Goal: Task Accomplishment & Management: Complete application form

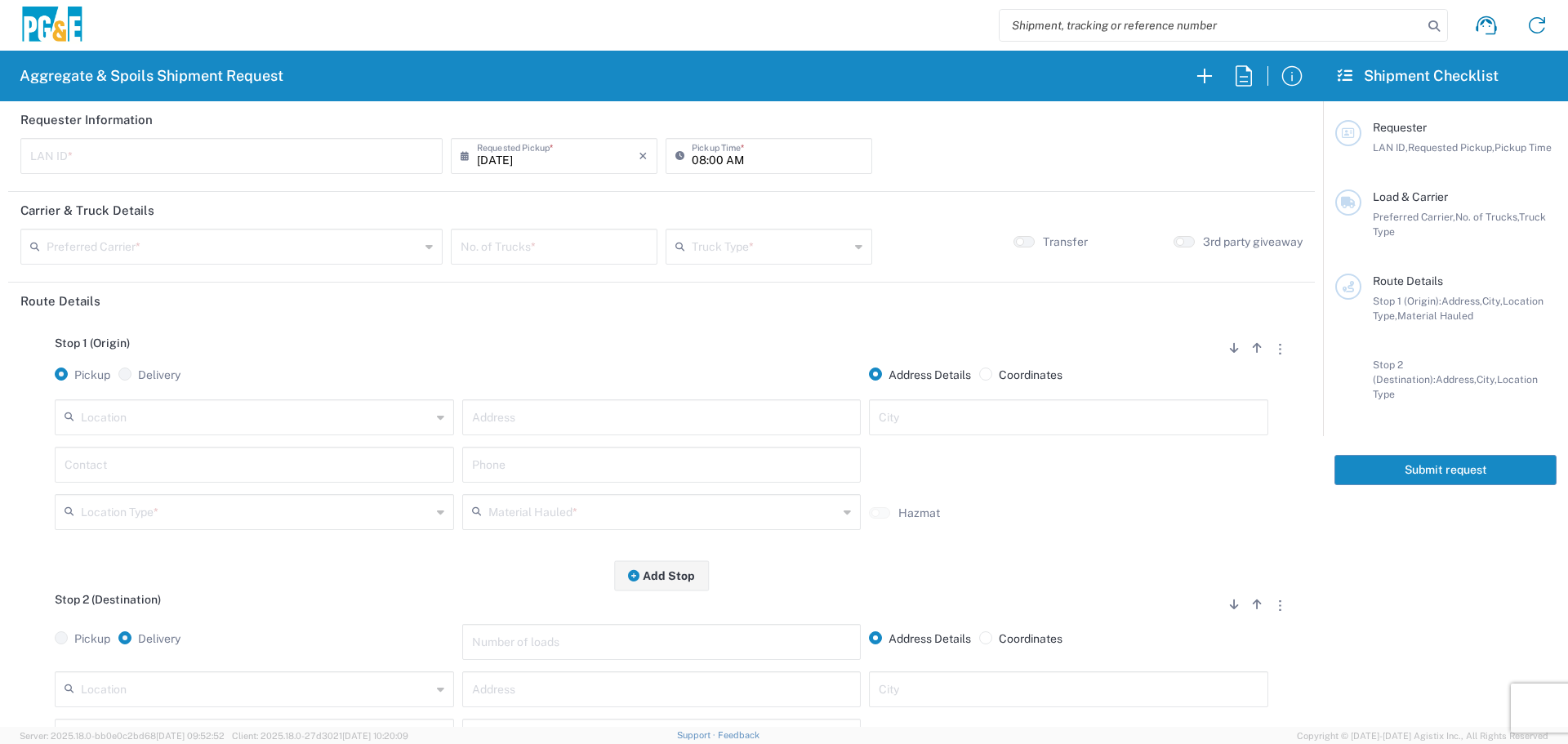
click at [111, 152] on input "text" at bounding box center [231, 155] width 402 height 29
type input "DSL0"
click at [586, 163] on input "[DATE]" at bounding box center [557, 155] width 162 height 29
click at [698, 167] on input "08:00 AM" at bounding box center [777, 155] width 171 height 29
type input "07:00 AM"
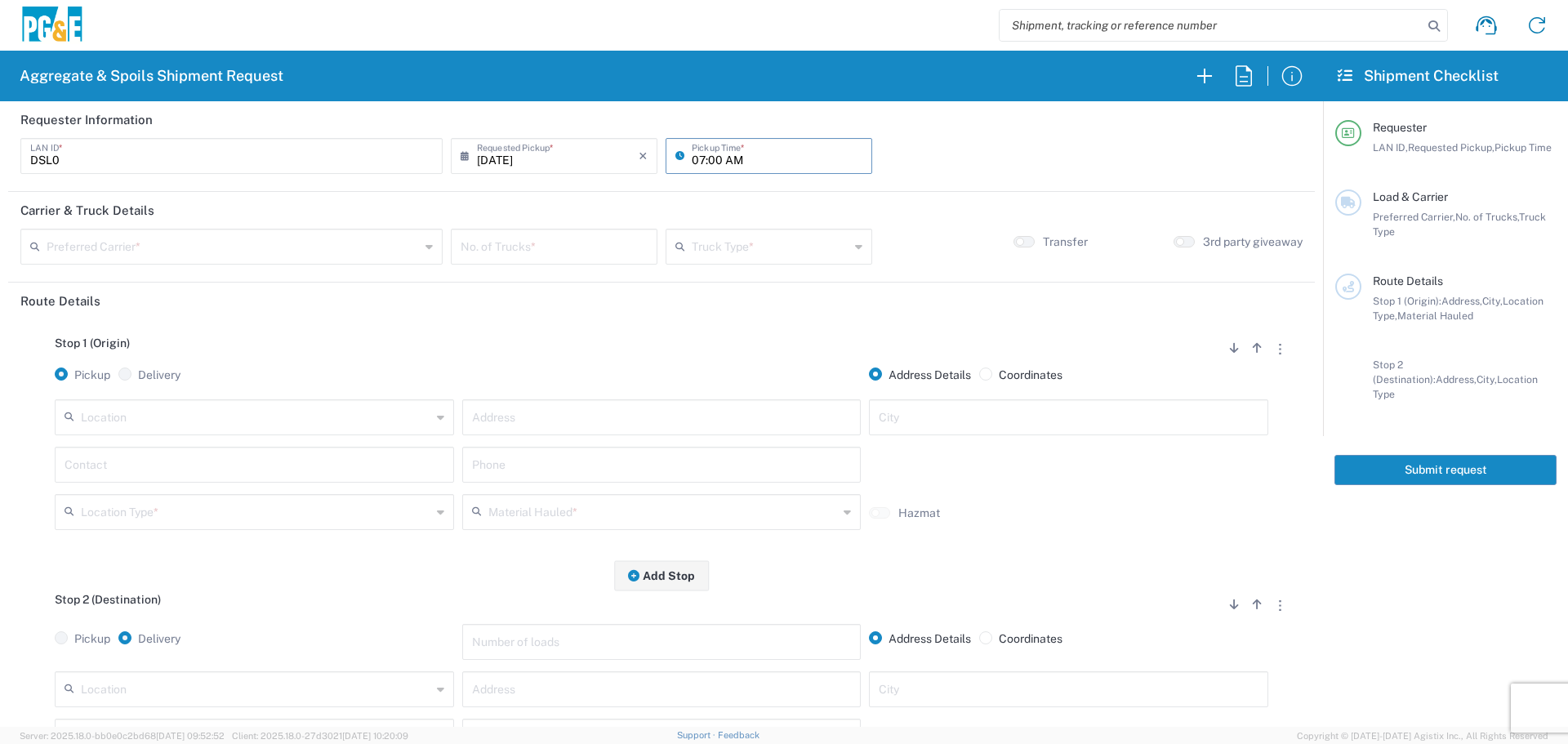
click at [249, 255] on input "text" at bounding box center [233, 246] width 373 height 29
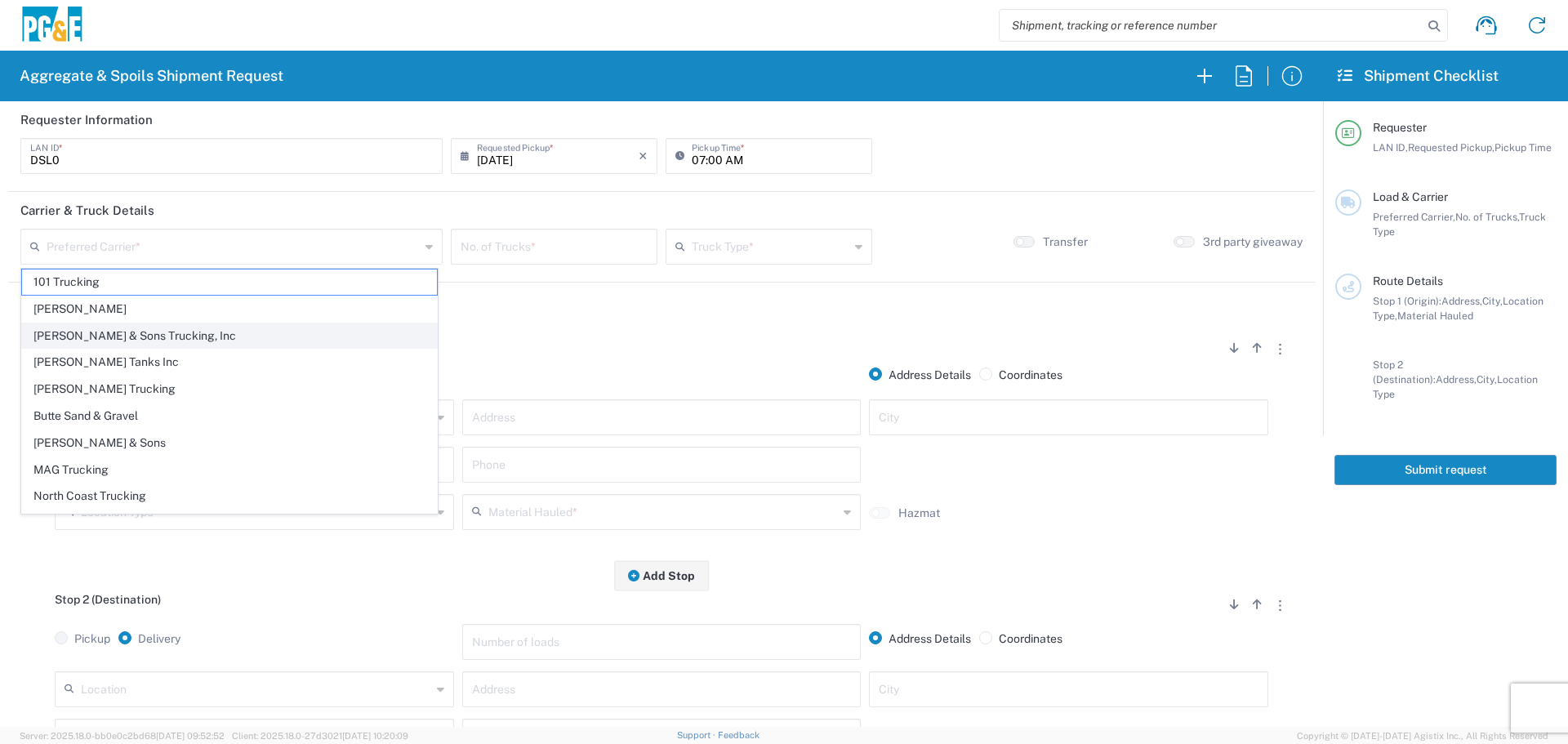
click at [163, 338] on span "[PERSON_NAME] & Sons Trucking, Inc" at bounding box center [230, 336] width 415 height 26
type input "[PERSON_NAME] & Sons Trucking, Inc"
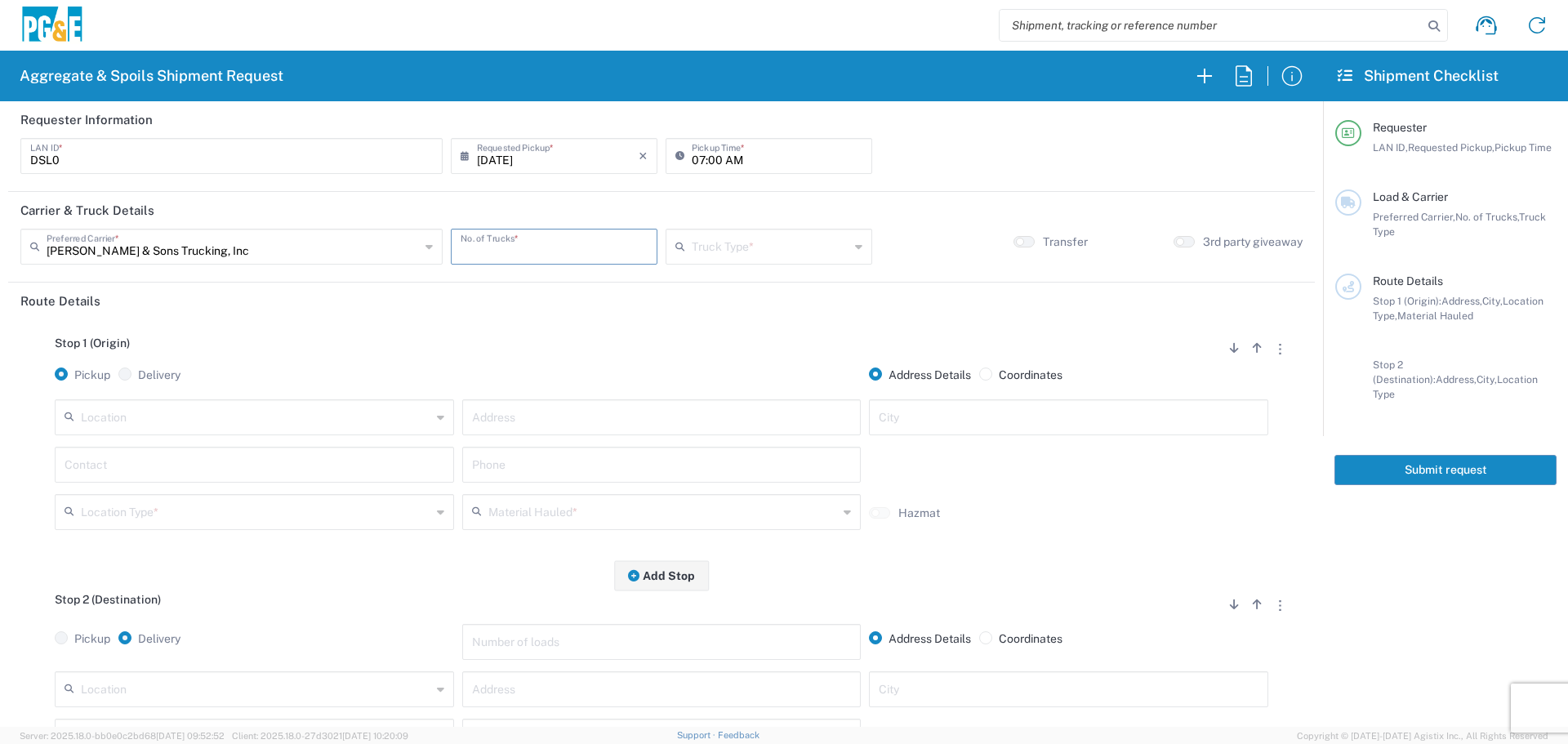
click at [527, 258] on input "number" at bounding box center [554, 246] width 187 height 29
type input "2"
click at [703, 250] on input "text" at bounding box center [770, 246] width 157 height 29
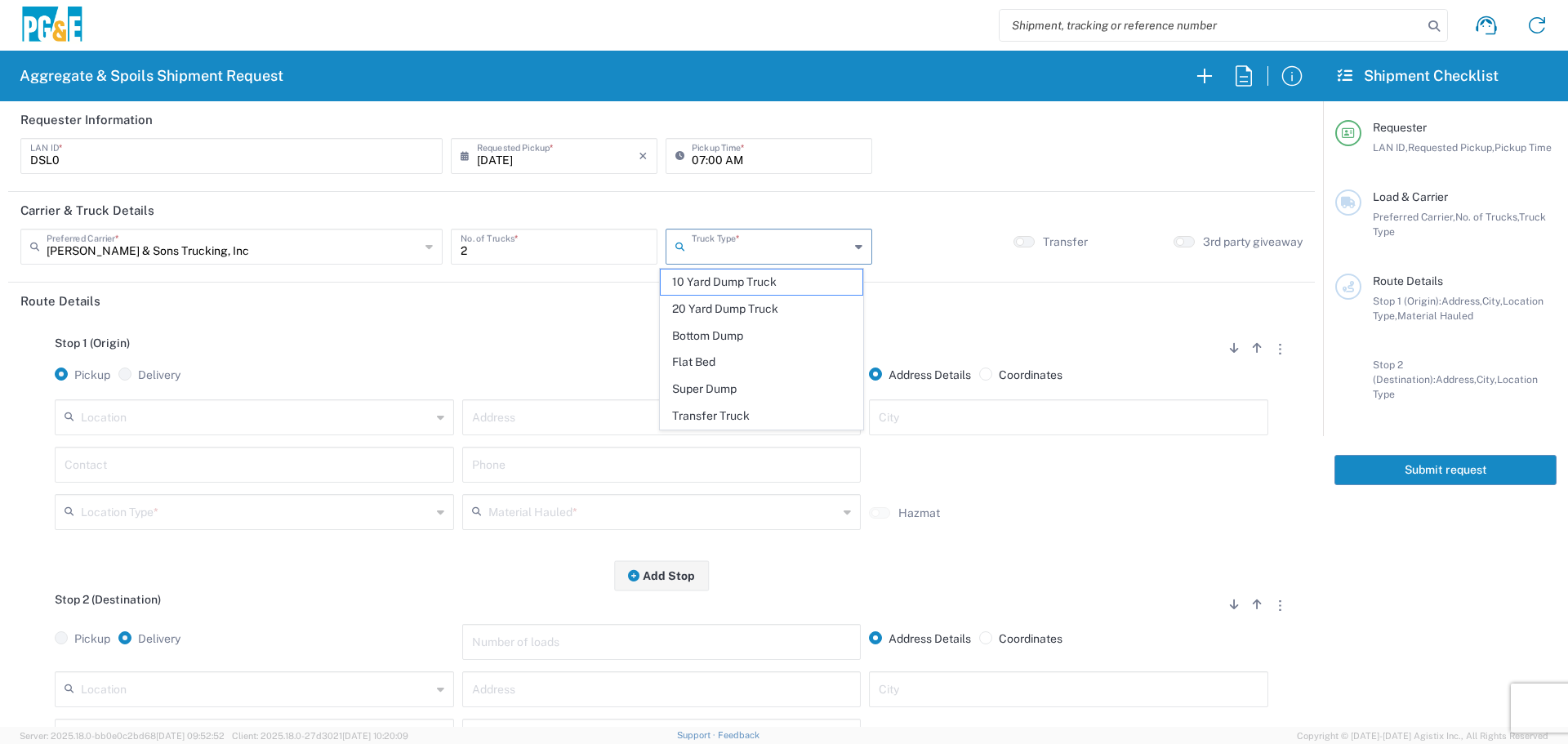
click at [703, 394] on span "Super Dump" at bounding box center [761, 389] width 202 height 26
type input "Super Dump"
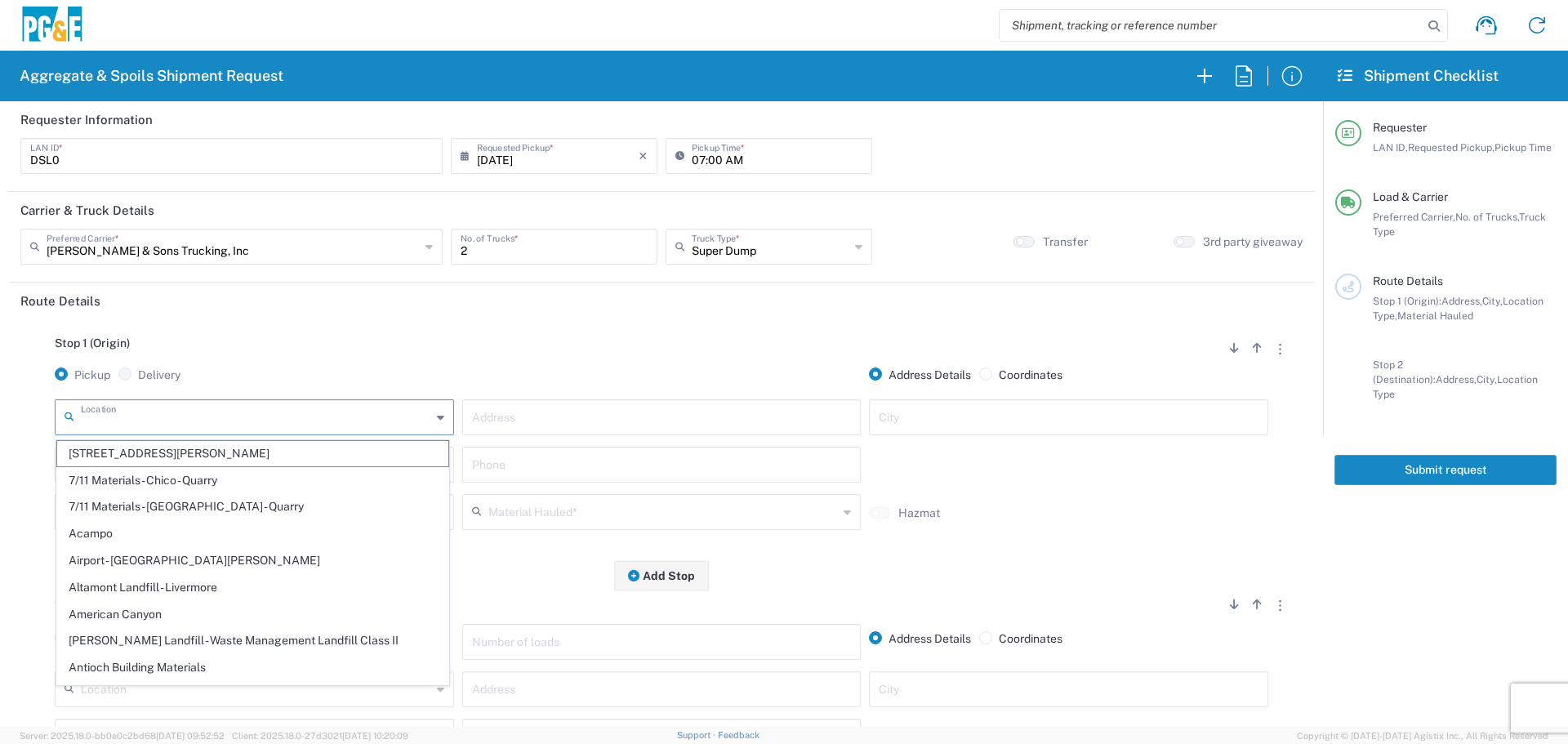
click at [243, 416] on input "text" at bounding box center [256, 416] width 351 height 29
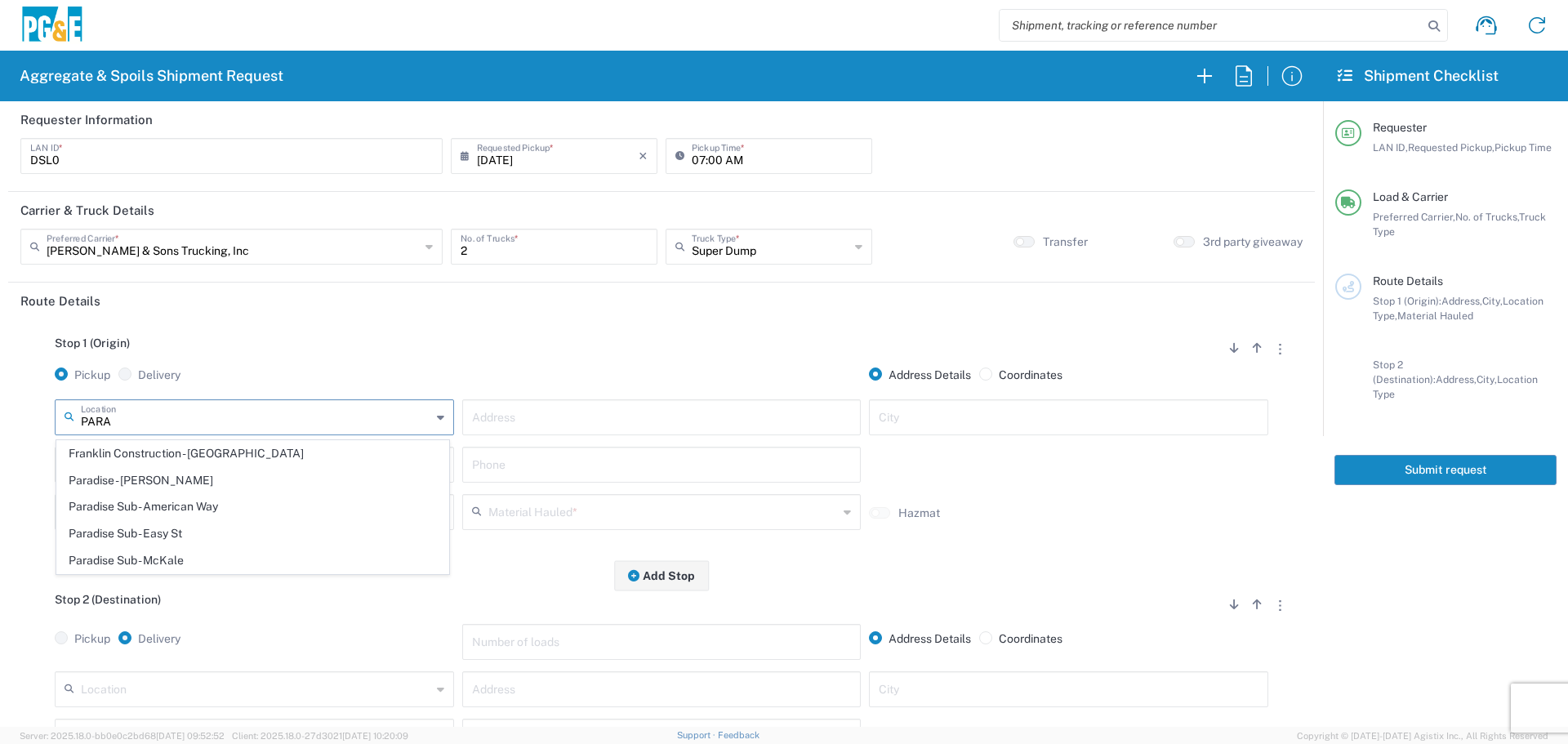
click at [202, 486] on span "Paradise - [PERSON_NAME]" at bounding box center [253, 481] width 391 height 26
type input "Paradise - [PERSON_NAME]"
type input "[STREET_ADDRESS][PERSON_NAME]"
type input "Paradise"
type input "Business No Loading Dock"
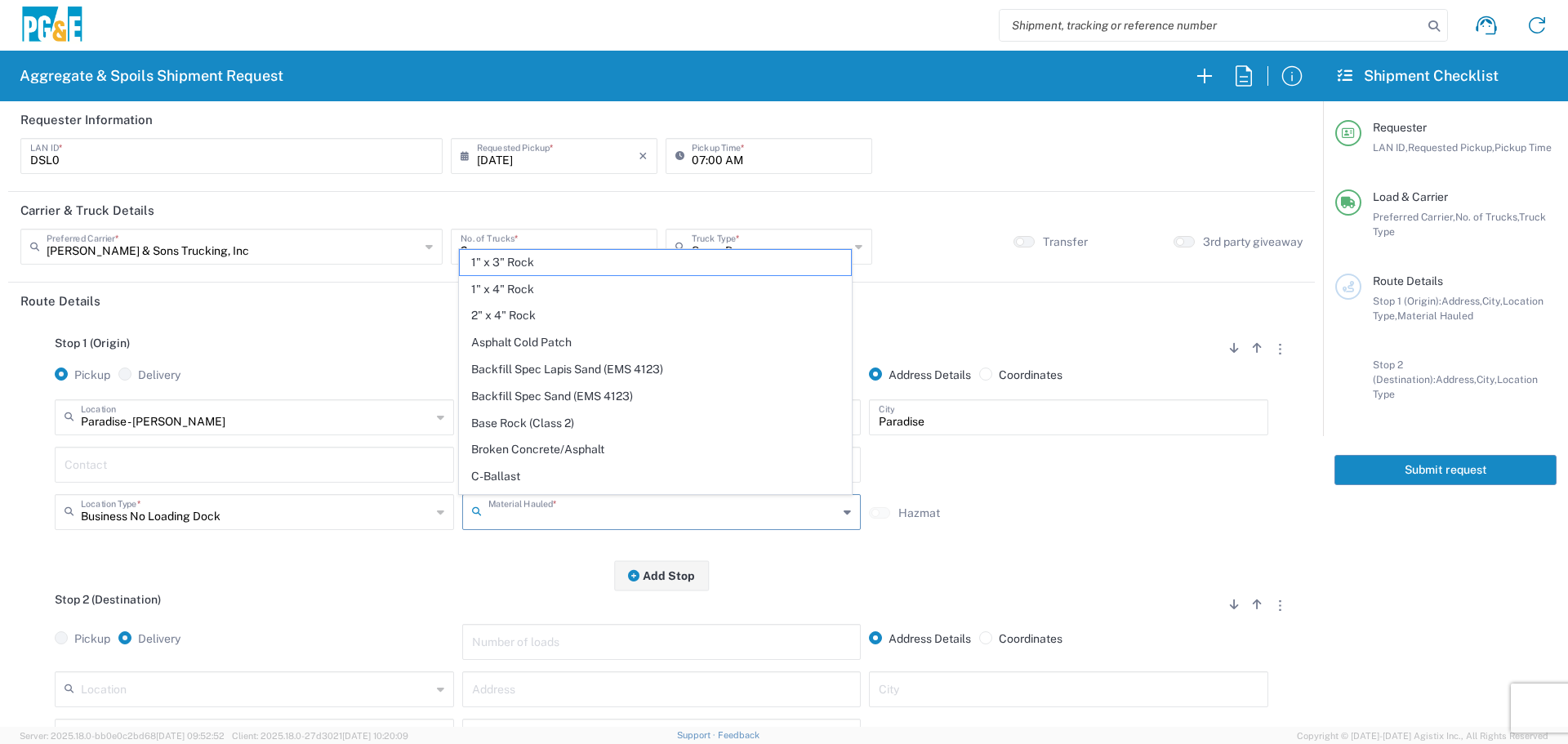
click at [513, 504] on input "text" at bounding box center [664, 511] width 351 height 29
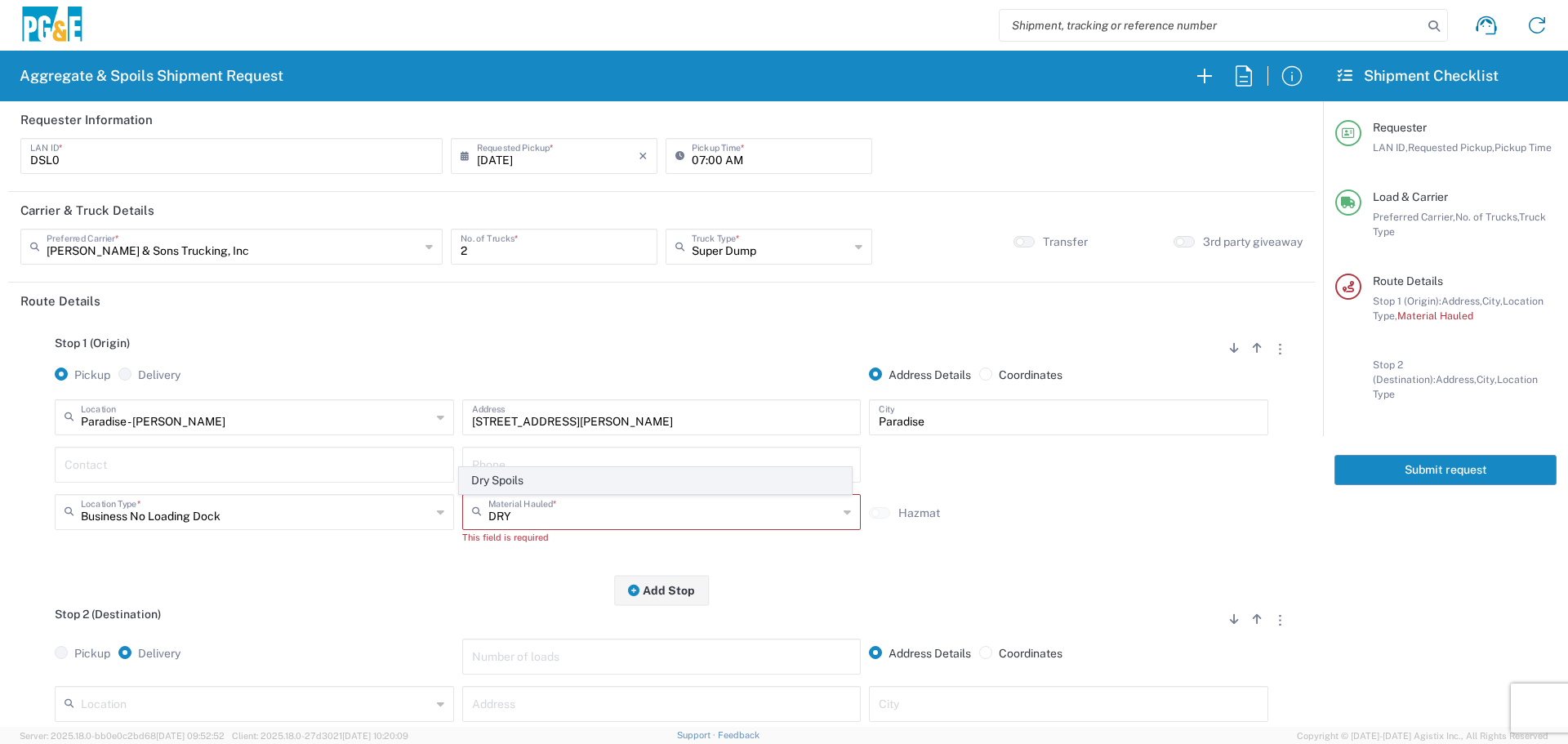
click at [510, 478] on span "Dry Spoils" at bounding box center [655, 481] width 391 height 26
type input "Dry Spoils"
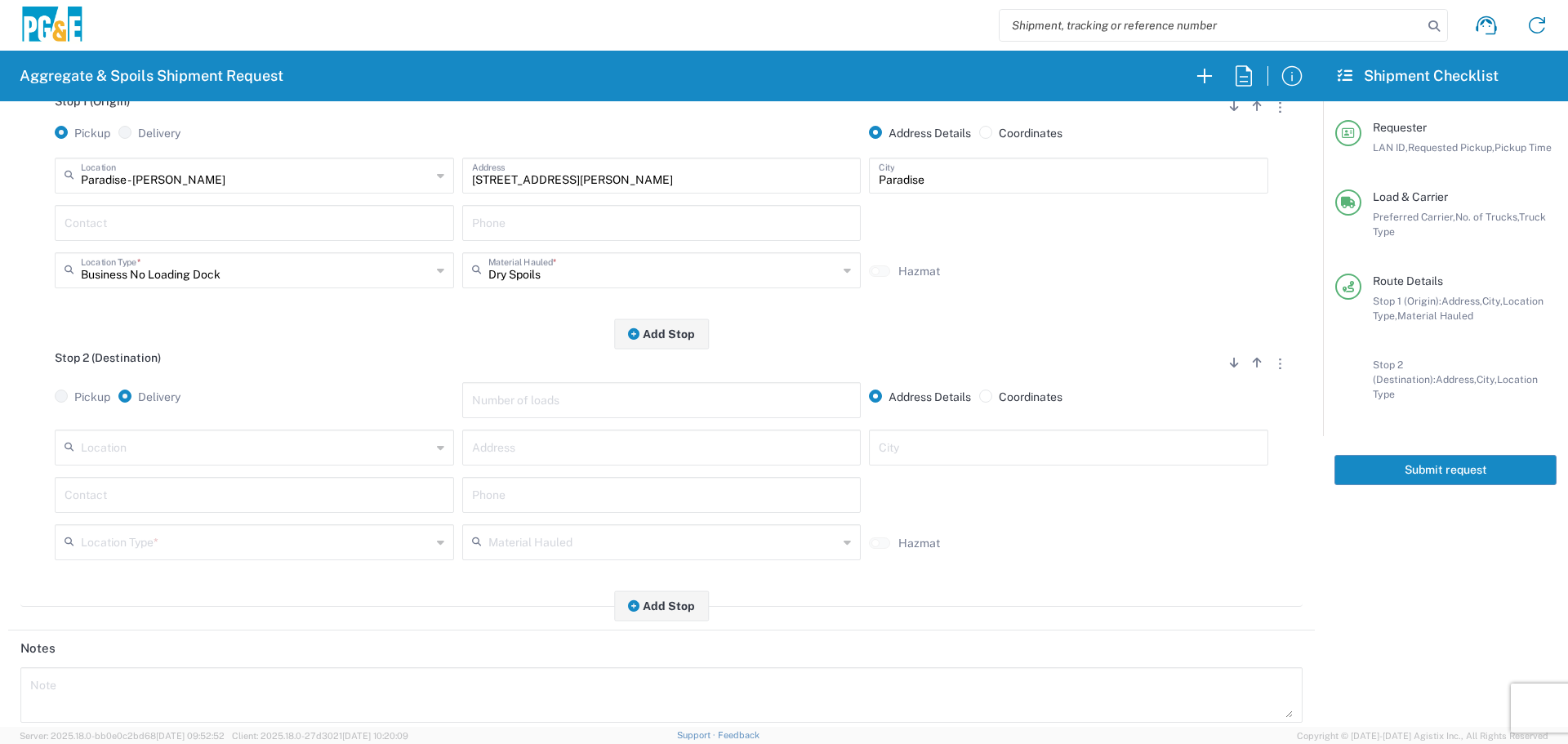
scroll to position [245, 0]
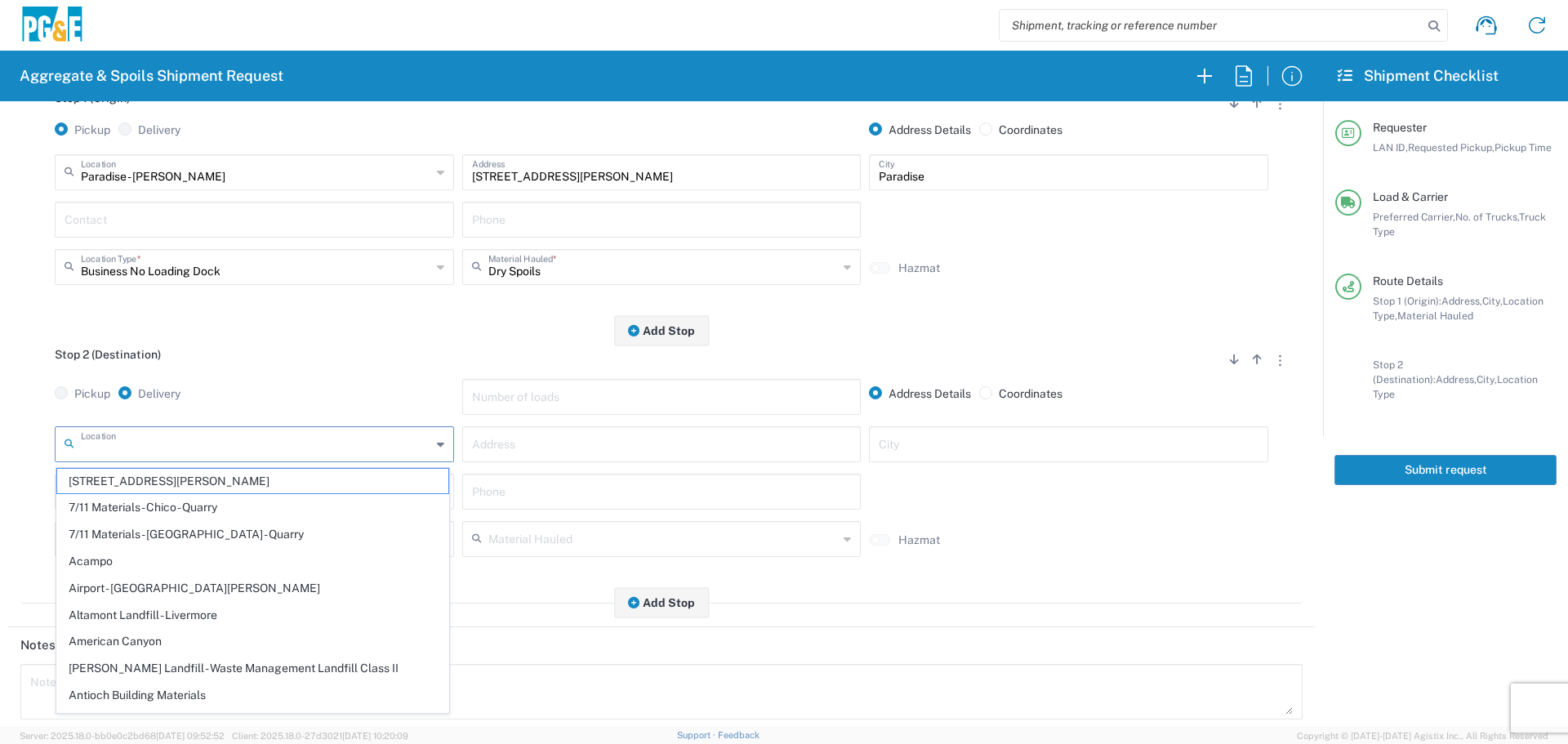
click at [316, 442] on input "text" at bounding box center [256, 444] width 351 height 29
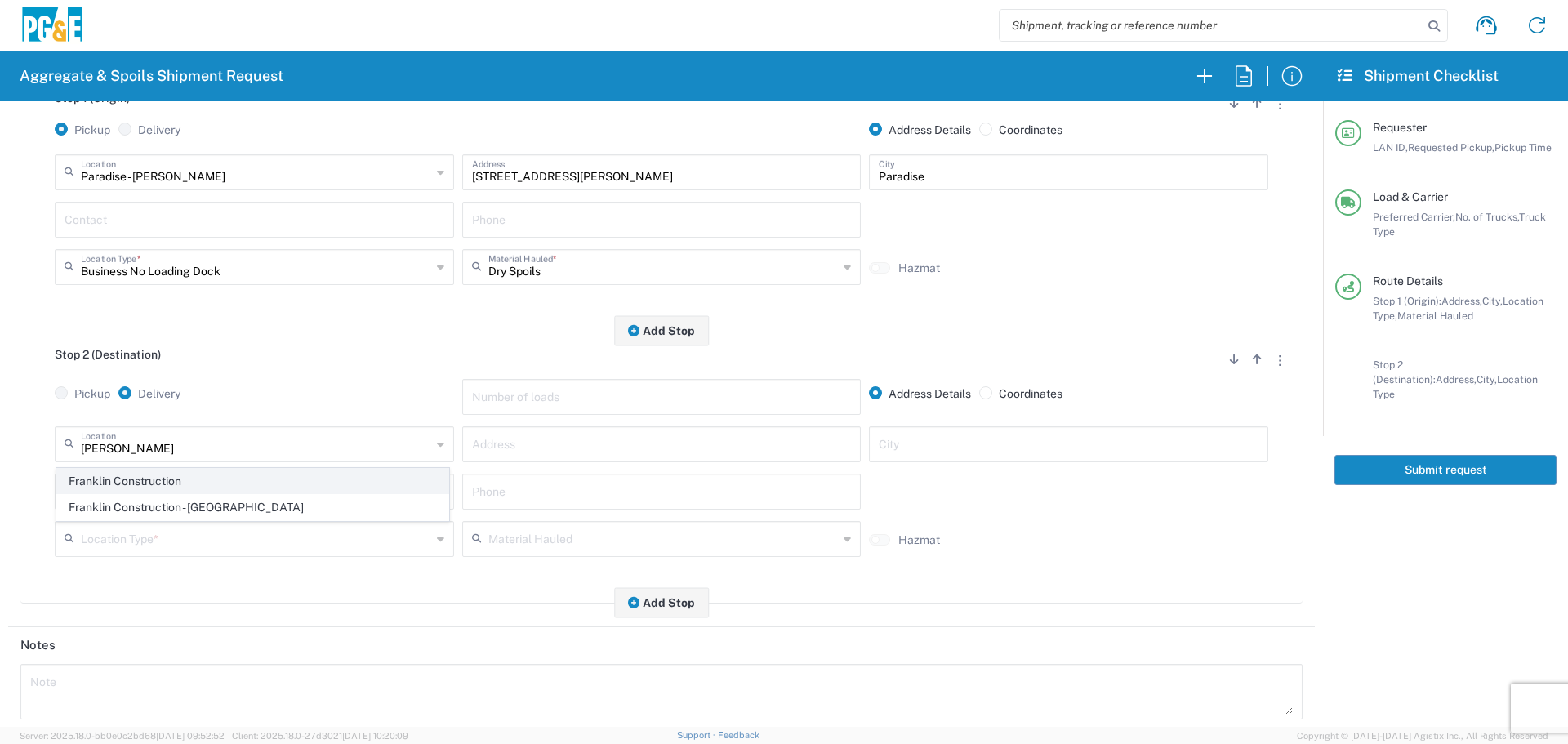
click at [273, 487] on span "Franklin Construction" at bounding box center [253, 482] width 391 height 26
type input "Franklin Construction"
type input "Vina Rd"
type input "Vina"
type input "Business No Loading Dock"
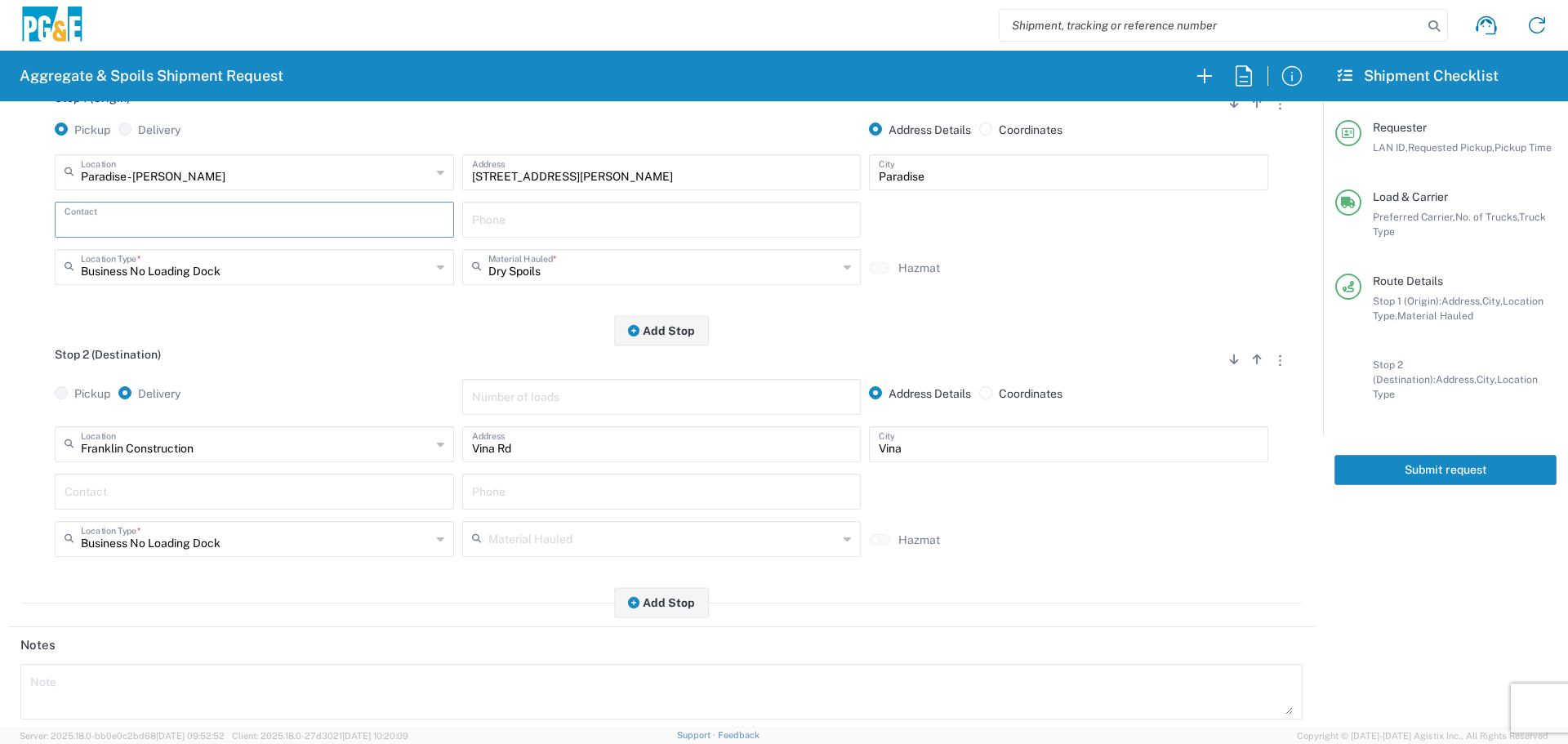
click at [277, 209] on input "text" at bounding box center [254, 219] width 379 height 29
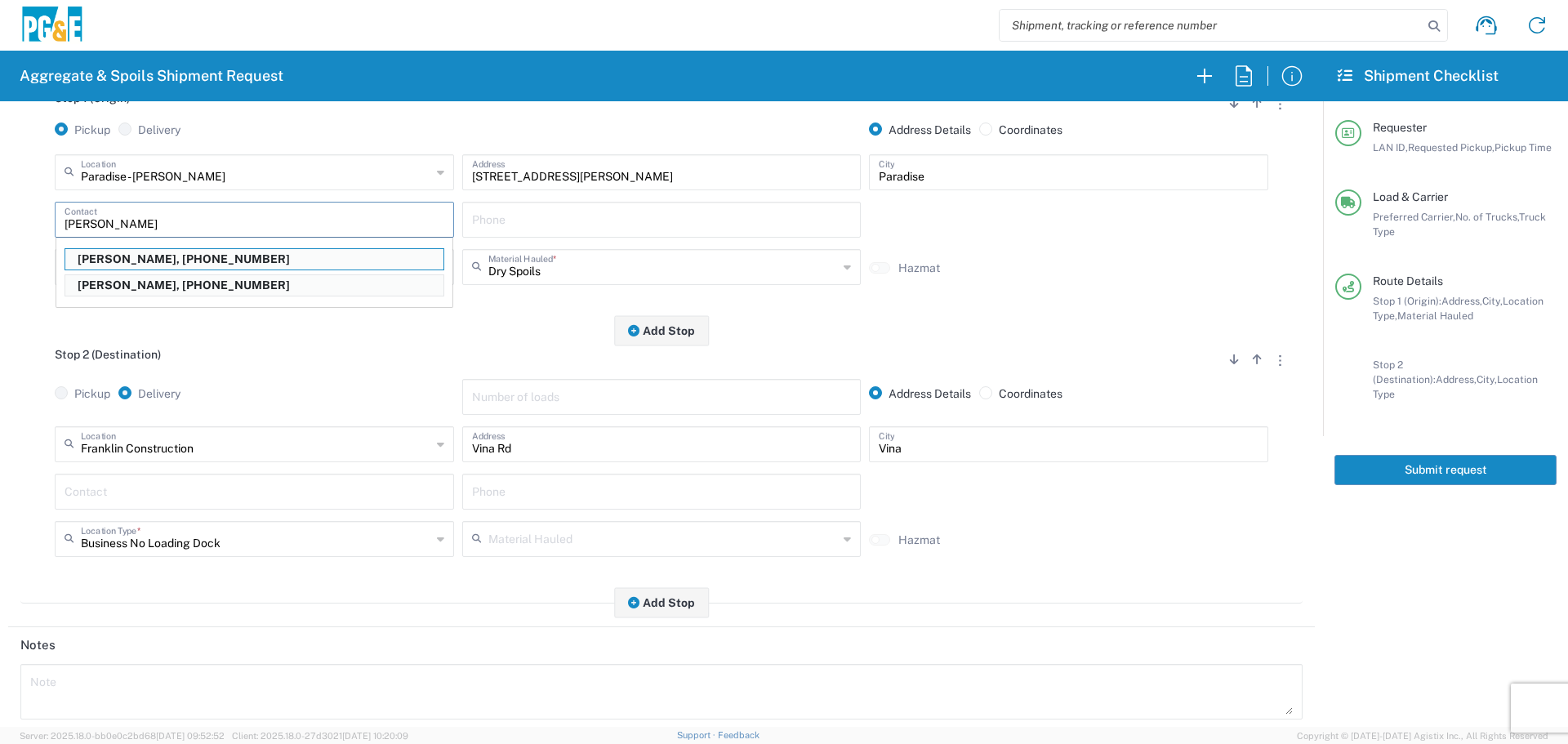
type input "[PERSON_NAME]"
type input "[PHONE_NUMBER]"
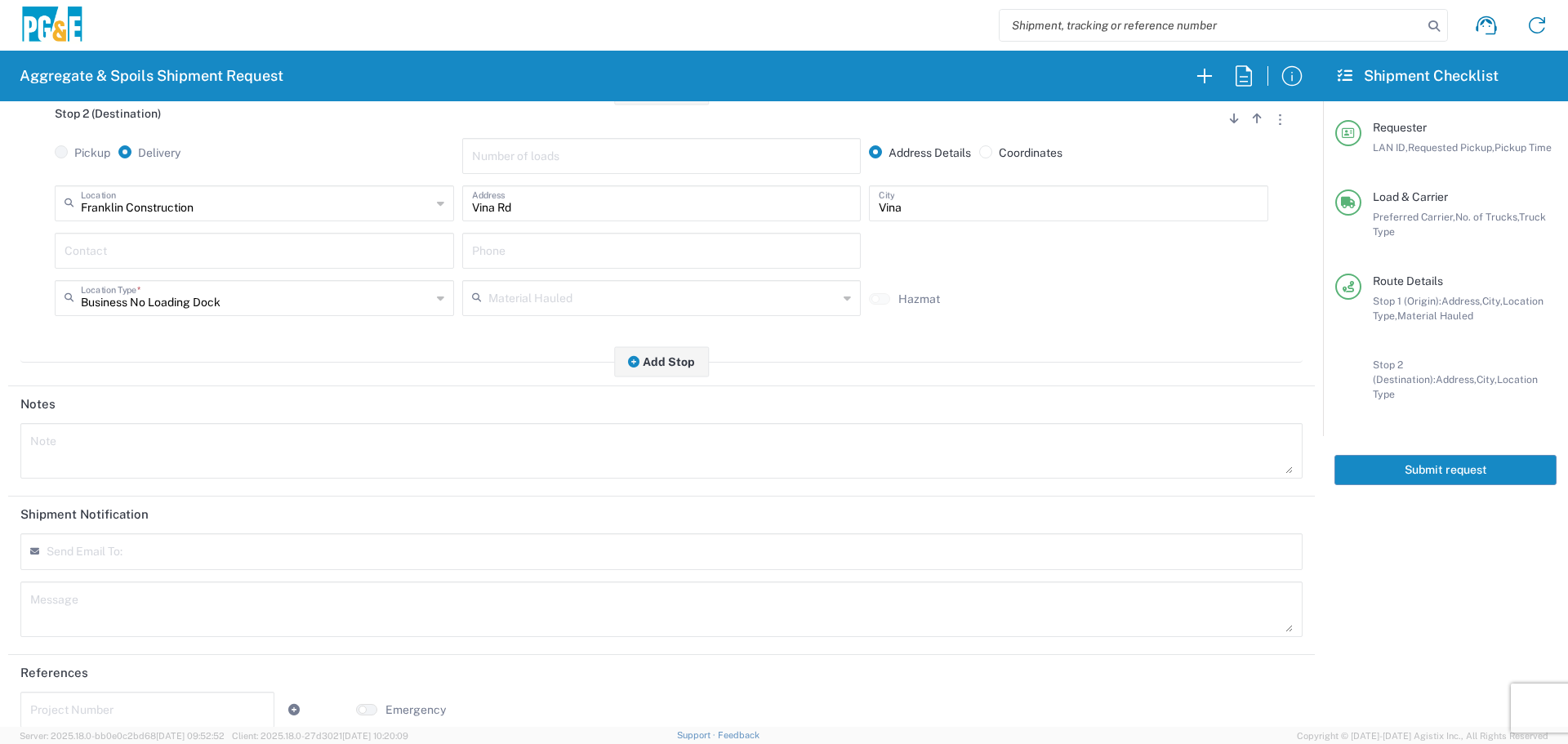
scroll to position [506, 0]
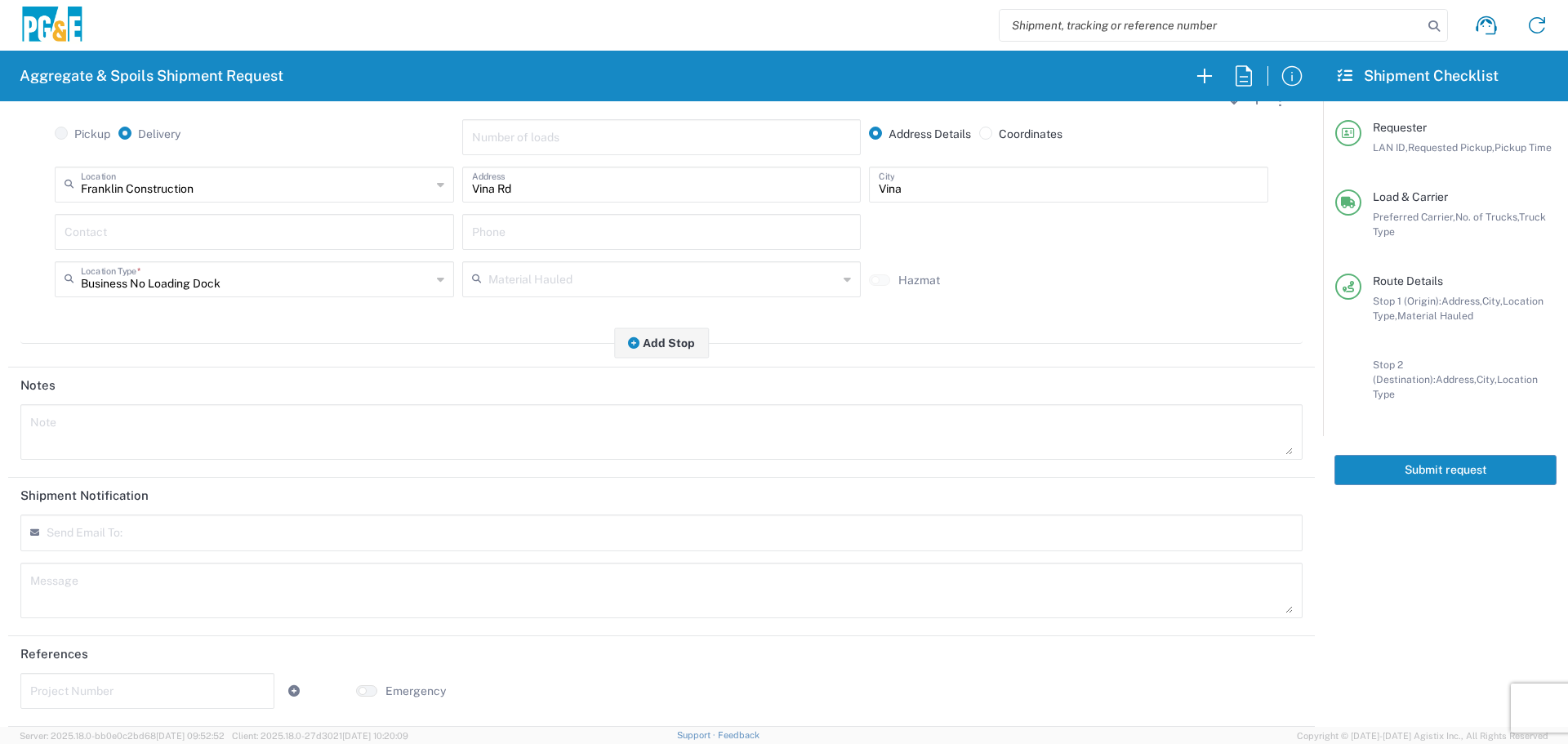
type input "[PERSON_NAME]"
click at [235, 537] on div "Send Email To:" at bounding box center [661, 533] width 1282 height 37
type input "[EMAIL_ADDRESS][DOMAIN_NAME]"
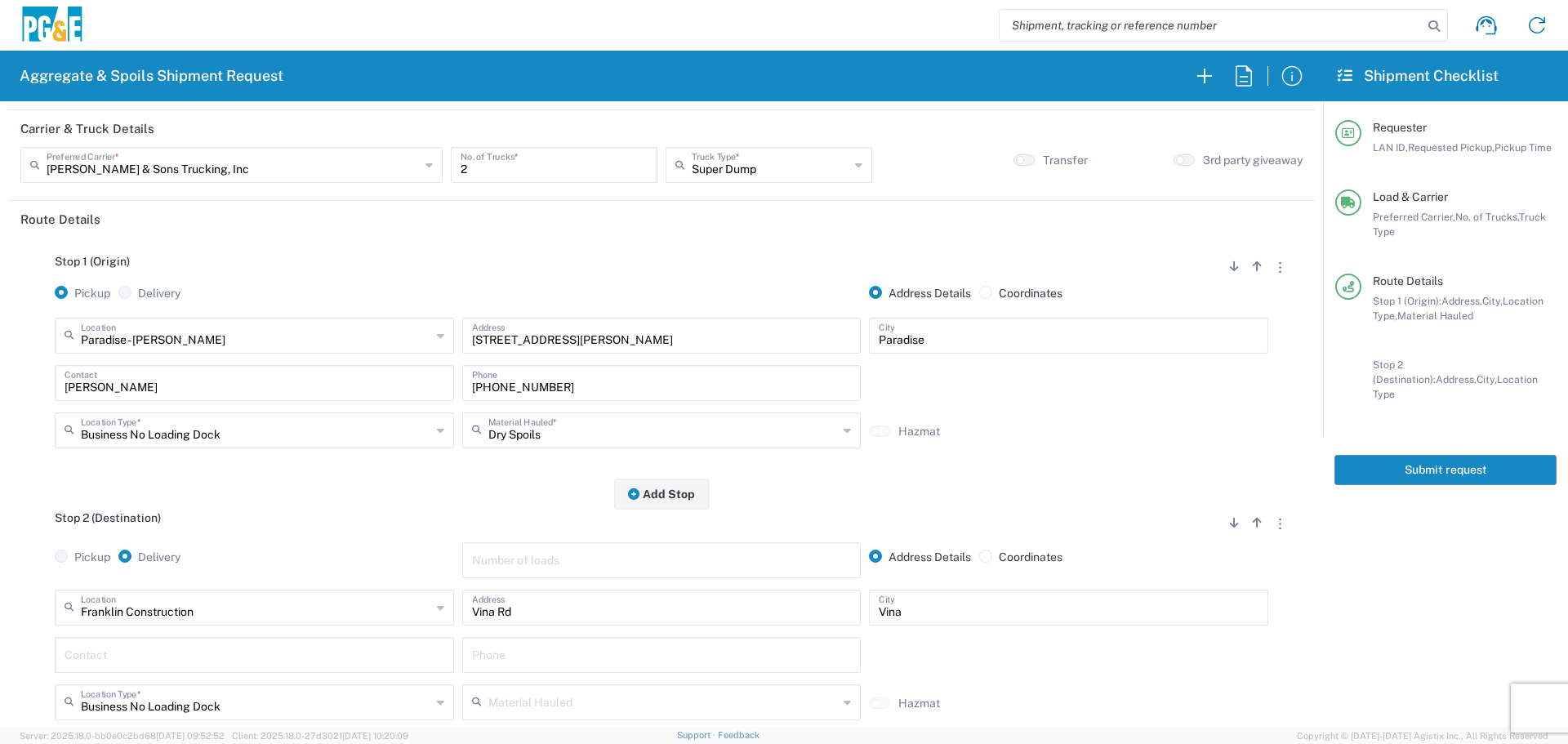
scroll to position [0, 0]
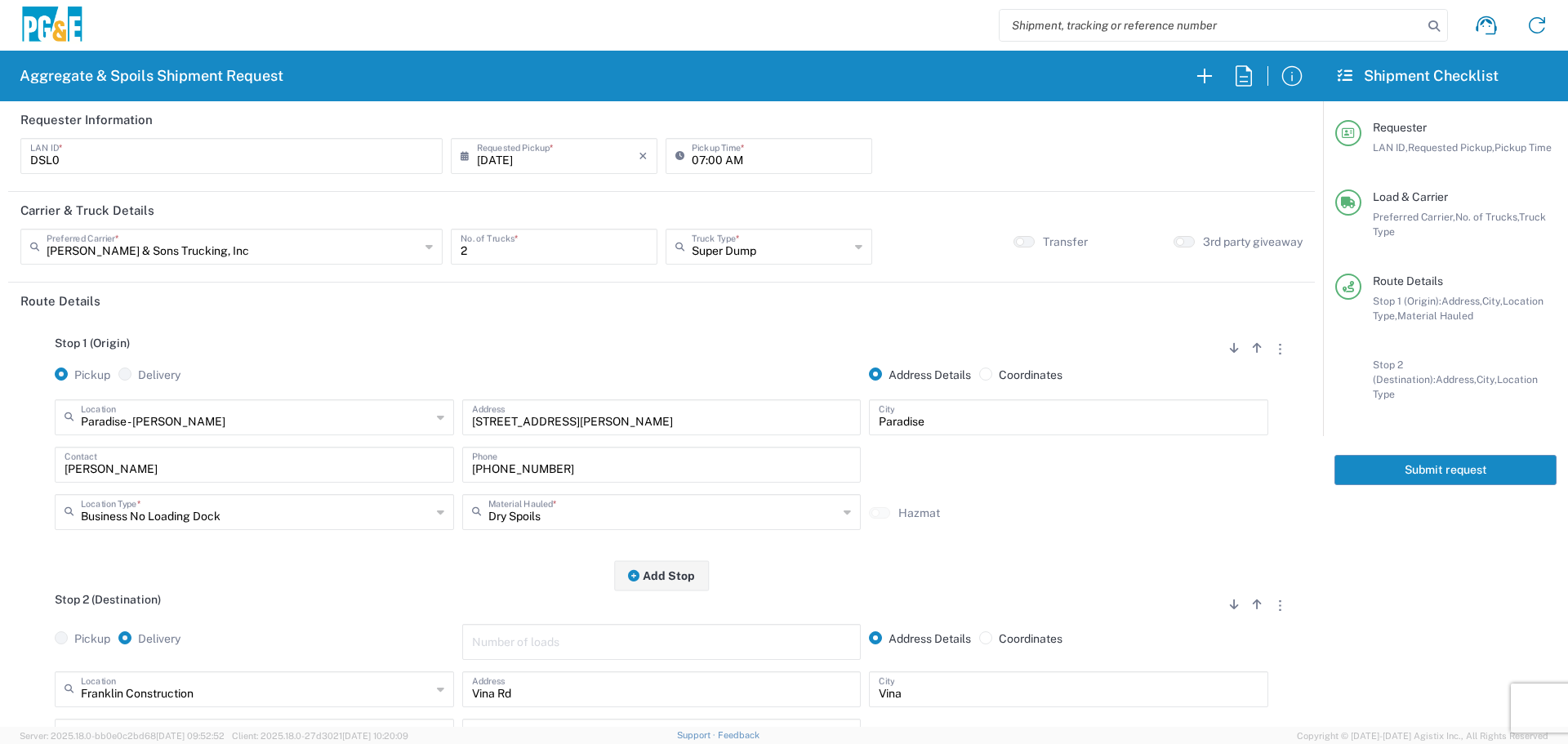
click at [1433, 455] on button "Submit request" at bounding box center [1445, 471] width 222 height 31
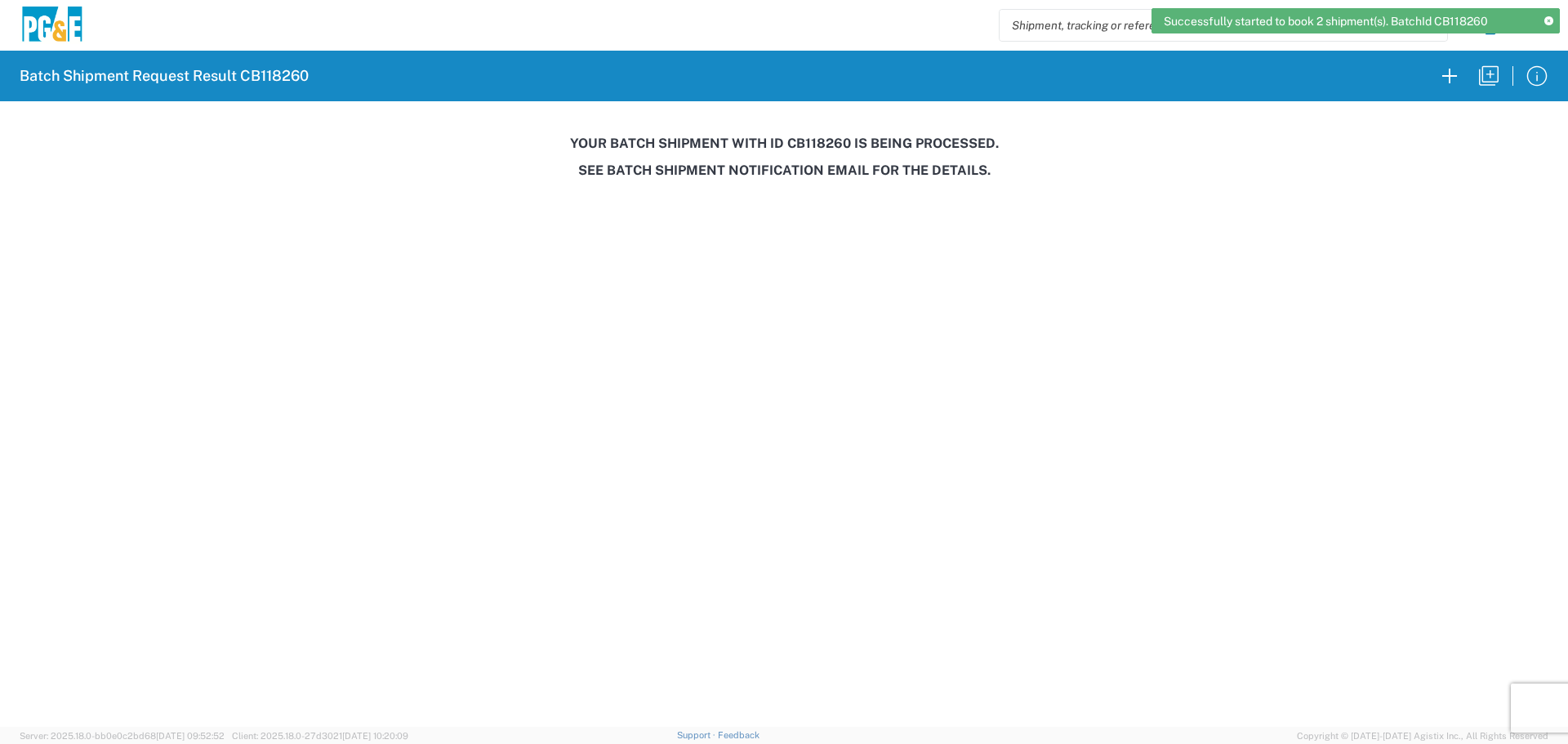
click at [808, 134] on agx-pge-spoils-result "Batch Shipment Request Result CB118260 Your batch shipment with id CB118260 is …" at bounding box center [784, 117] width 1568 height 133
click at [809, 134] on agx-pge-spoils-result "Batch Shipment Request Result CB118260 Your batch shipment with id CB118260 is …" at bounding box center [784, 117] width 1568 height 133
copy h3 "CB118260"
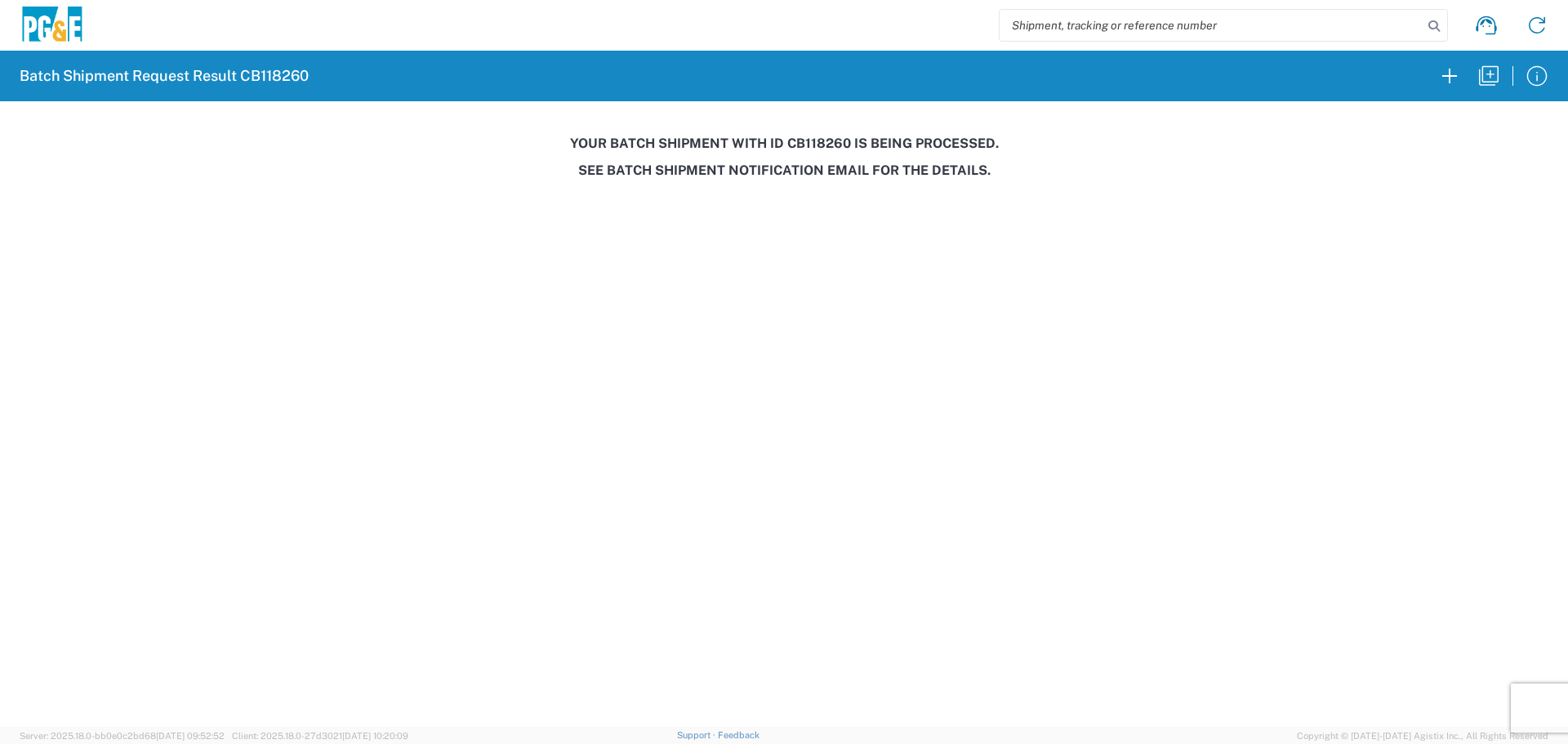
click at [1485, 96] on agx-form-header "Batch Shipment Request Result CB118260" at bounding box center [784, 77] width 1568 height 51
click at [1488, 78] on icon "button" at bounding box center [1488, 76] width 26 height 26
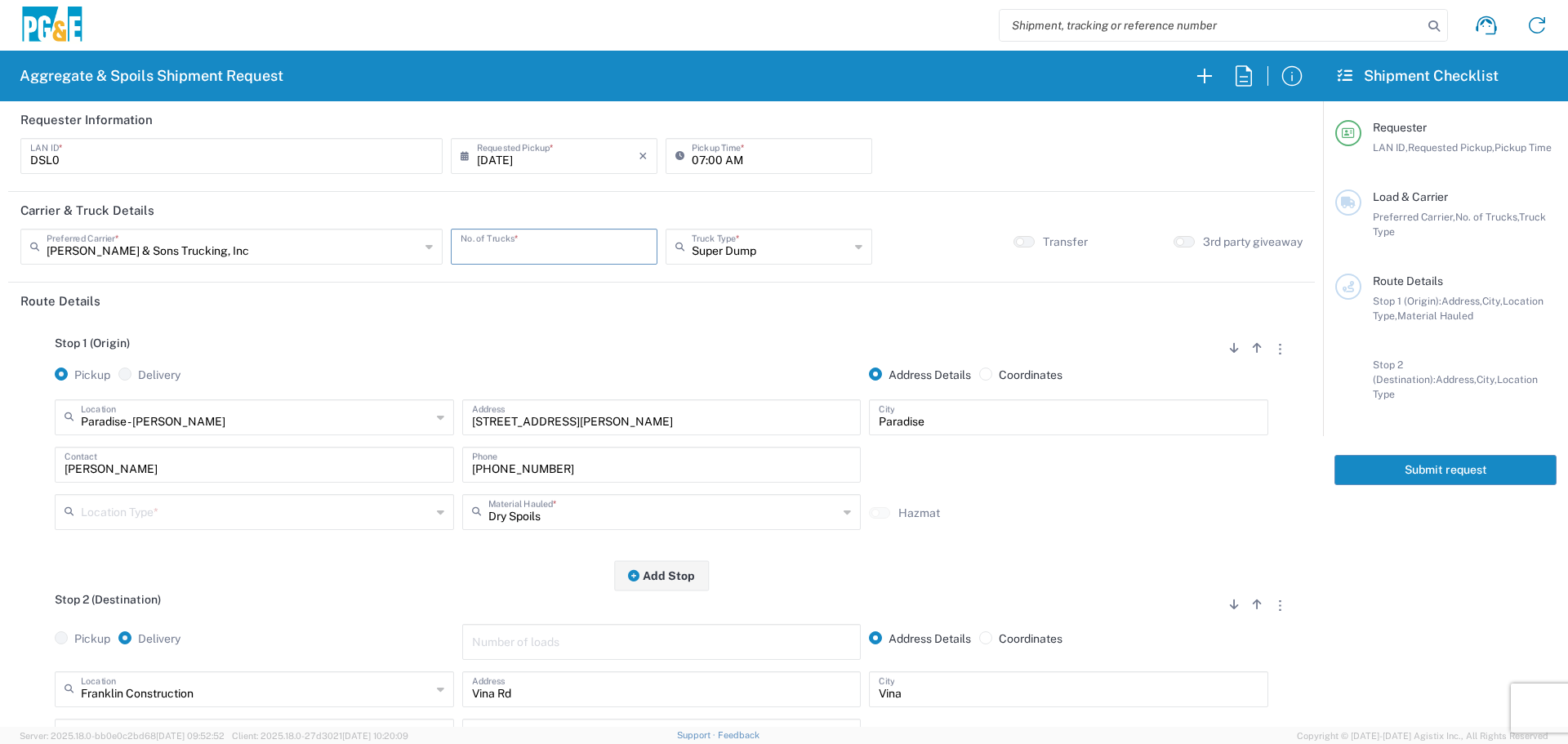
click at [617, 249] on input "number" at bounding box center [554, 246] width 187 height 29
type input "2"
click at [732, 238] on input "text" at bounding box center [770, 246] width 157 height 29
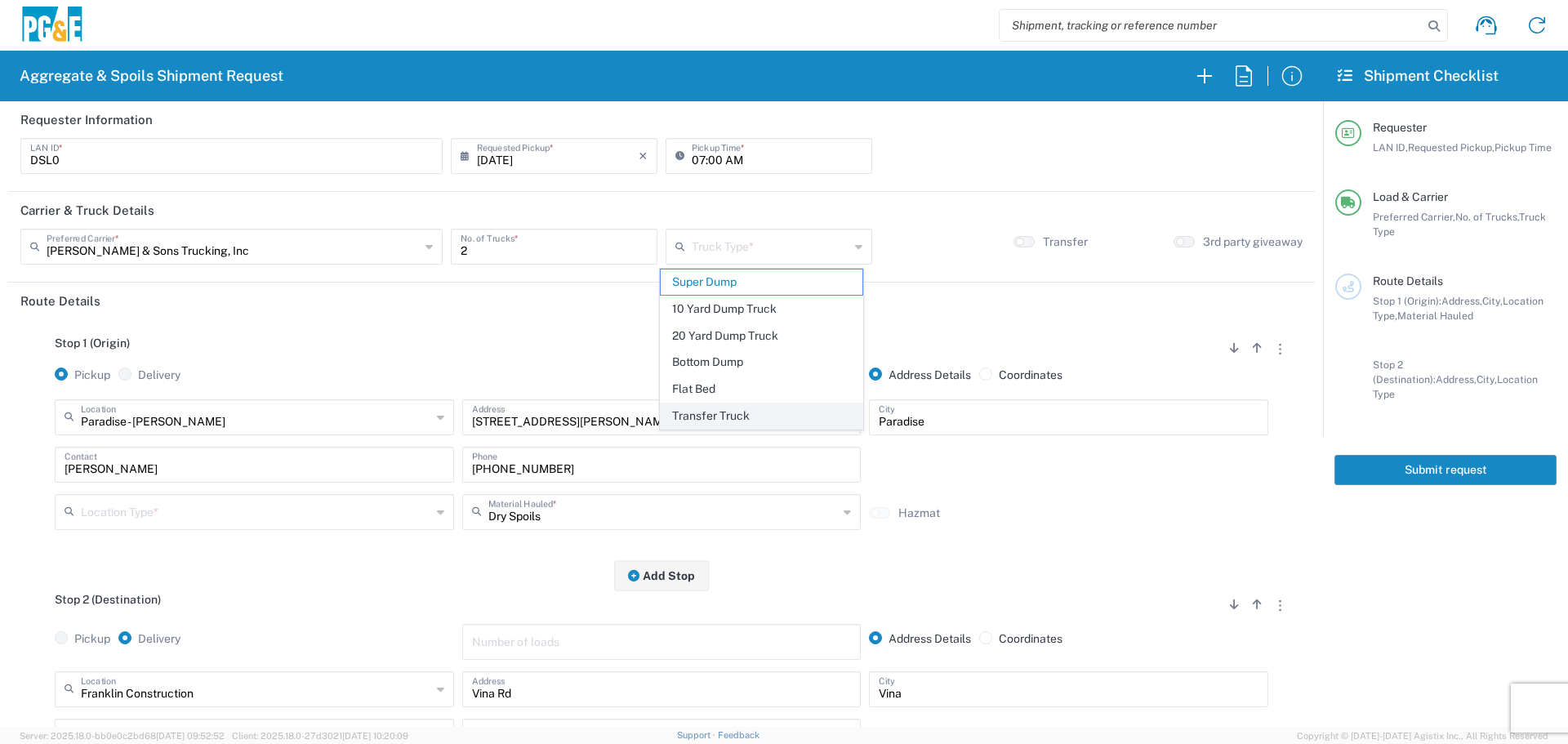
click at [727, 409] on span "Transfer Truck" at bounding box center [761, 416] width 202 height 26
type input "Transfer Truck"
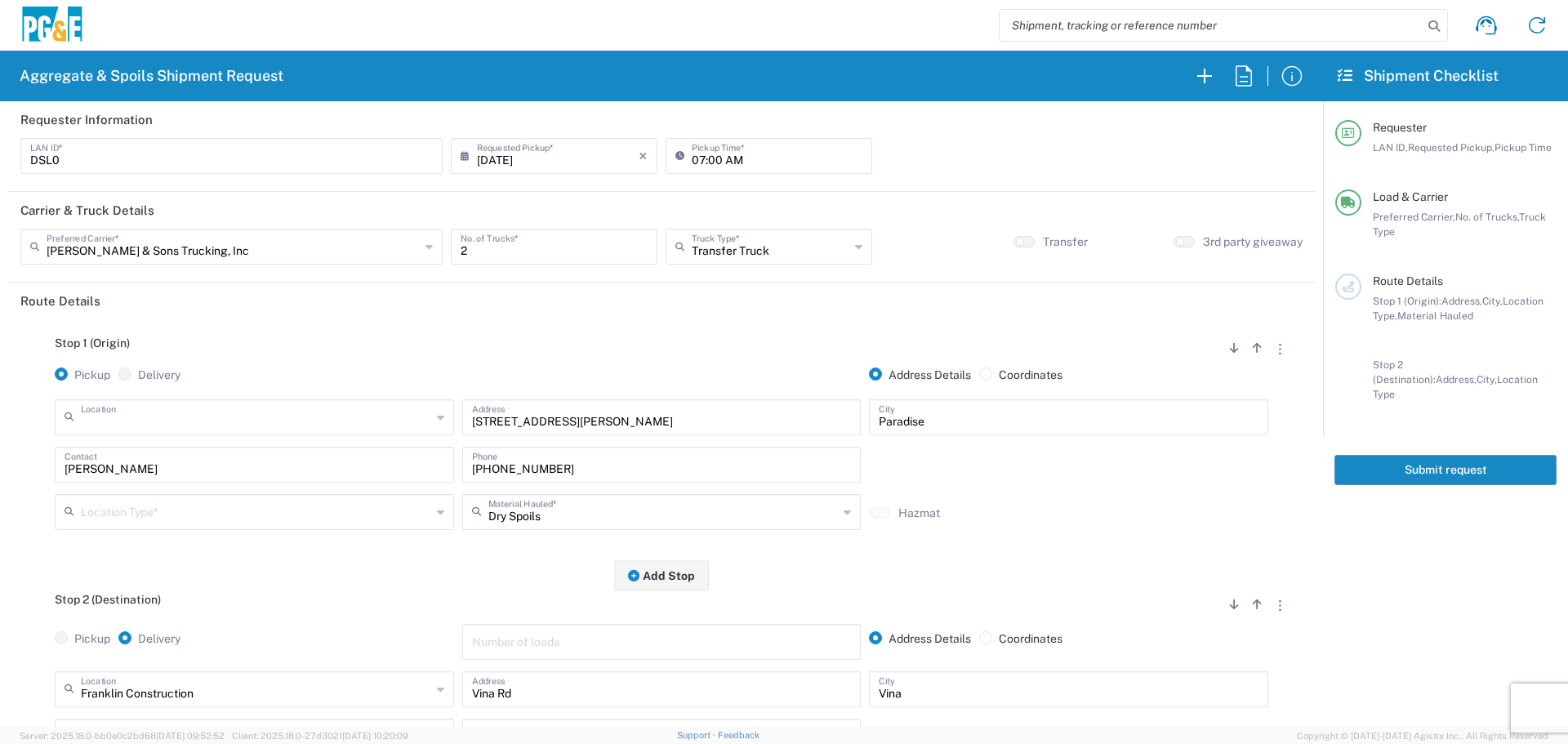
click at [291, 411] on input "text" at bounding box center [256, 416] width 351 height 29
click at [202, 472] on span "Valley Rock - [GEOGRAPHIC_DATA] - [GEOGRAPHIC_DATA]" at bounding box center [253, 481] width 391 height 26
type input "Valley Rock - [GEOGRAPHIC_DATA] - [GEOGRAPHIC_DATA]"
type input "7266 CA-32"
type input "Orland"
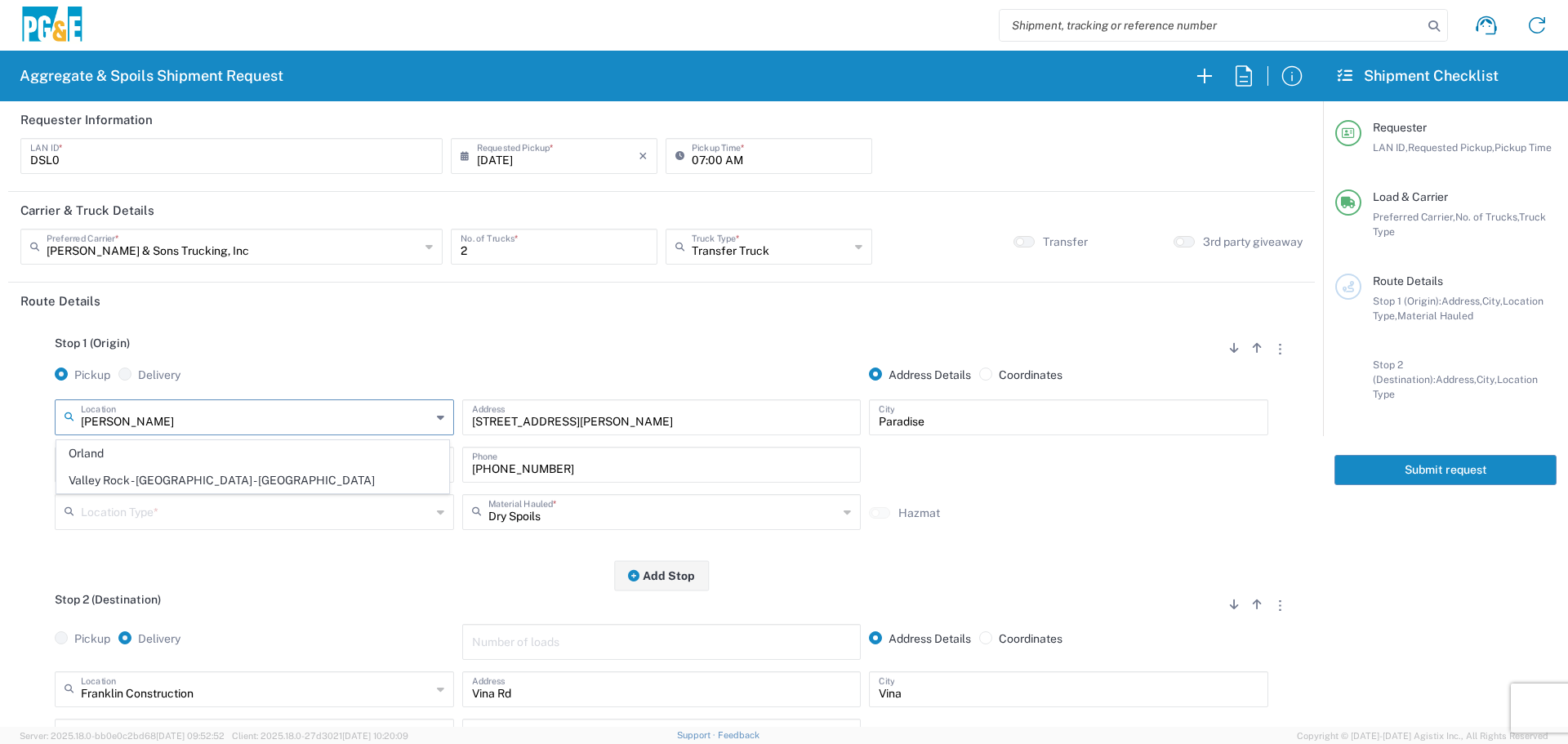
type input "Quarry"
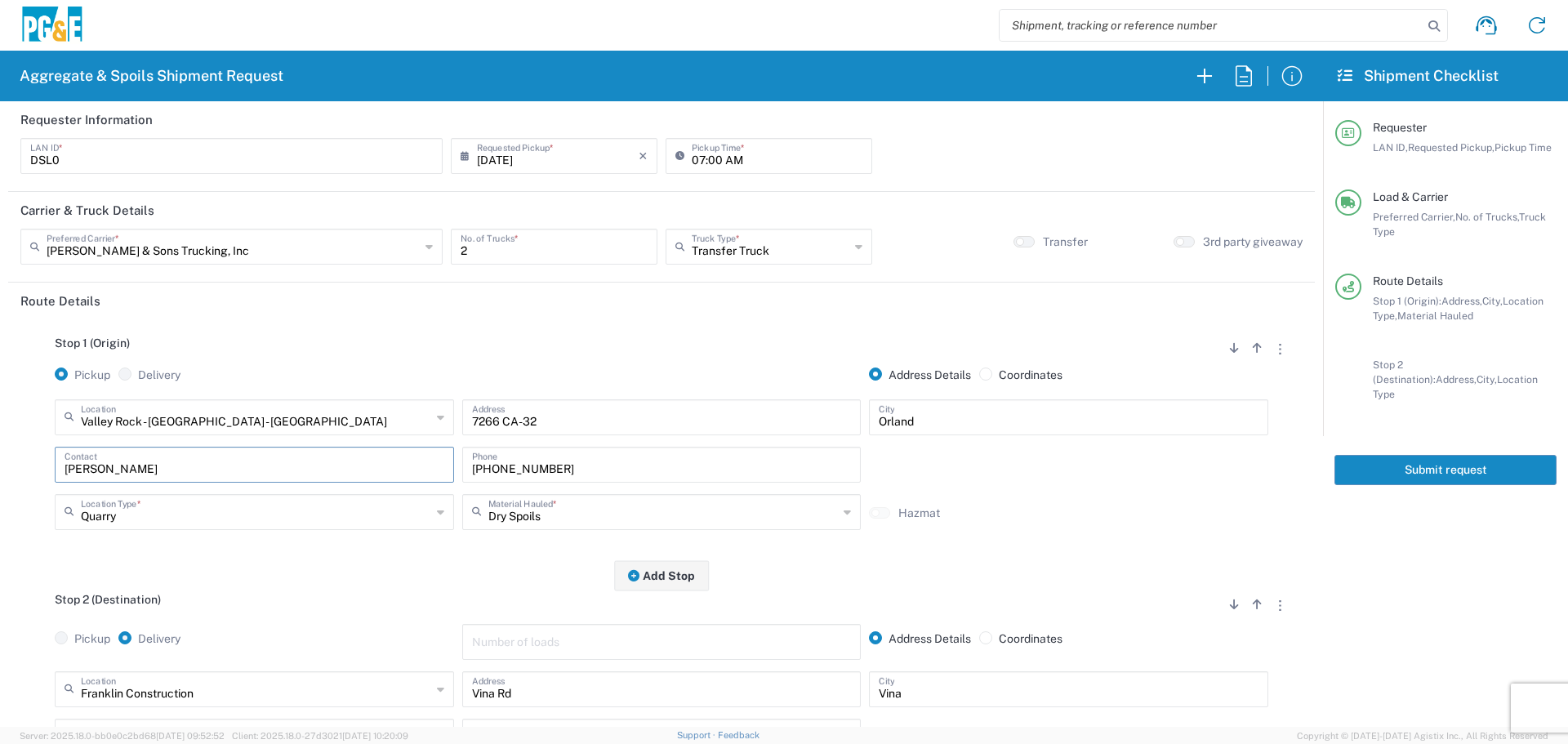
drag, startPoint x: 198, startPoint y: 477, endPoint x: 0, endPoint y: 447, distance: 200.3
click at [0, 447] on form "Requester Information DSL0 LAN ID * [DATE] × Requested Pickup * Cancel Apply 07…" at bounding box center [661, 414] width 1323 height 626
drag, startPoint x: 607, startPoint y: 473, endPoint x: 123, endPoint y: 451, distance: 484.5
click at [123, 451] on div "Contact Phone" at bounding box center [662, 471] width 1222 height 48
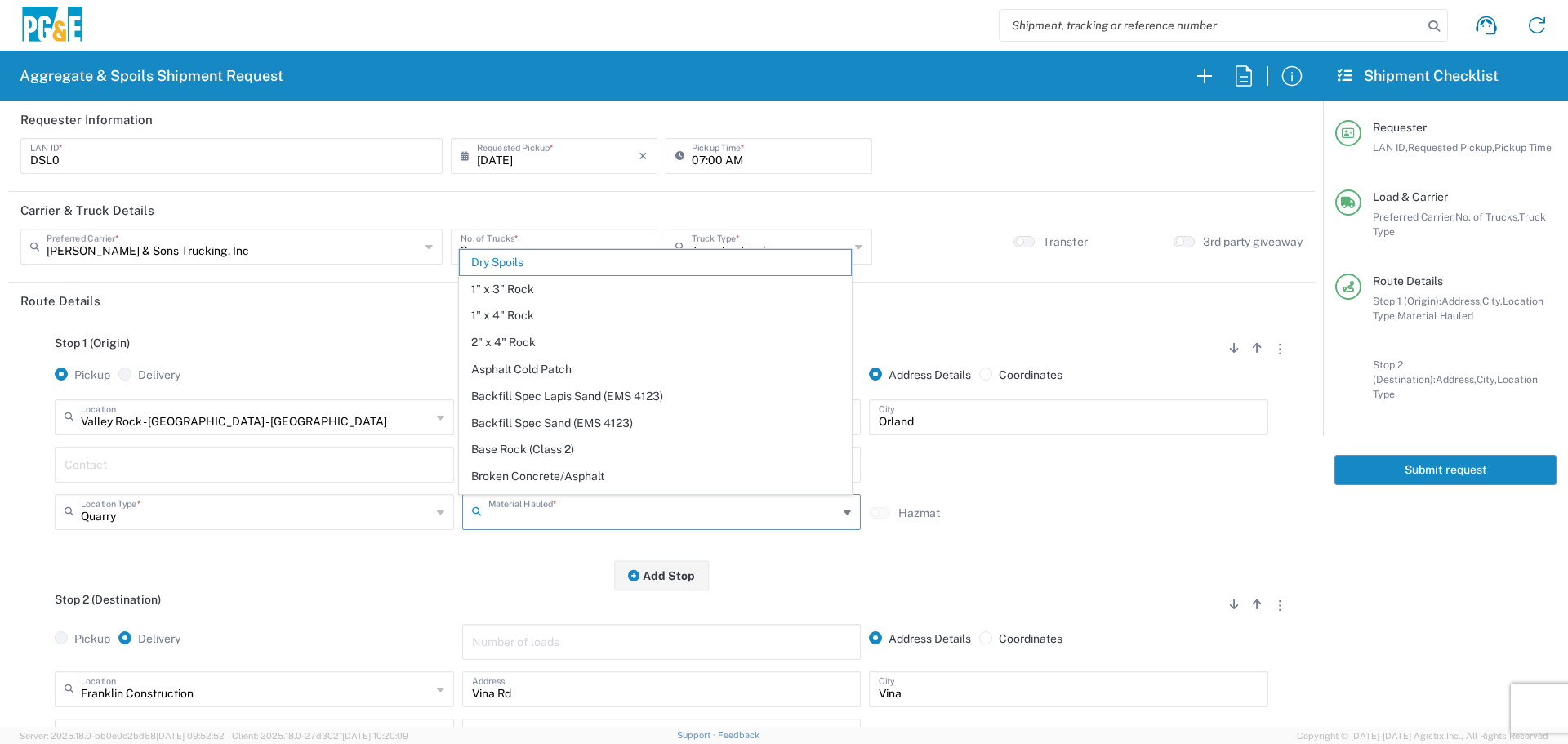
click at [514, 510] on input "text" at bounding box center [664, 511] width 351 height 29
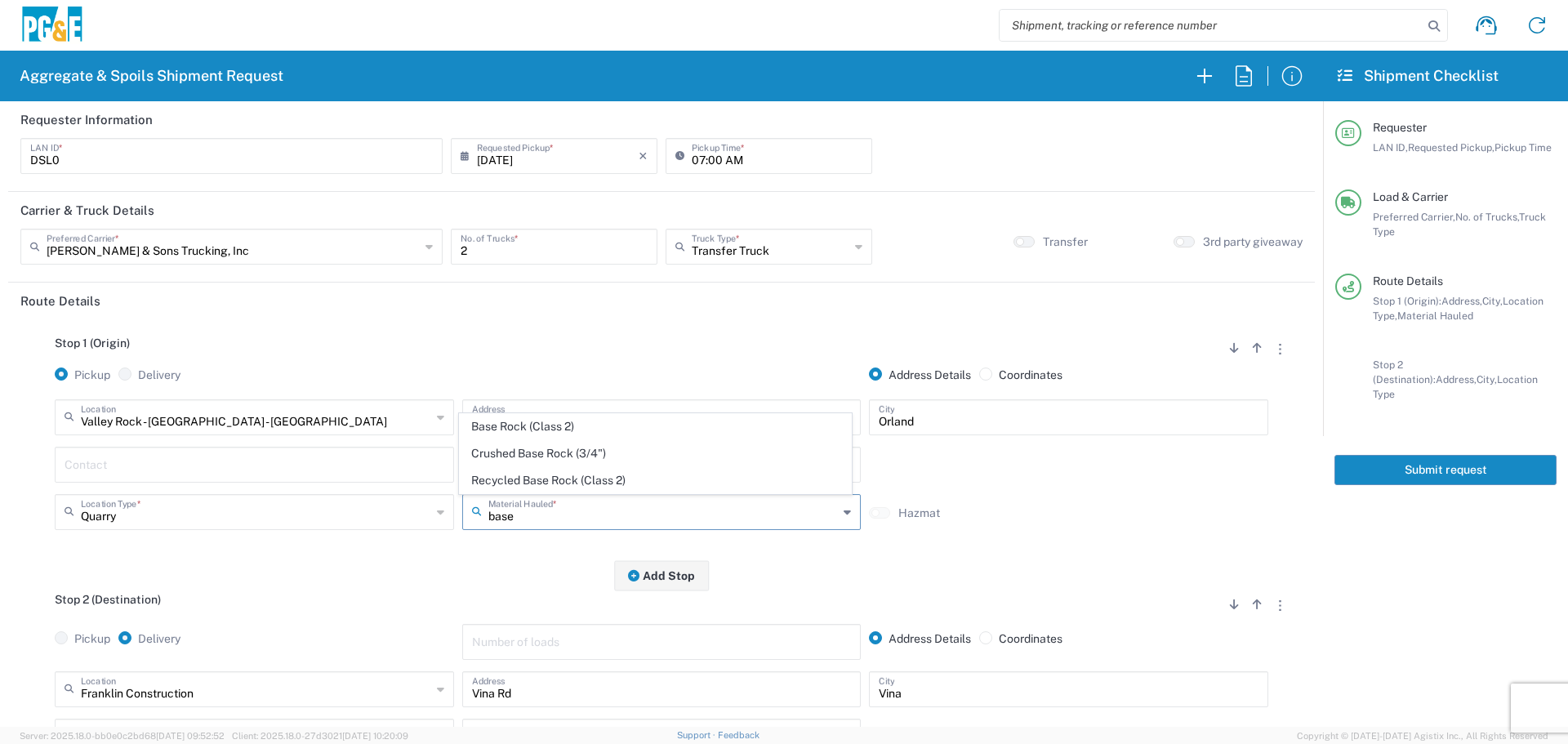
click at [562, 436] on span "Base Rock (Class 2)" at bounding box center [655, 427] width 391 height 26
type input "Base Rock (Class 2)"
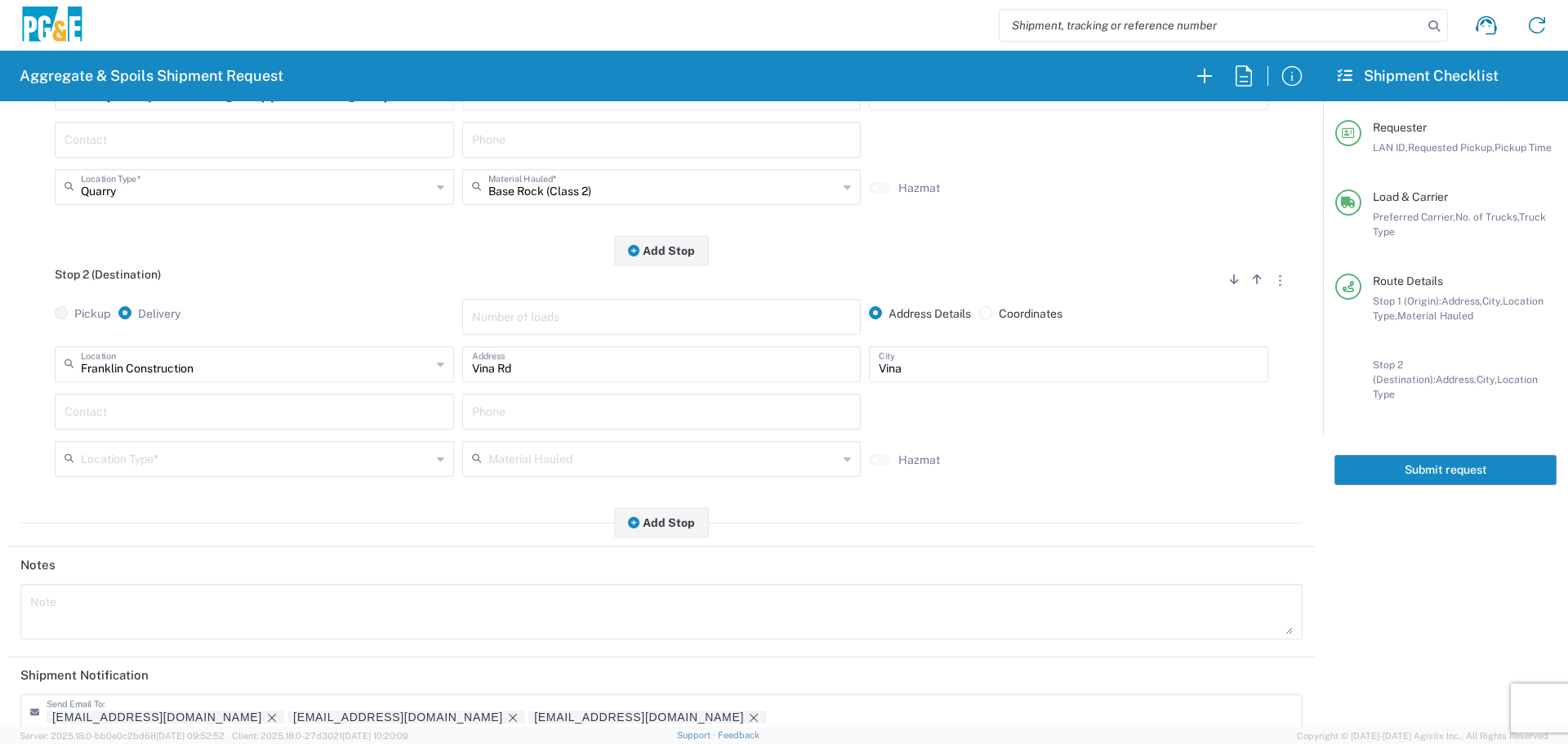
scroll to position [327, 0]
click at [389, 374] on input "text" at bounding box center [256, 362] width 351 height 29
type input "Paradise - [PERSON_NAME]"
type input "[STREET_ADDRESS][PERSON_NAME]"
type input "Paradise"
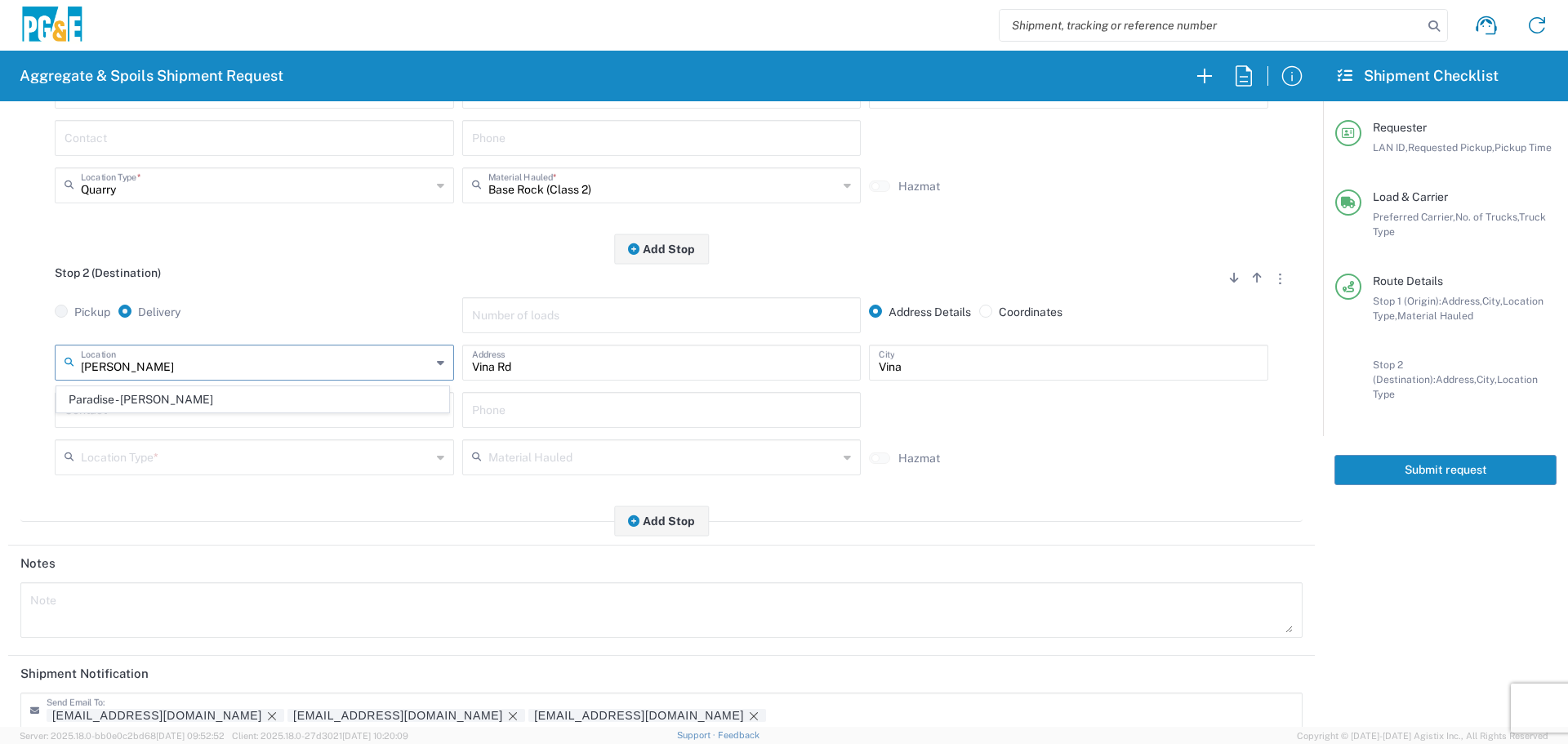
type input "Business No Loading Dock"
type input "Paradise - [PERSON_NAME]"
click at [317, 391] on div "Paradise - [PERSON_NAME] Location [GEOGRAPHIC_DATA] - [PERSON_NAME] [STREET_ADD…" at bounding box center [254, 369] width 408 height 48
click at [313, 396] on input "text" at bounding box center [254, 409] width 379 height 29
type input "s"
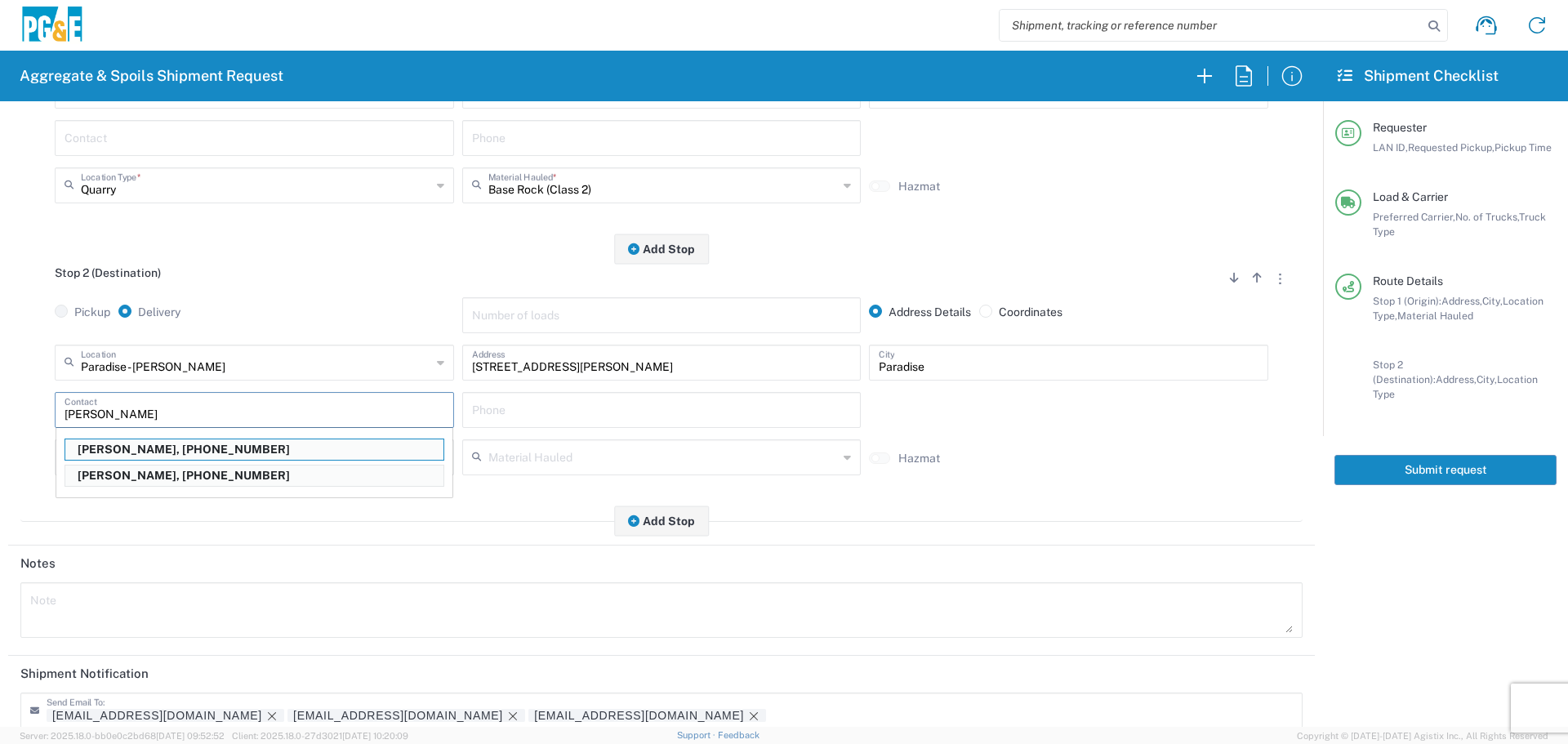
type input "[PERSON_NAME]"
type input "[PHONE_NUMBER]"
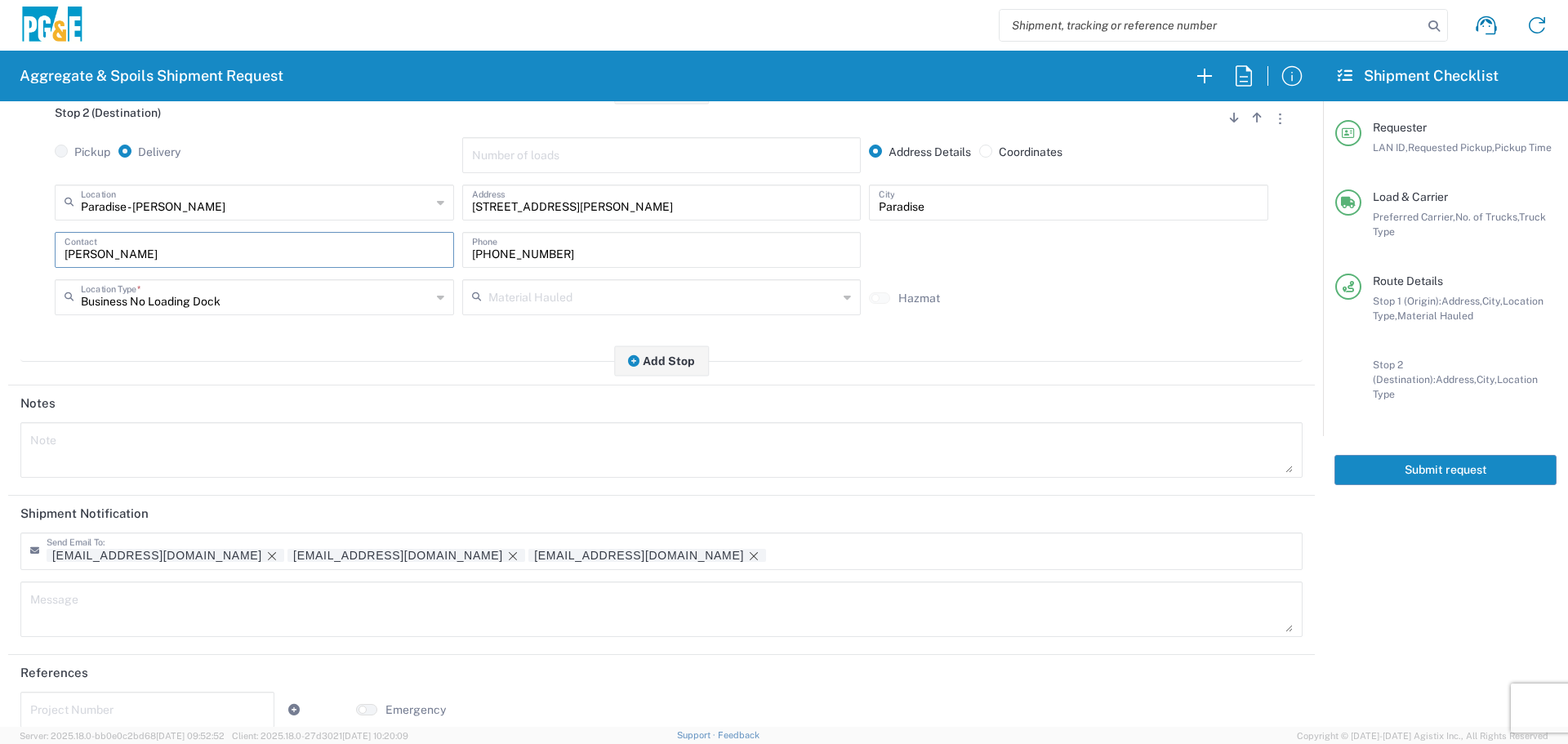
scroll to position [507, 0]
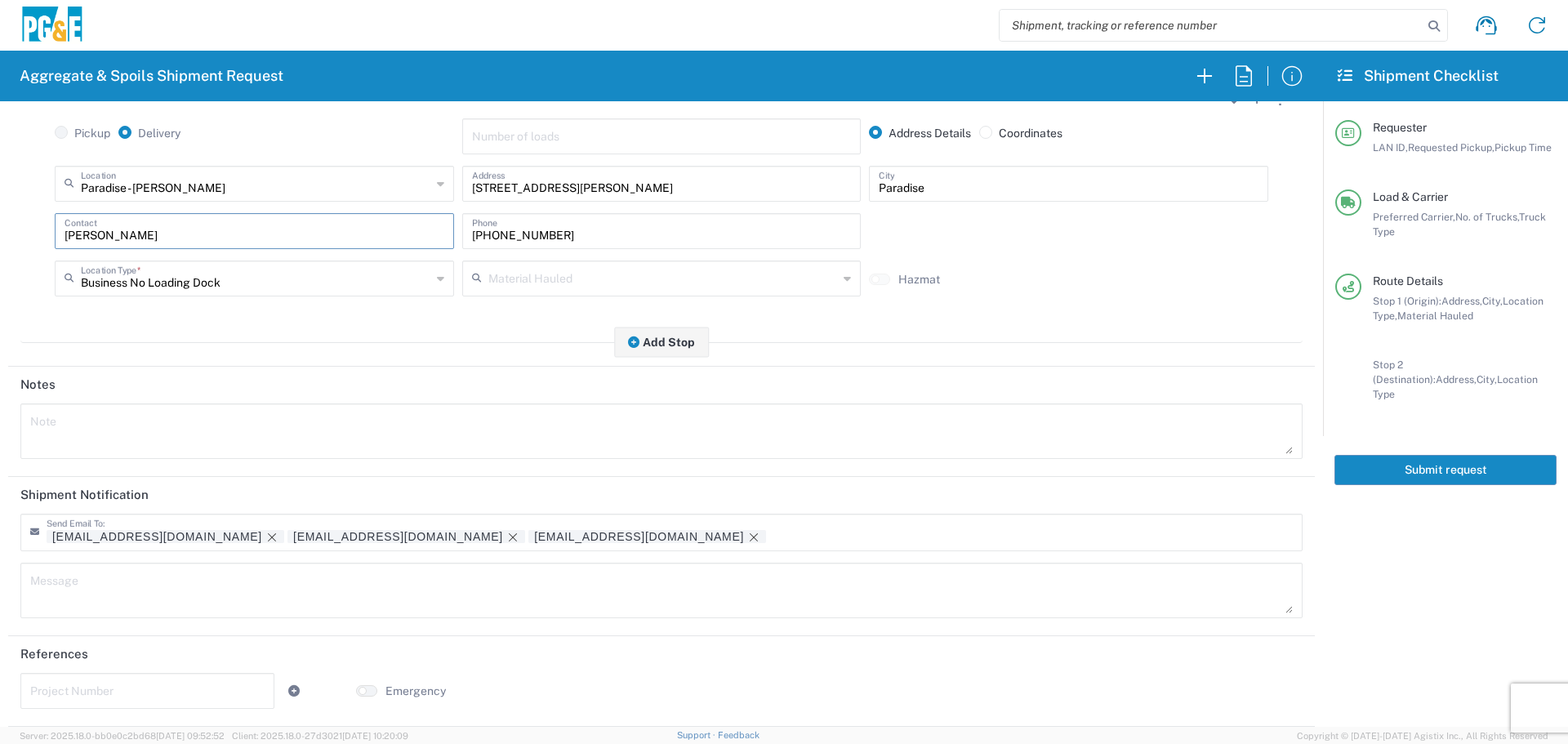
type input "[PERSON_NAME]"
click at [302, 415] on textarea at bounding box center [662, 432] width 1263 height 46
drag, startPoint x: 298, startPoint y: 414, endPoint x: 0, endPoint y: 386, distance: 299.3
click at [0, 386] on form "Requester Information DSL0 LAN ID * [DATE] × Requested Pickup * Cancel Apply 07…" at bounding box center [661, 414] width 1323 height 626
type textarea "Haul virgin base rock"
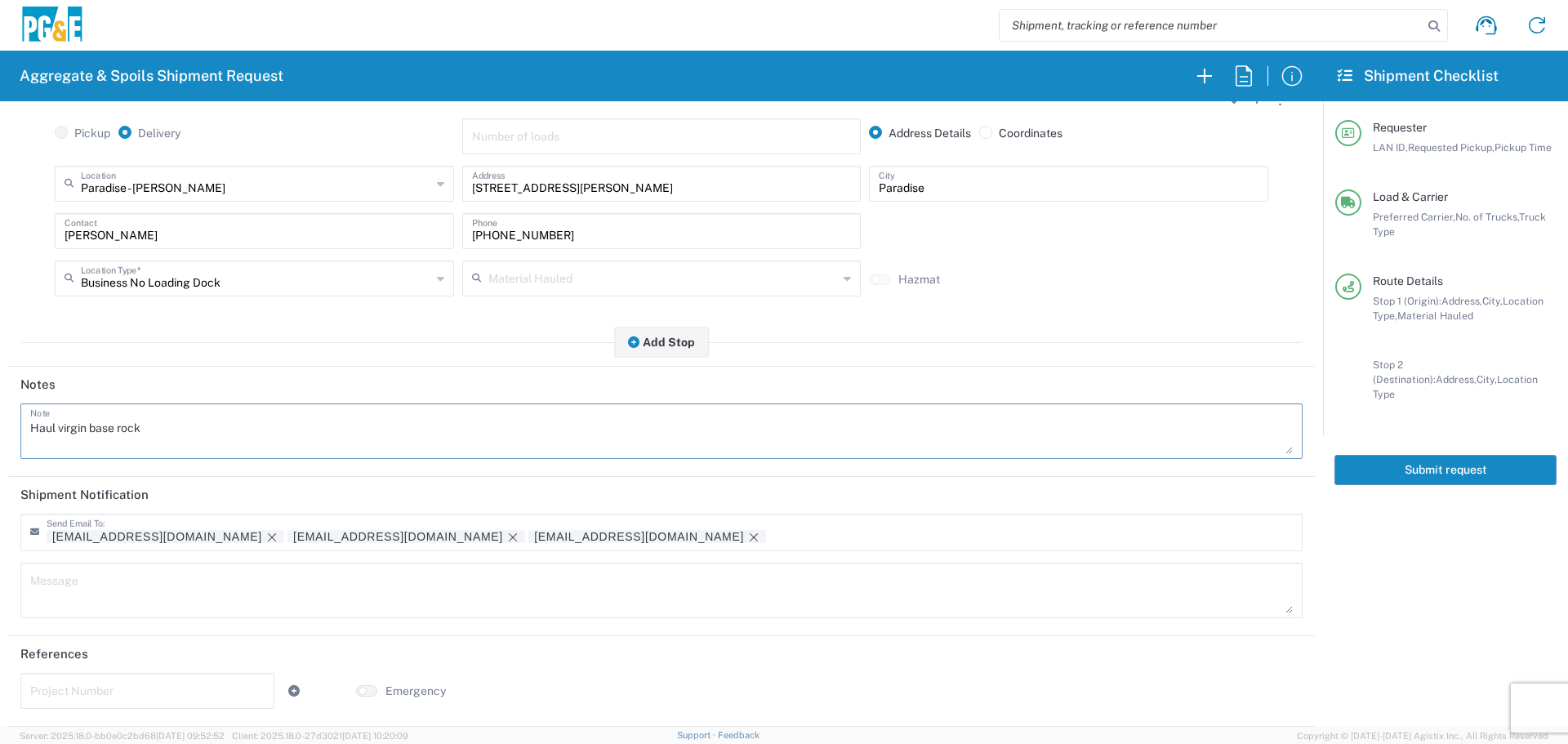
click at [169, 569] on textarea at bounding box center [662, 591] width 1263 height 46
paste textarea "Haul virgin base rock"
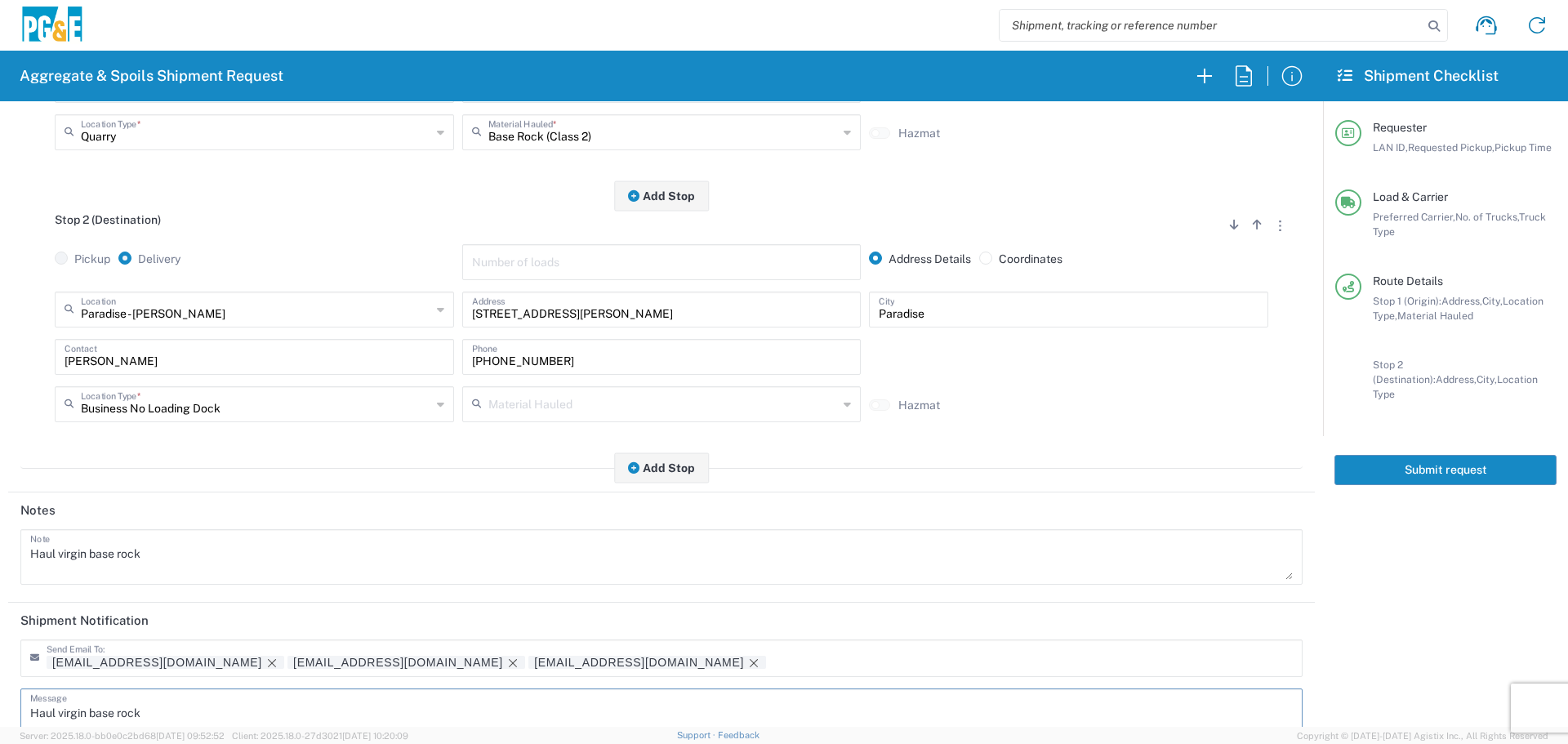
scroll to position [0, 0]
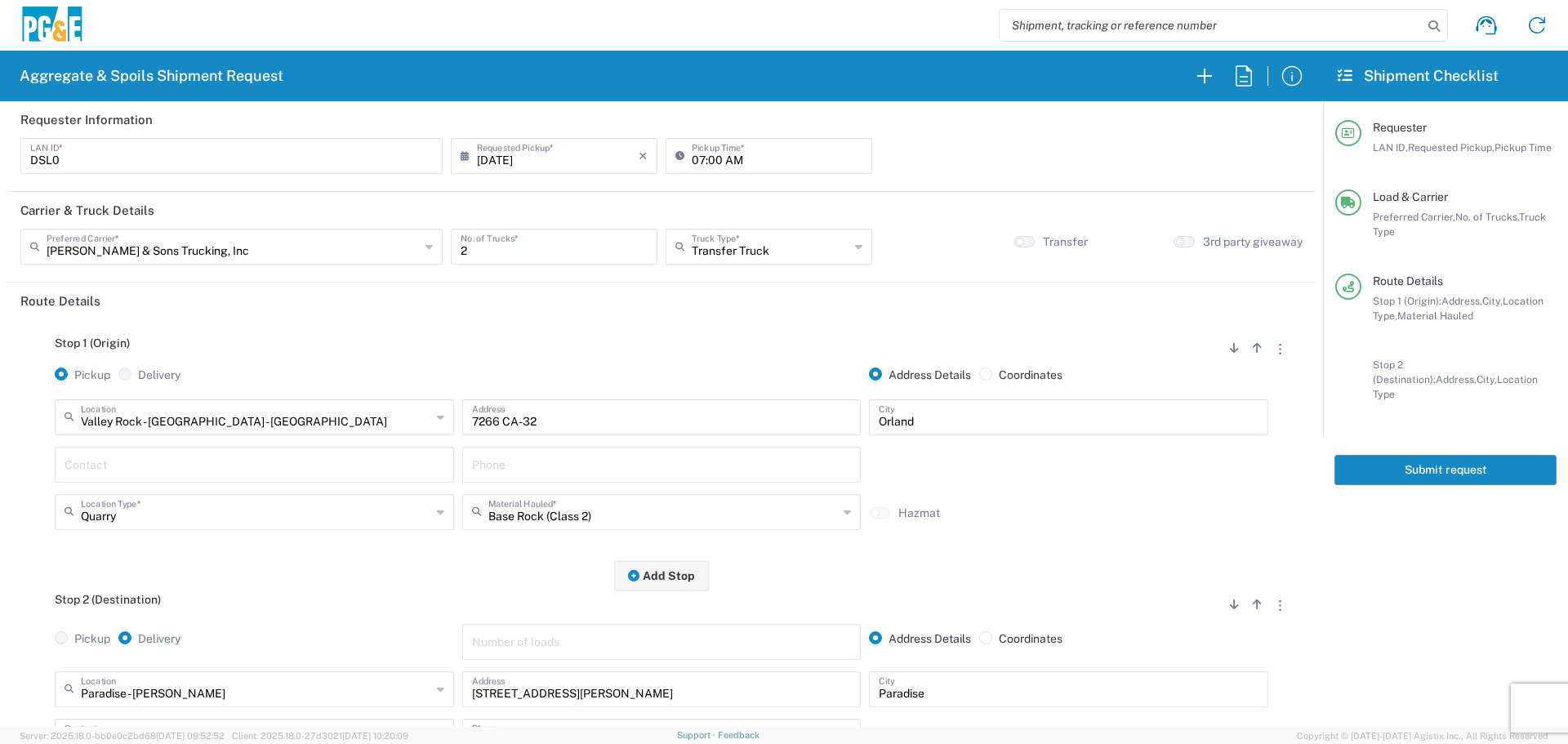
type textarea "Haul virgin base rock"
click at [1468, 458] on button "Submit request" at bounding box center [1445, 471] width 222 height 31
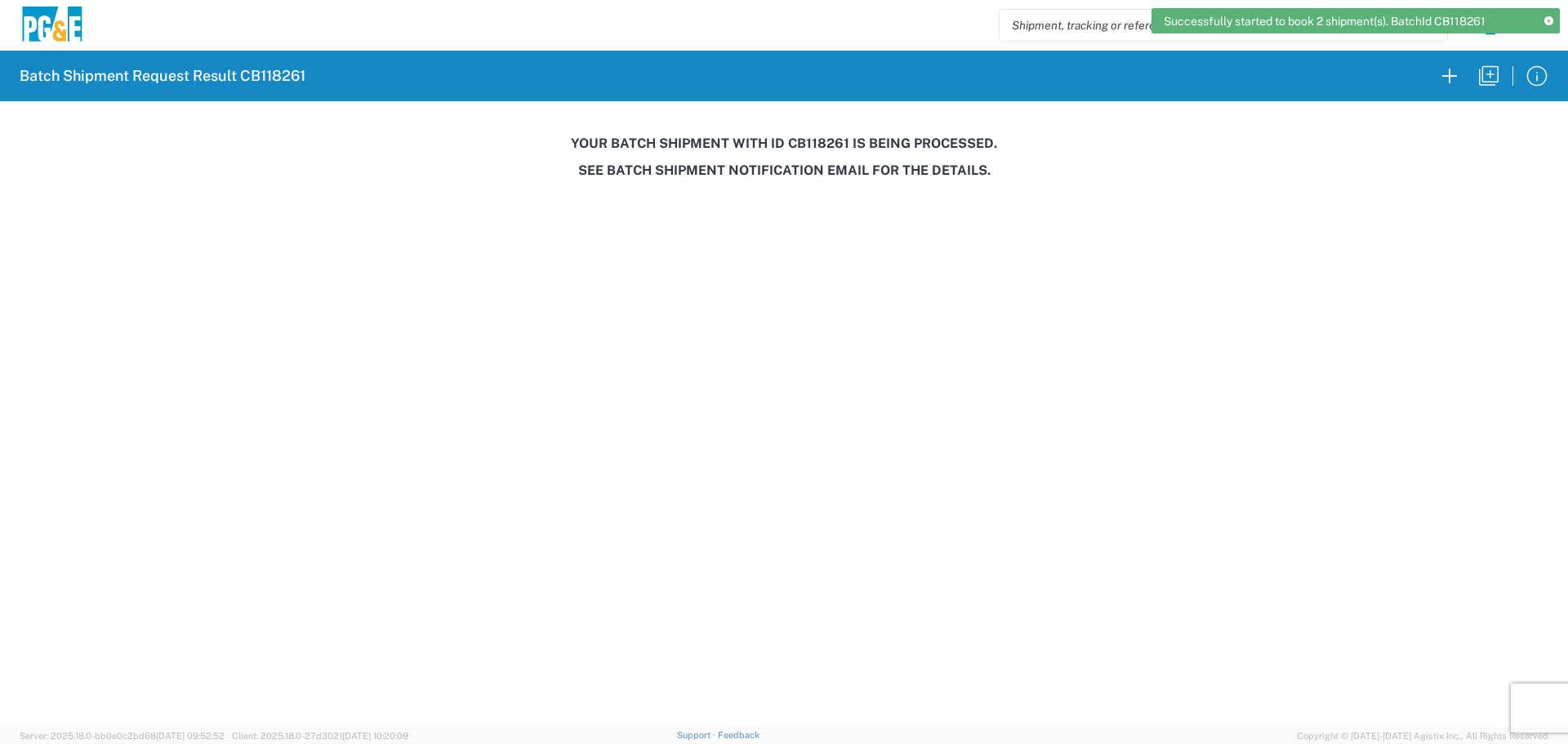
click at [833, 145] on h3 "Your batch shipment with id CB118261 is being processed." at bounding box center [784, 143] width 1545 height 15
click at [833, 146] on h3 "Your batch shipment with id CB118261 is being processed." at bounding box center [784, 143] width 1545 height 15
copy h3 "CB118261"
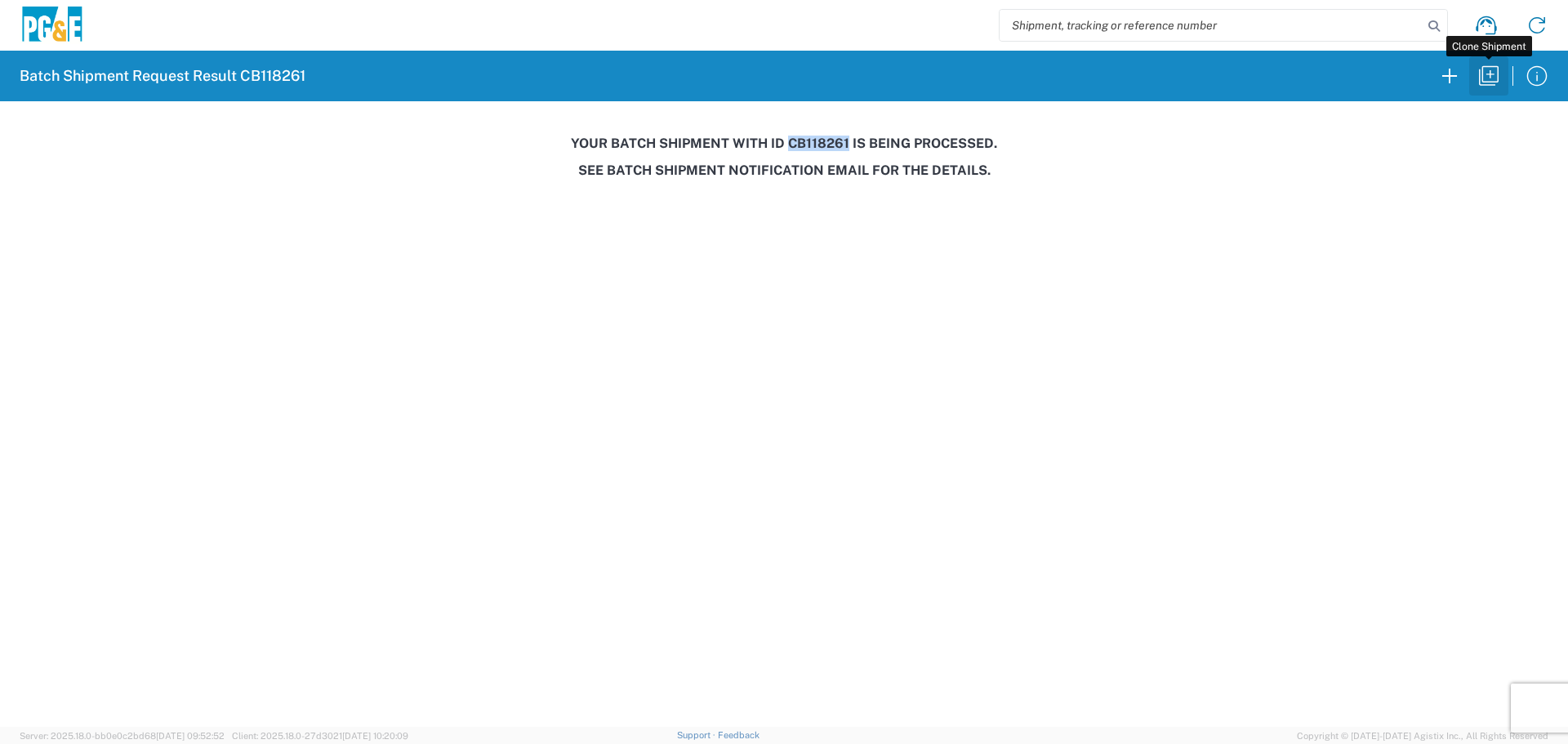
click at [1492, 84] on icon "button" at bounding box center [1488, 76] width 26 height 26
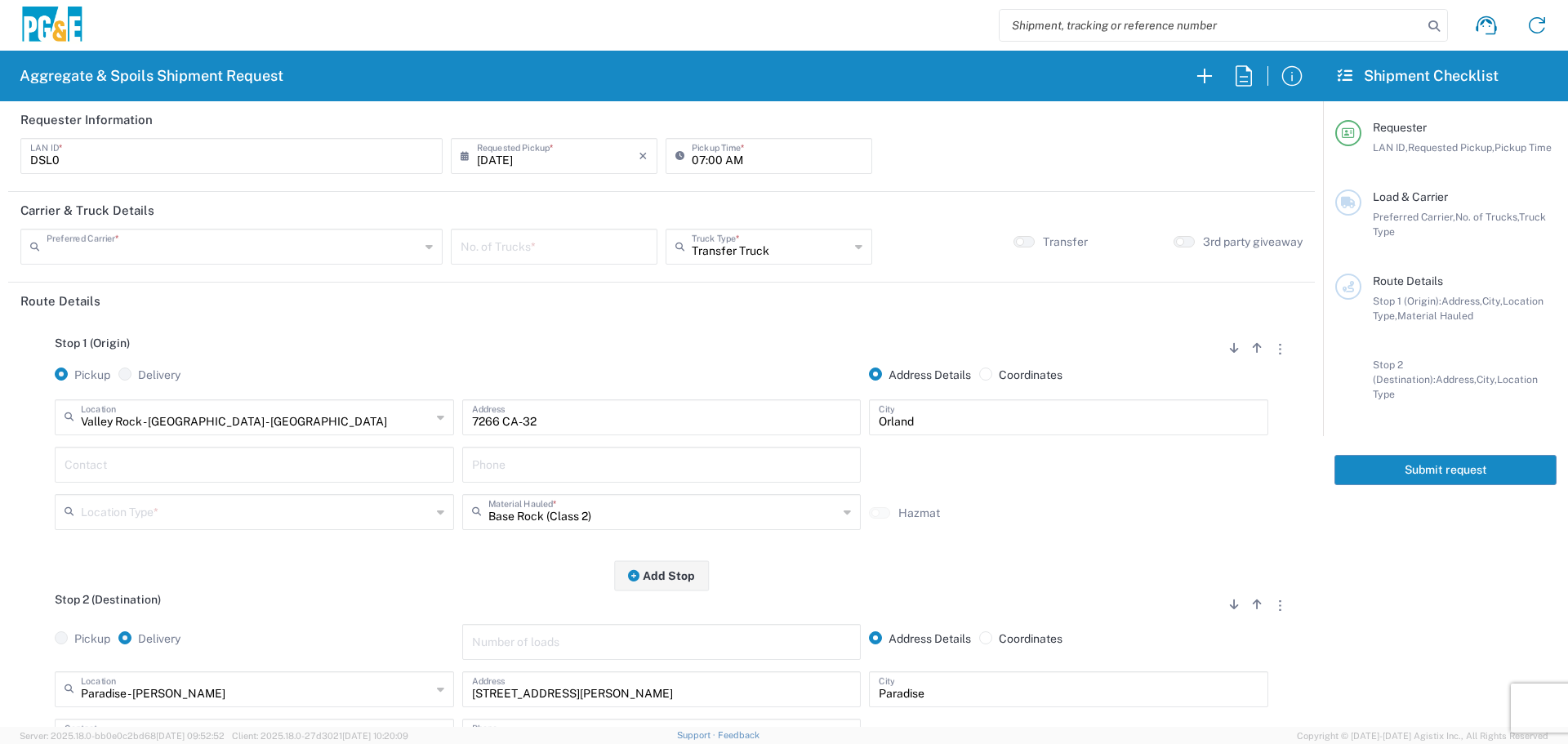
click at [291, 235] on input "text" at bounding box center [233, 246] width 373 height 29
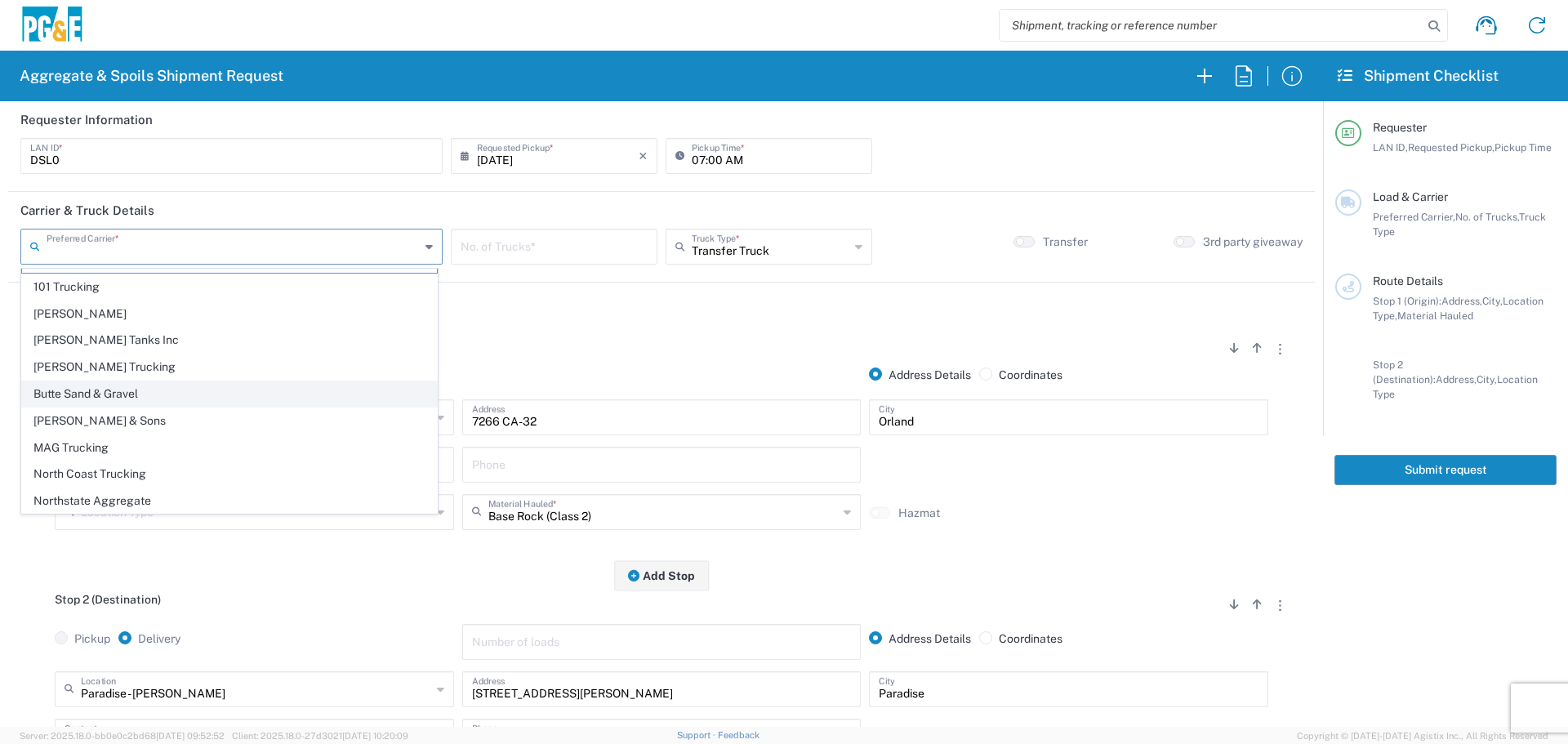
scroll to position [50, 0]
click at [120, 477] on span "Northstate Aggregate" at bounding box center [230, 473] width 415 height 26
type input "Northstate Aggregate"
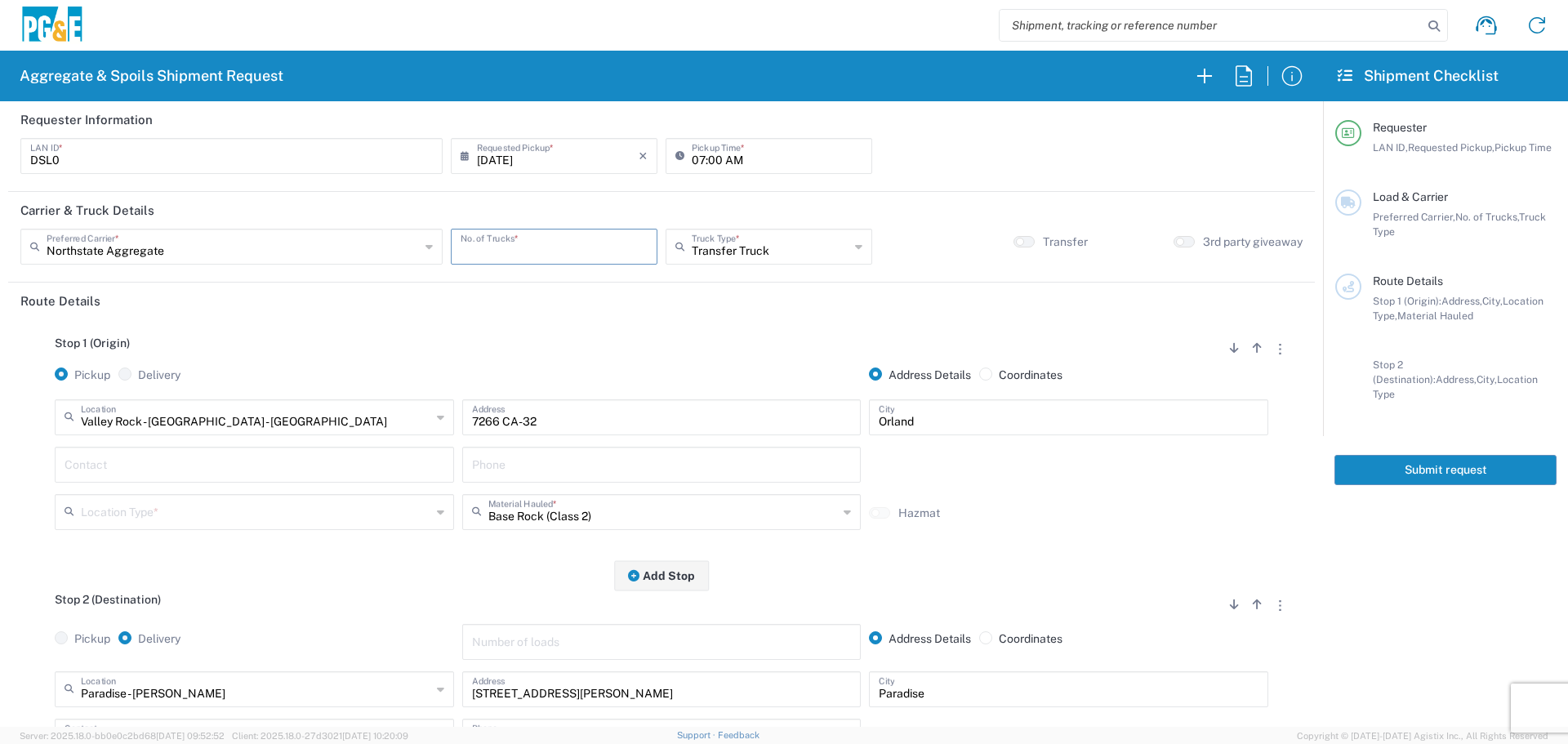
click at [561, 256] on input "number" at bounding box center [554, 246] width 187 height 29
type input "2"
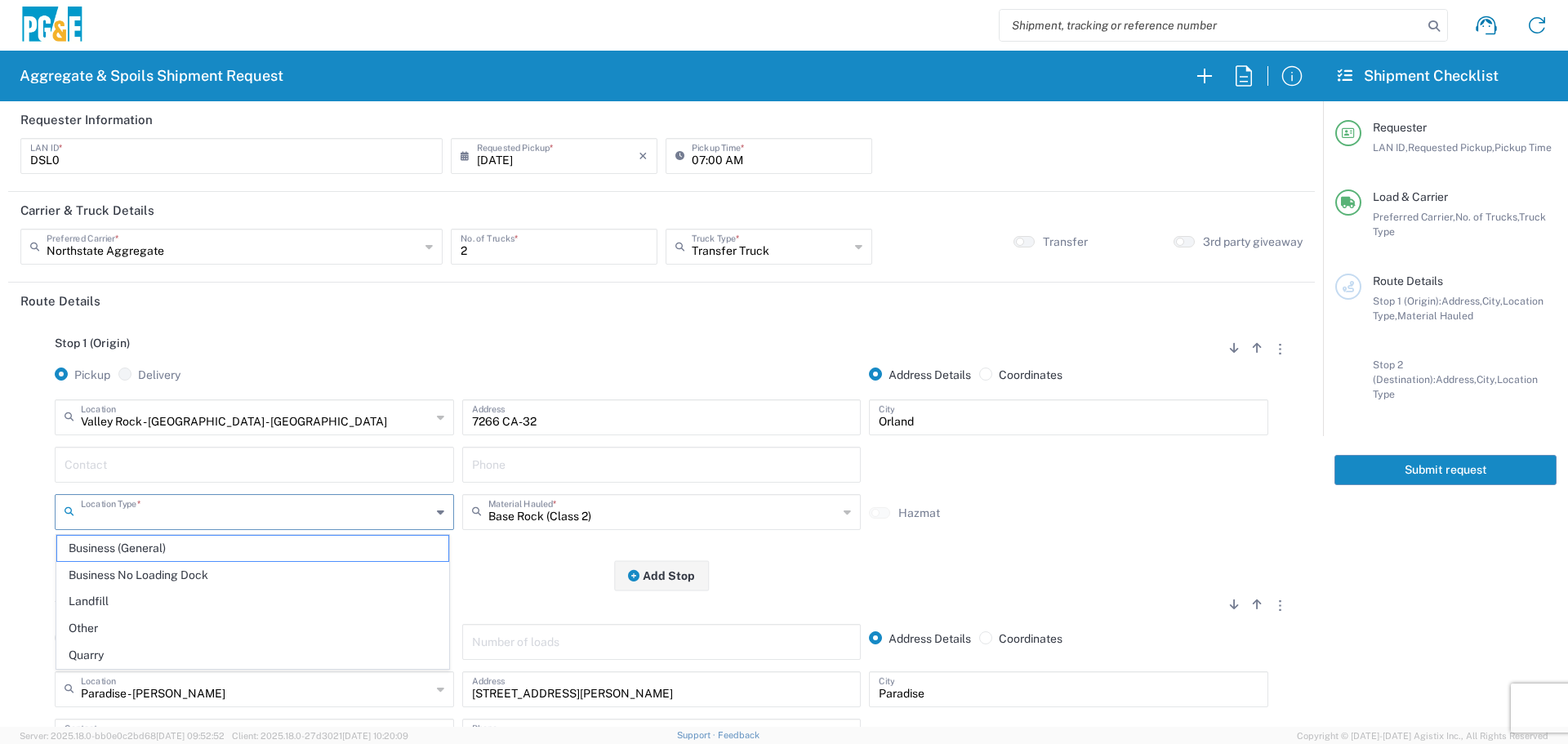
click at [235, 508] on input "text" at bounding box center [256, 511] width 351 height 29
click at [134, 644] on li "Quarry" at bounding box center [253, 655] width 393 height 27
type input "Quarry"
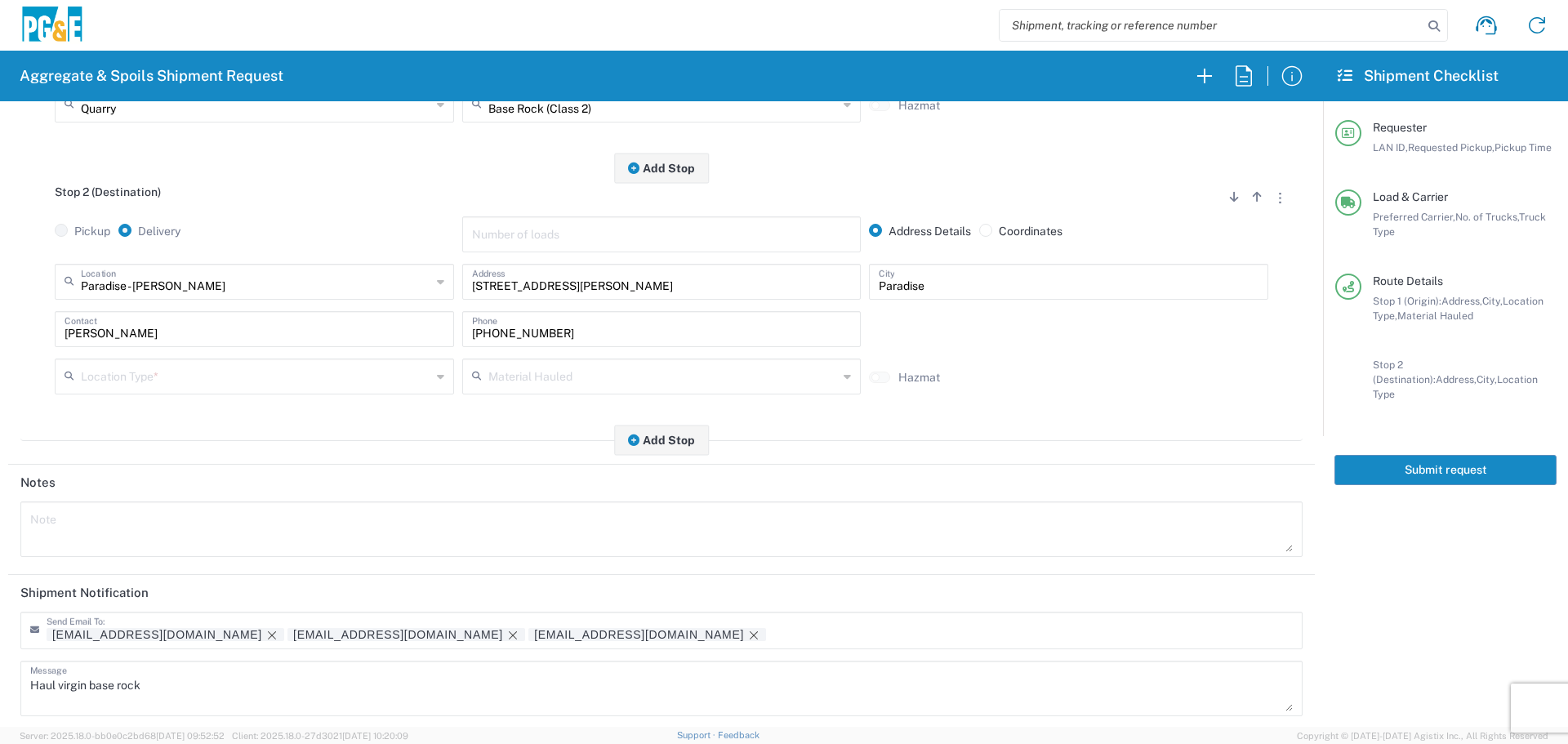
scroll to position [409, 0]
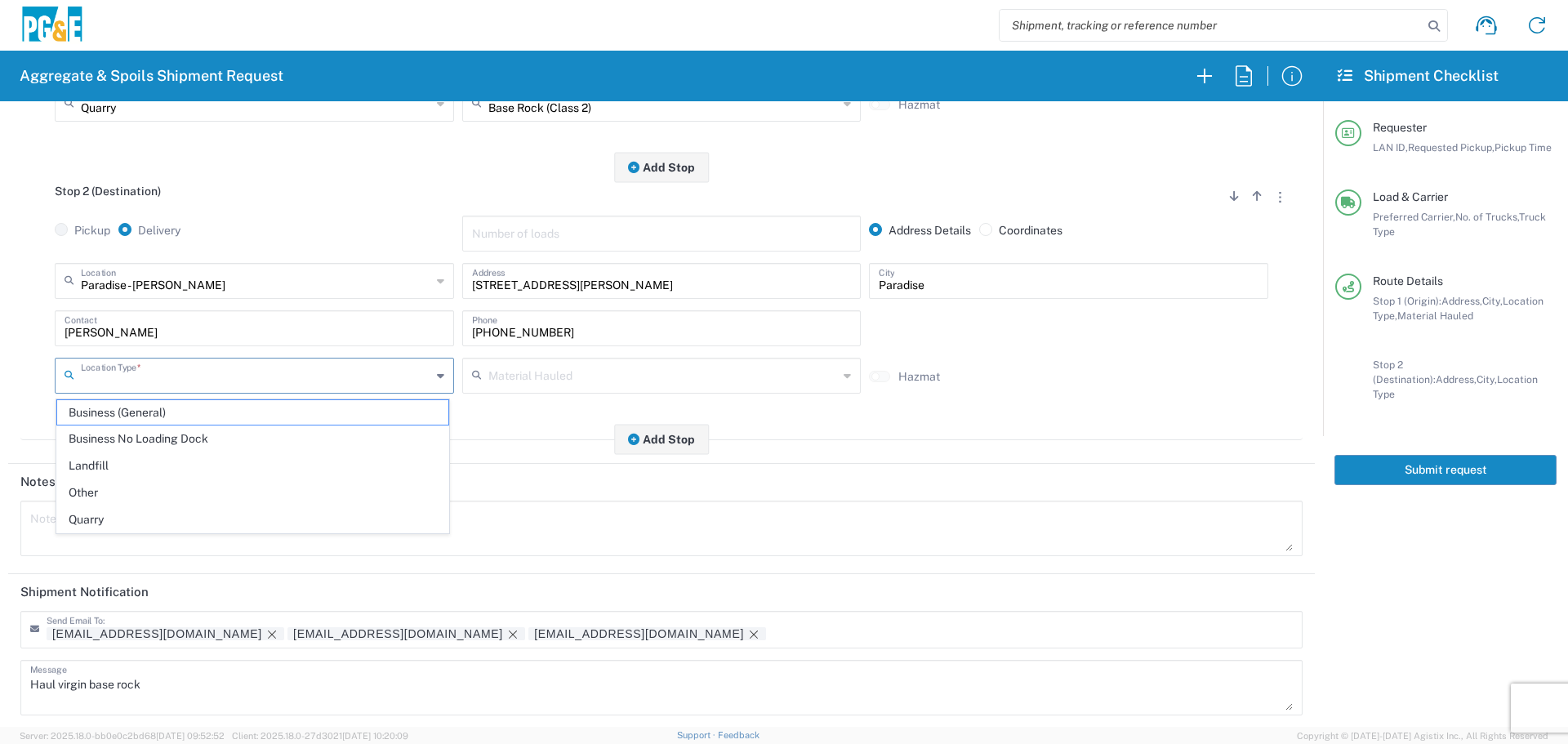
click at [310, 371] on input "text" at bounding box center [256, 375] width 351 height 29
click at [260, 449] on span "Business No Loading Dock" at bounding box center [253, 439] width 391 height 26
type input "Business No Loading Dock"
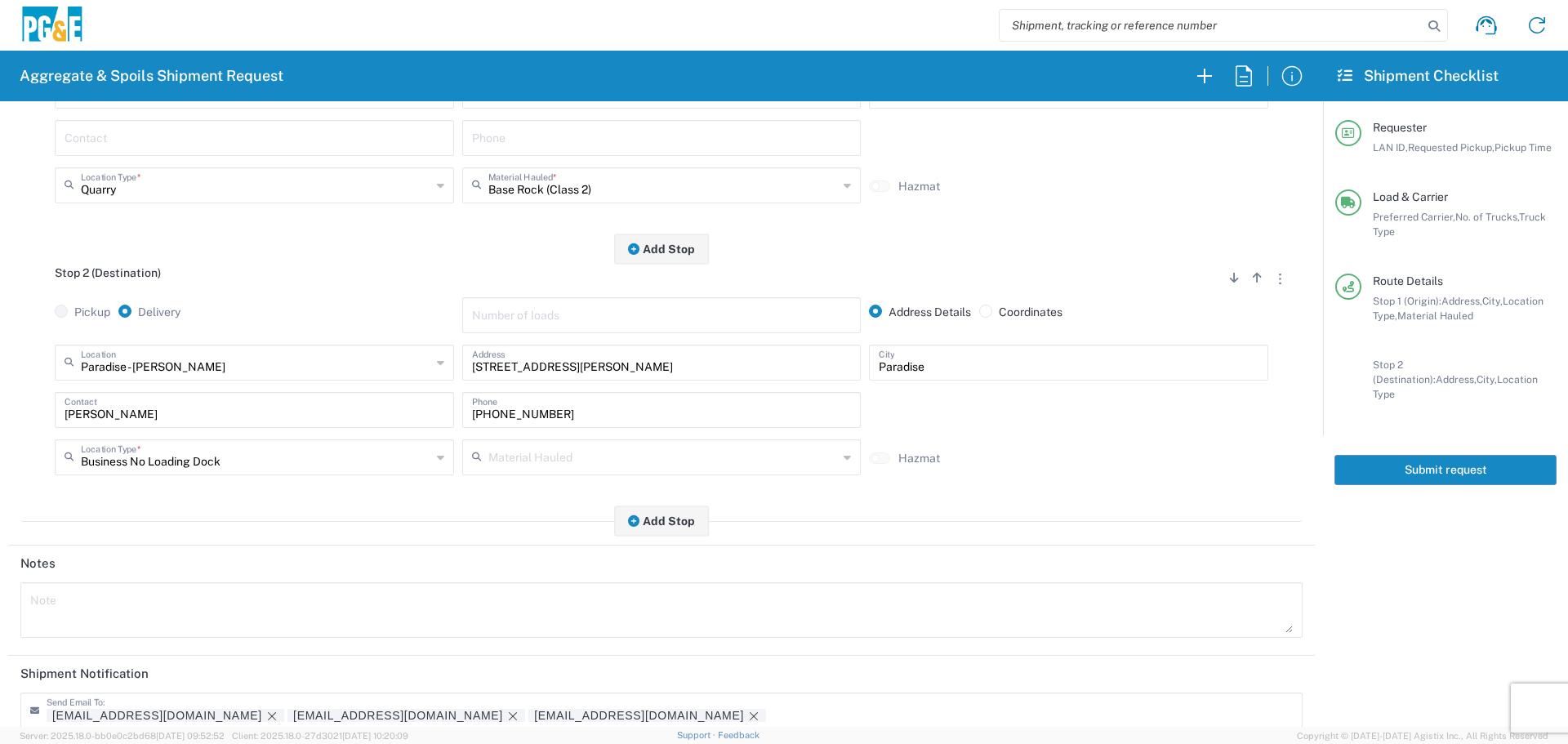
scroll to position [507, 0]
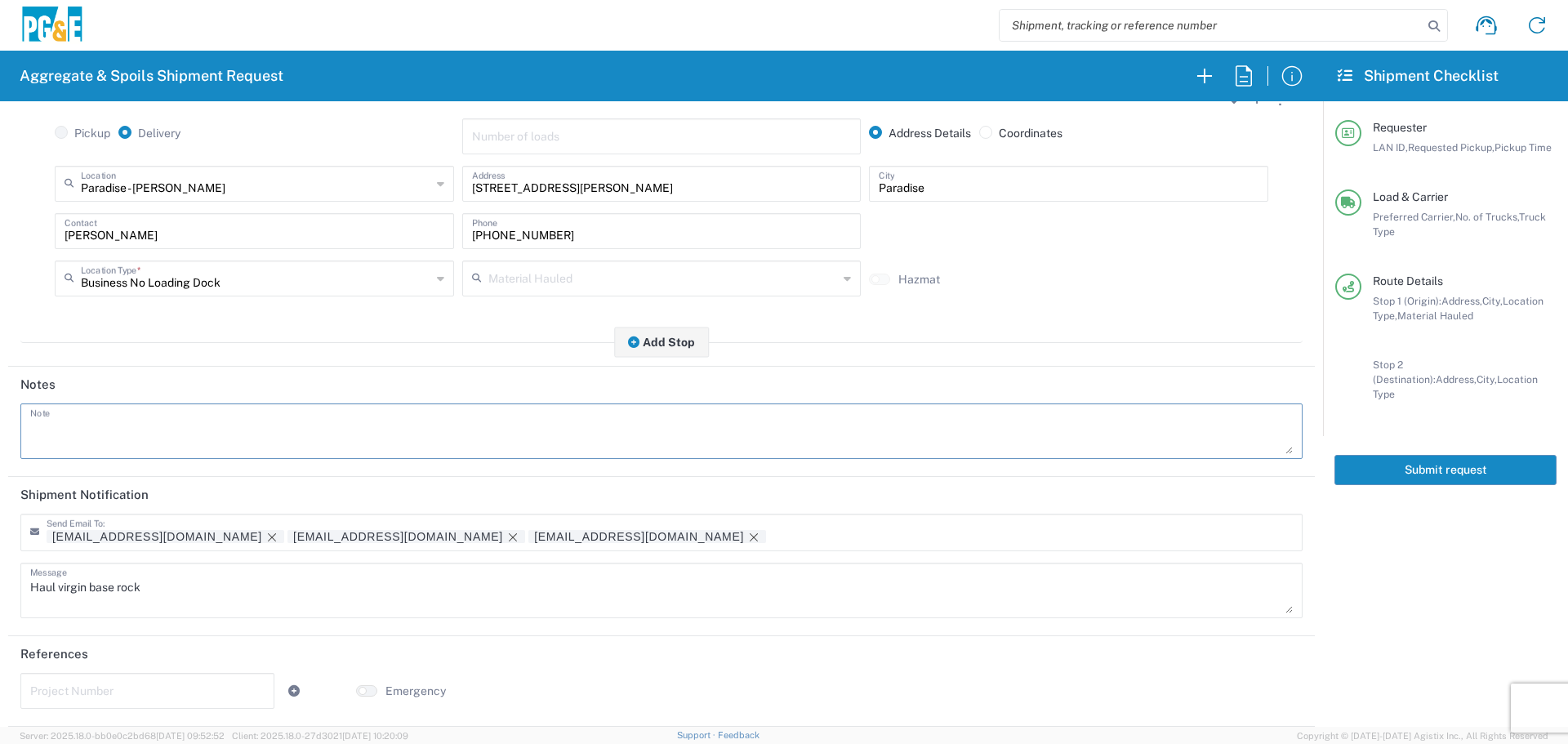
click at [192, 414] on textarea at bounding box center [662, 432] width 1263 height 46
drag, startPoint x: 164, startPoint y: 583, endPoint x: 0, endPoint y: 587, distance: 164.0
click at [0, 587] on form "Requester Information DSL0 LAN ID * [DATE] × Requested Pickup * Cancel Apply 07…" at bounding box center [661, 414] width 1323 height 626
click at [169, 424] on textarea at bounding box center [662, 432] width 1263 height 46
paste textarea "Haul virgin base rock"
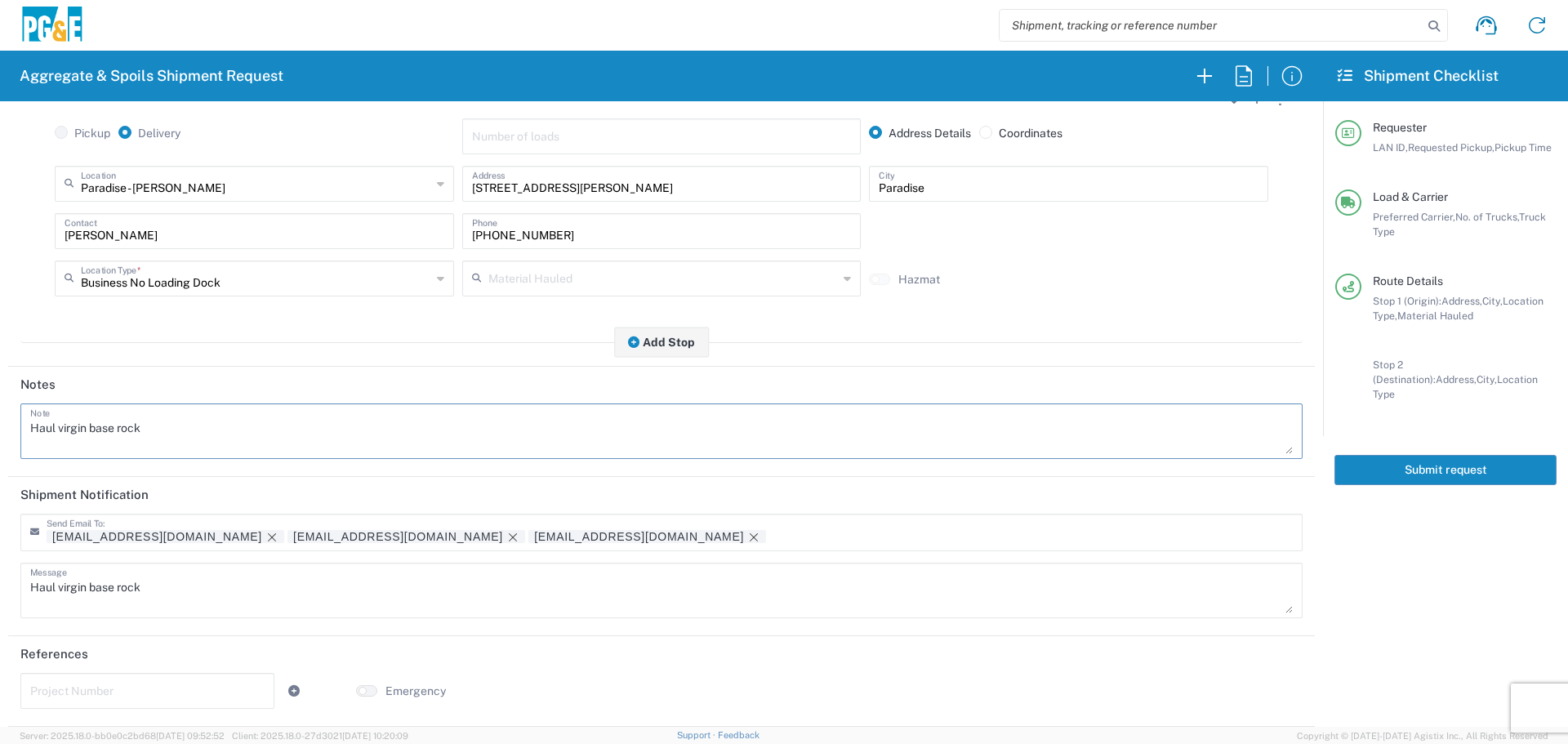
type textarea "Haul virgin base rock"
click at [1486, 463] on button "Submit request" at bounding box center [1445, 471] width 222 height 31
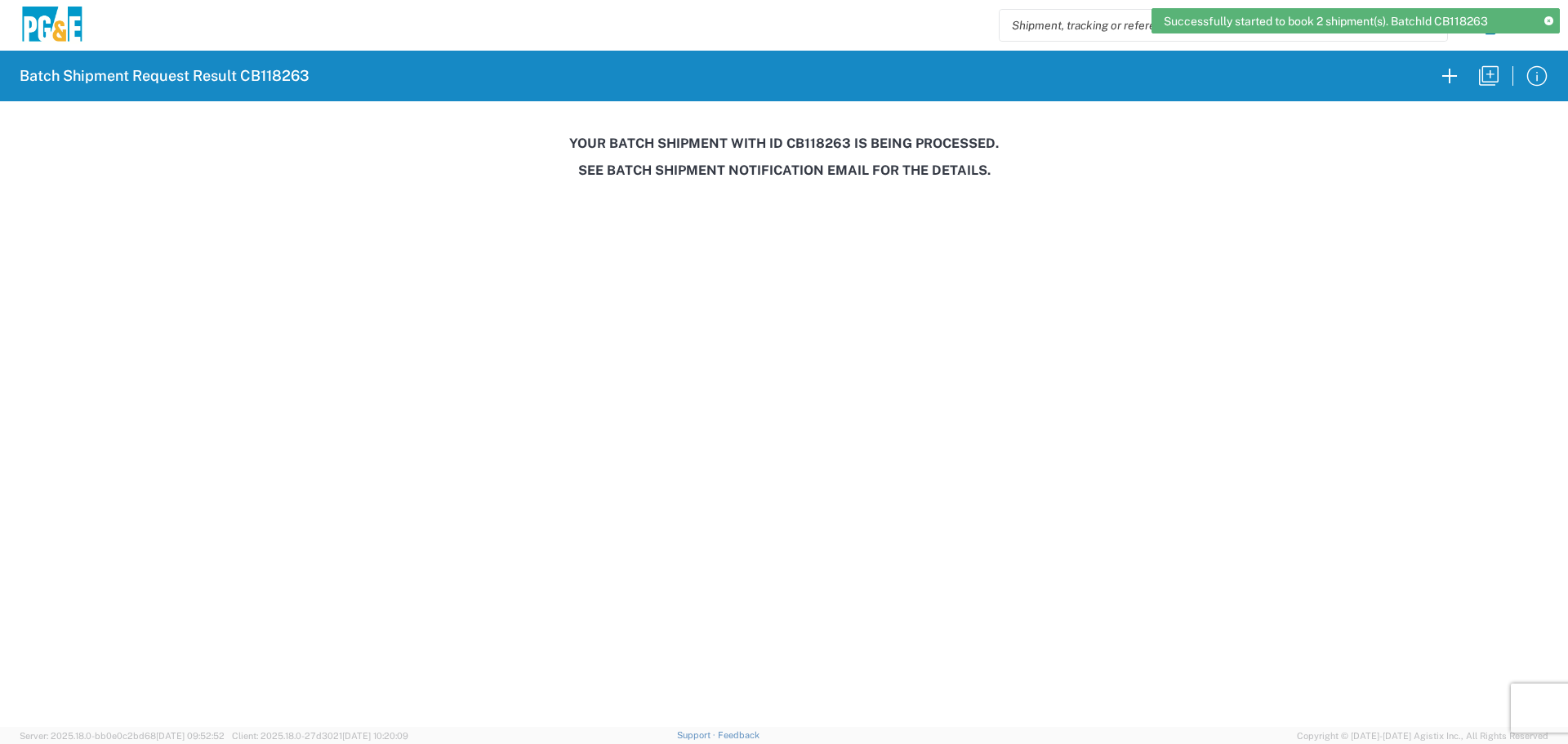
click at [800, 150] on h3 "Your batch shipment with id CB118263 is being processed." at bounding box center [784, 143] width 1545 height 15
click at [800, 151] on h3 "Your batch shipment with id CB118263 is being processed." at bounding box center [784, 143] width 1545 height 15
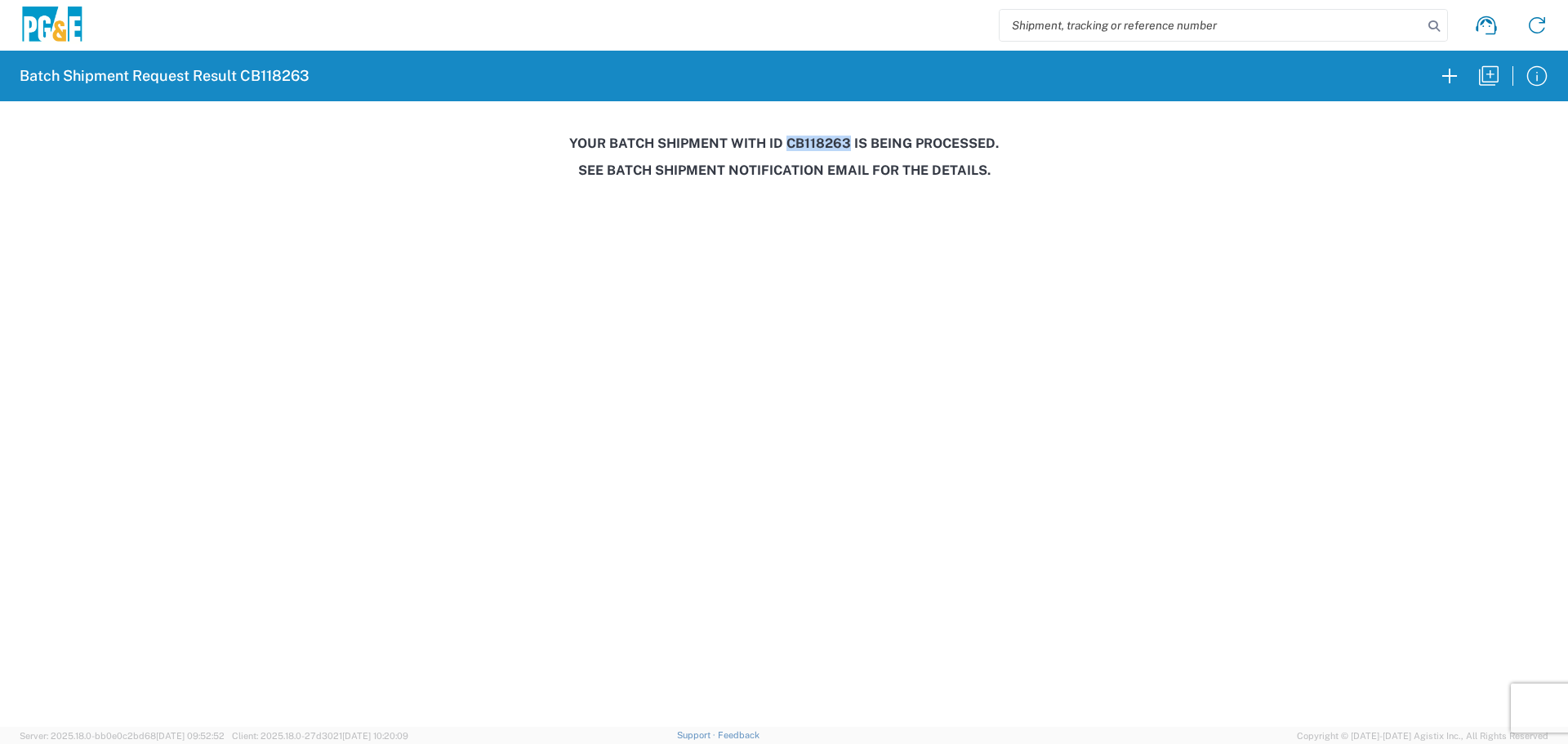
copy h3 "CB118263"
click at [1485, 82] on icon "button" at bounding box center [1488, 76] width 20 height 20
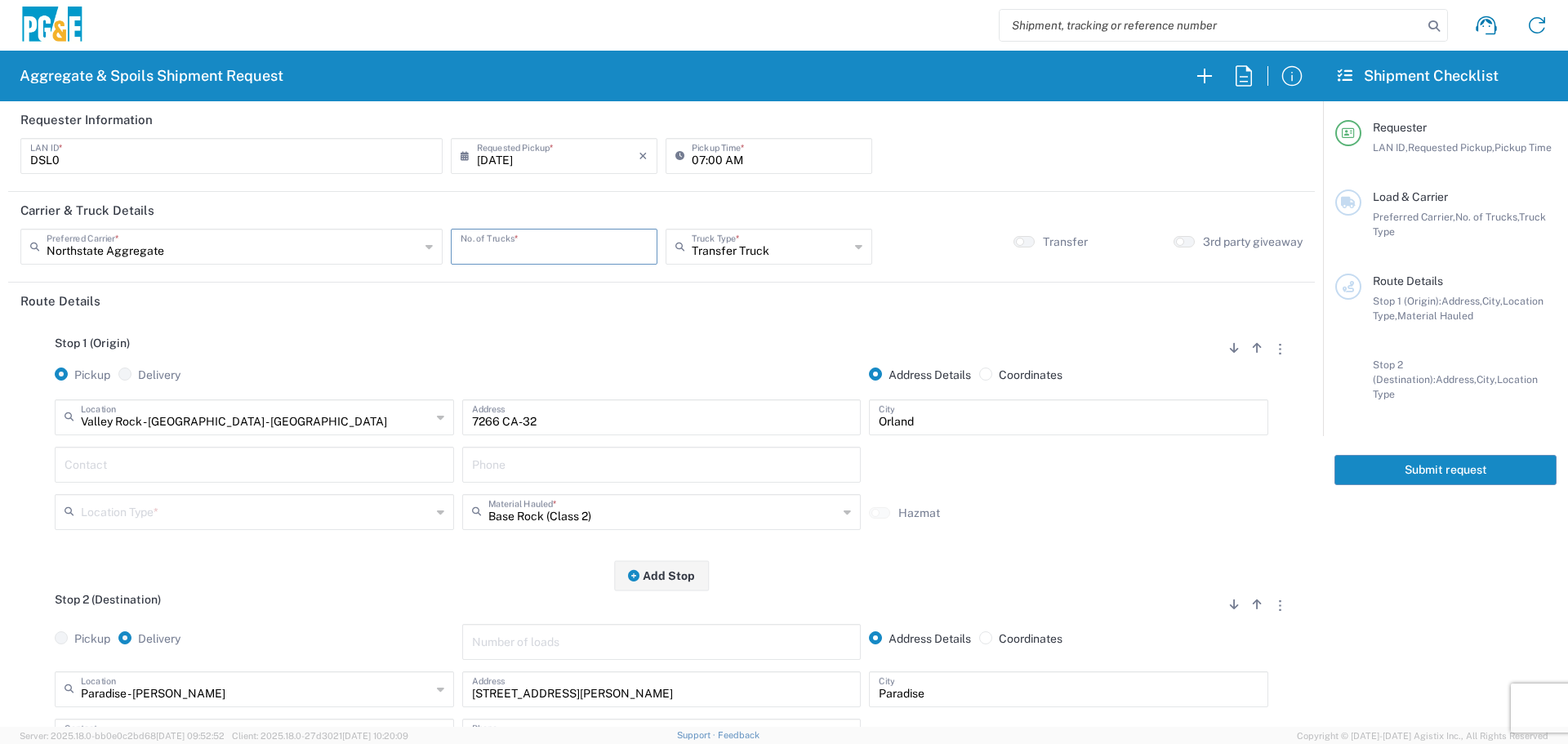
click at [507, 259] on input "number" at bounding box center [554, 246] width 187 height 29
type input "1"
click at [805, 254] on input "text" at bounding box center [770, 246] width 157 height 29
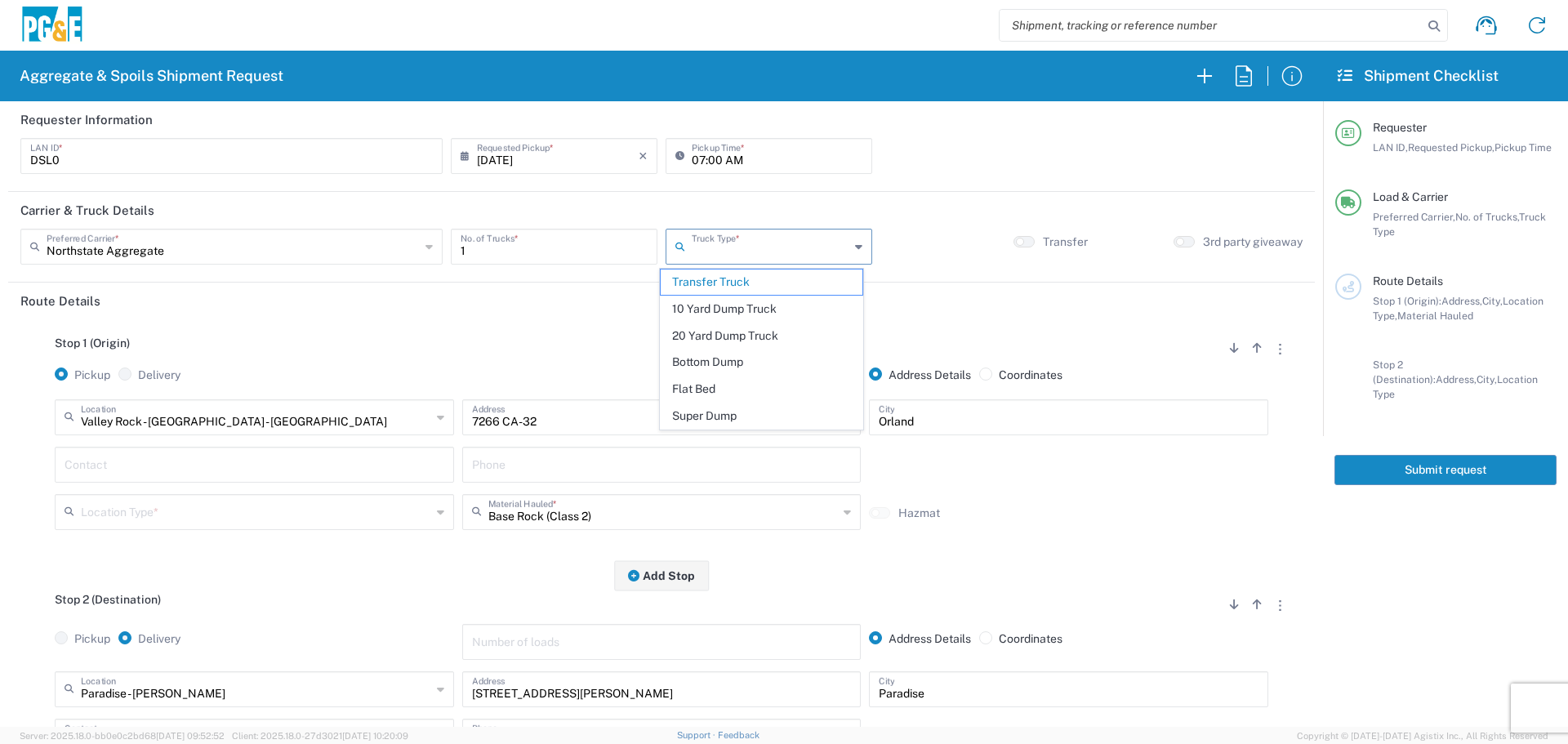
click at [700, 415] on span "Super Dump" at bounding box center [761, 416] width 202 height 26
type input "Super Dump"
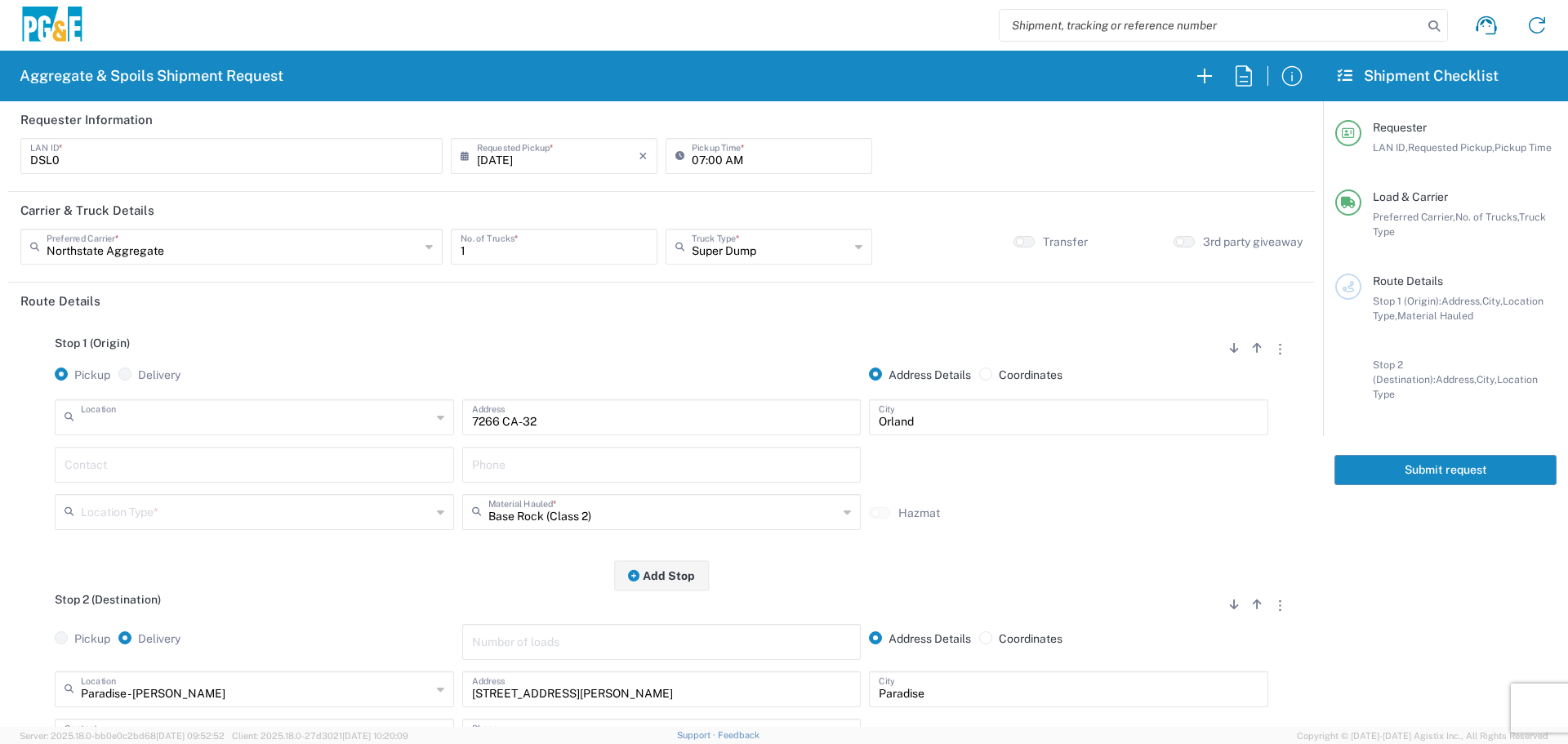
click at [351, 413] on input "text" at bounding box center [256, 416] width 351 height 29
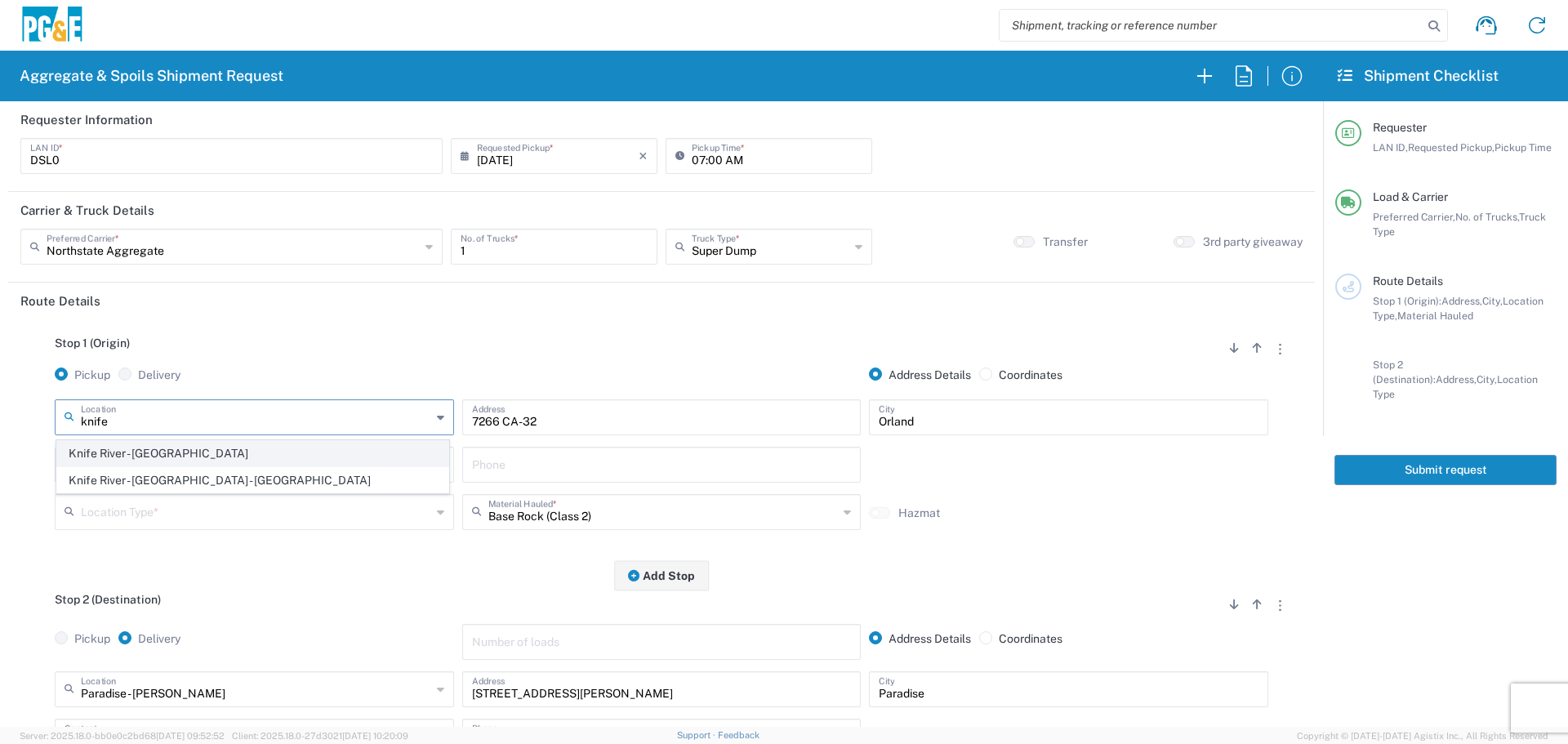
click at [246, 440] on li "Knife River - [GEOGRAPHIC_DATA]" at bounding box center [253, 454] width 393 height 27
type input "Knife River - [GEOGRAPHIC_DATA]"
type input "[STREET_ADDRESS]"
type input "Chico"
type input "Quarry"
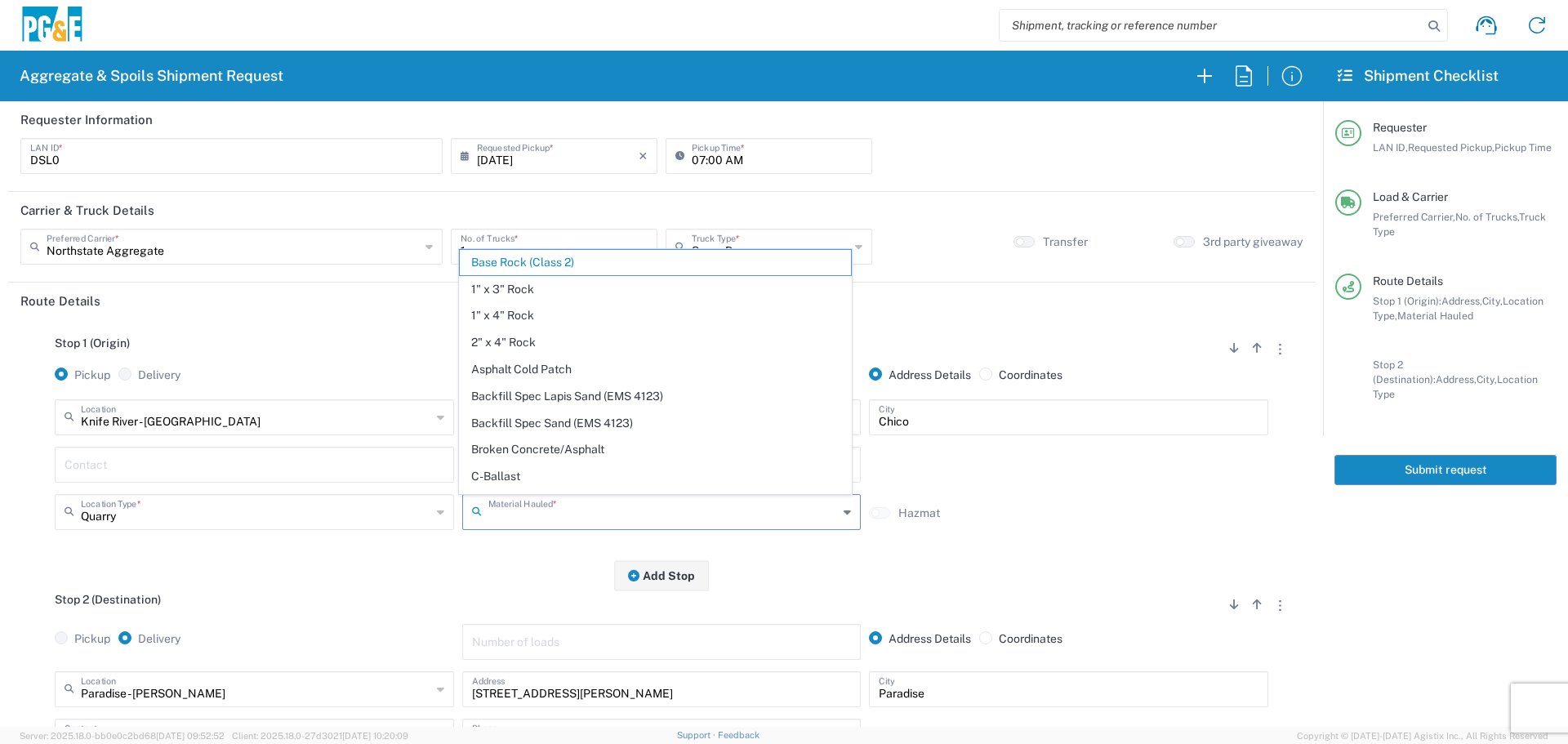
click at [503, 513] on input "text" at bounding box center [664, 511] width 351 height 29
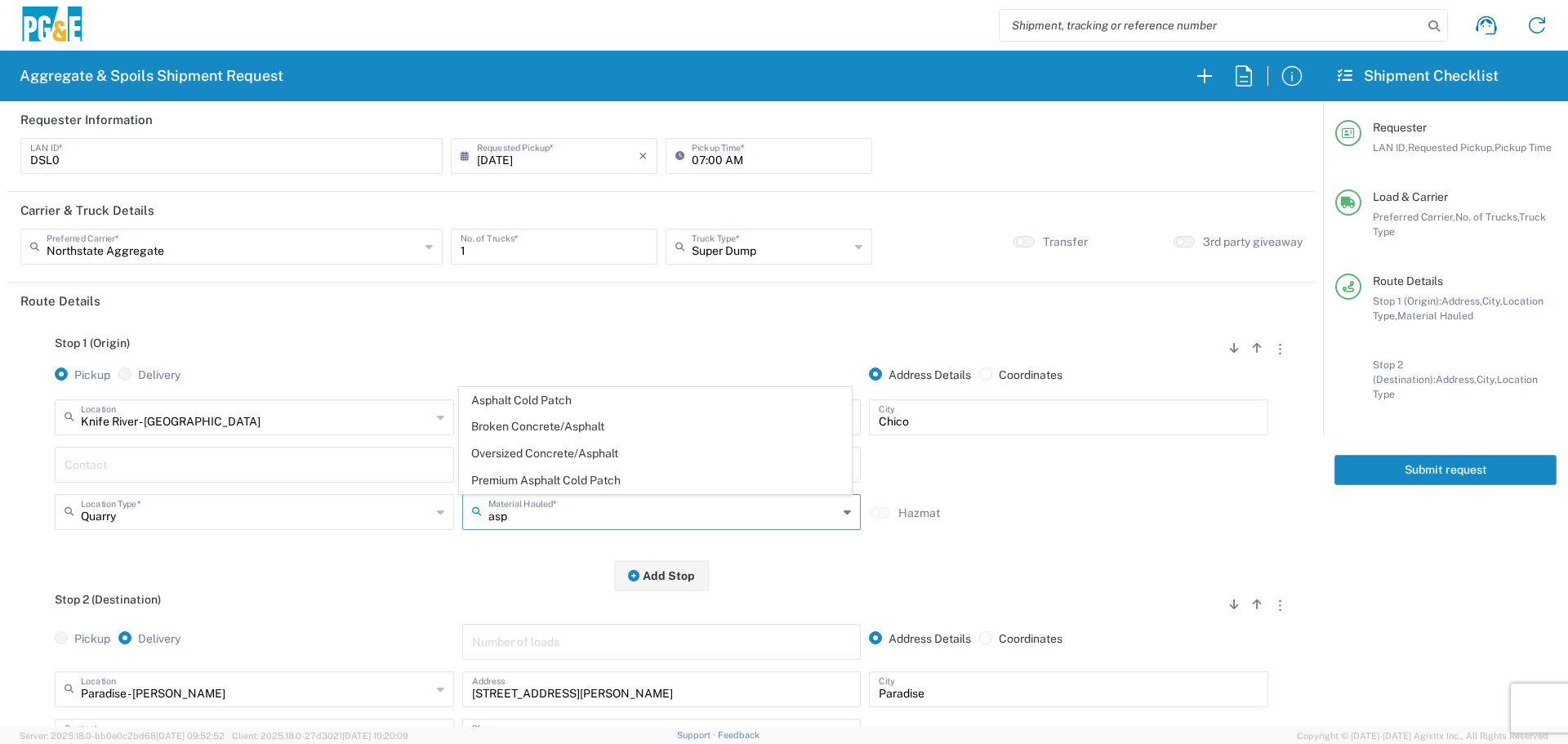
click at [579, 409] on span "Asphalt Cold Patch" at bounding box center [655, 401] width 391 height 26
type input "Asphalt Cold Patch"
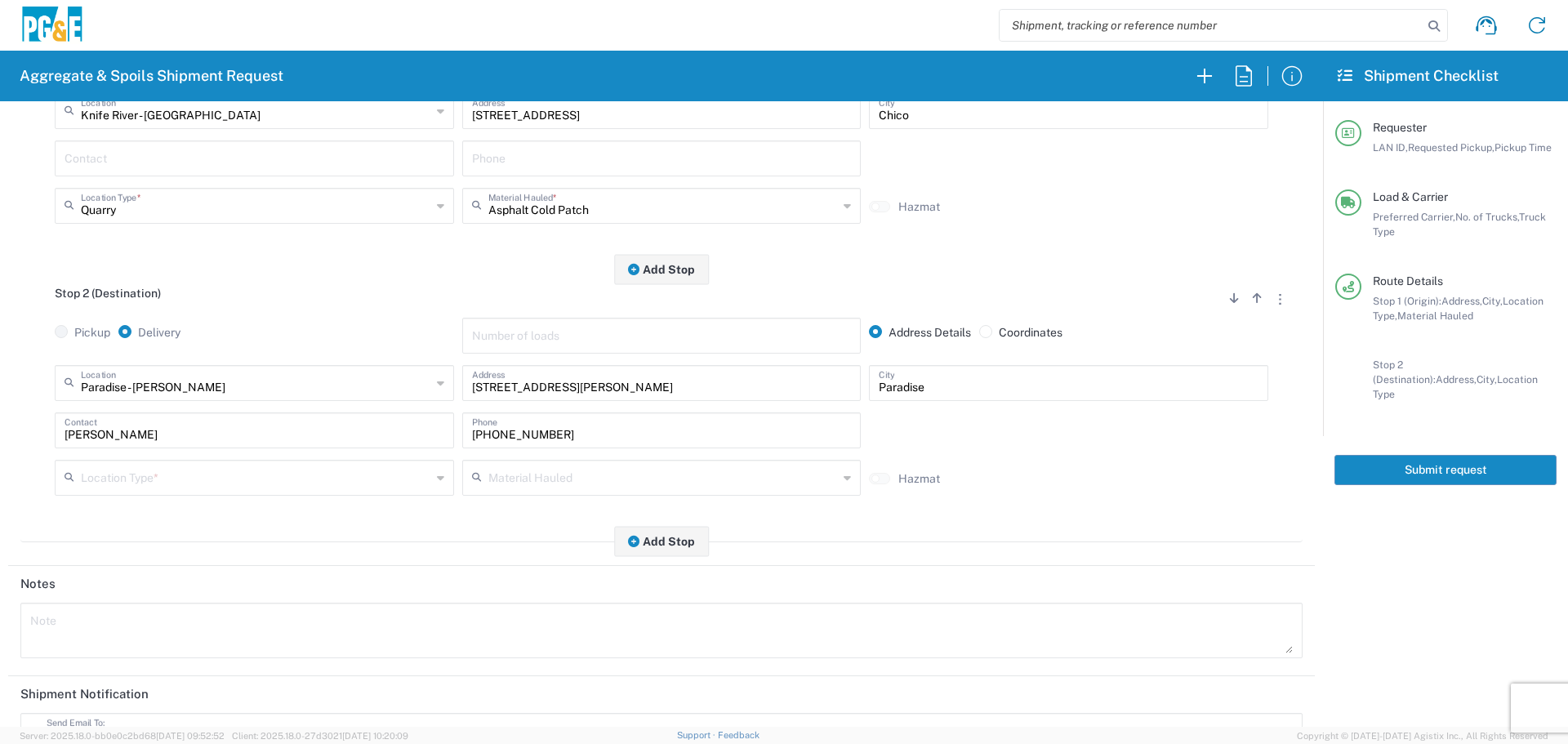
scroll to position [327, 0]
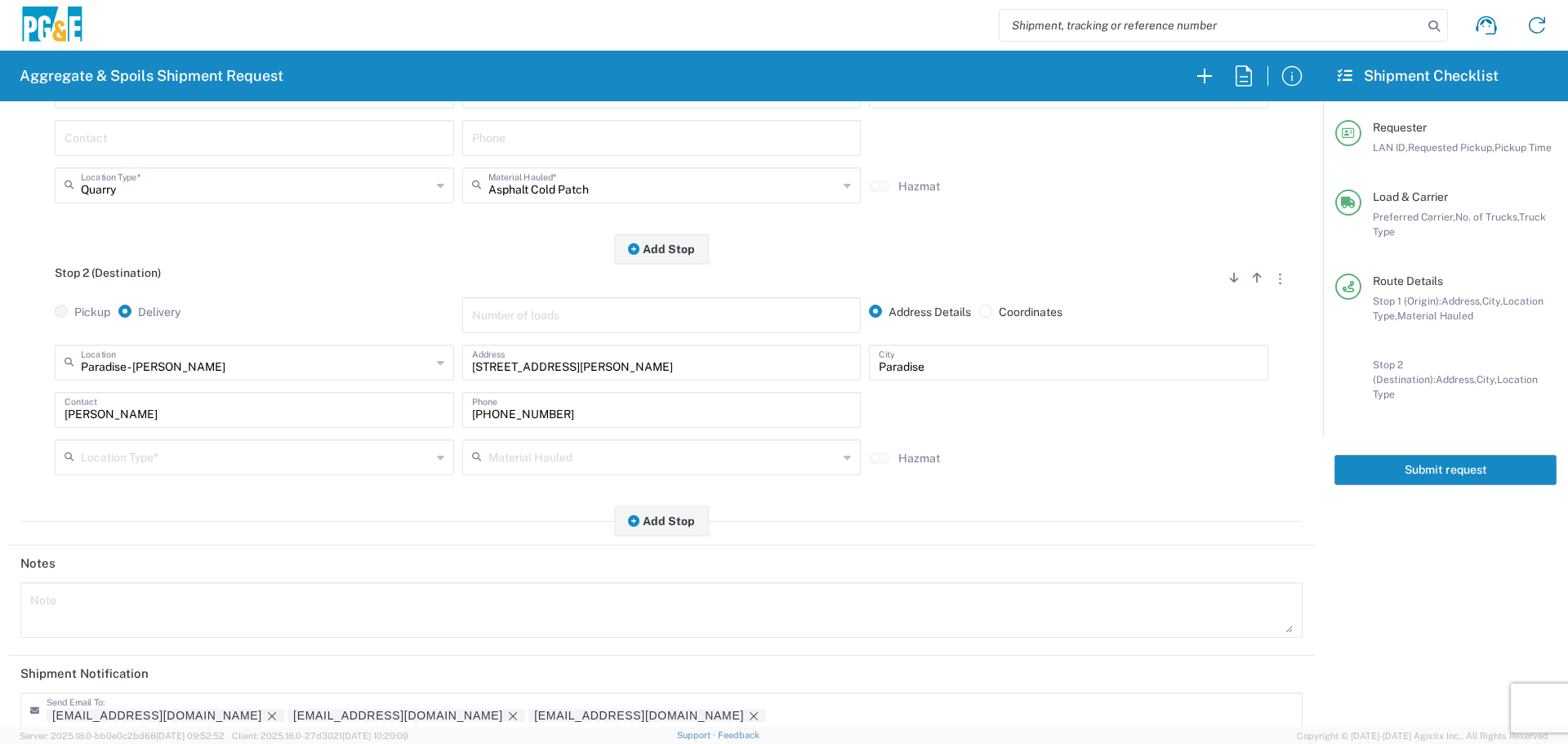
click at [281, 485] on div "Location Type * Business (General) Business No Loading Dock Landfill Other Quar…" at bounding box center [254, 463] width 408 height 48
click at [288, 474] on div "Location Type *" at bounding box center [254, 457] width 399 height 36
click at [240, 516] on span "Business No Loading Dock" at bounding box center [253, 521] width 391 height 26
type input "Business No Loading Dock"
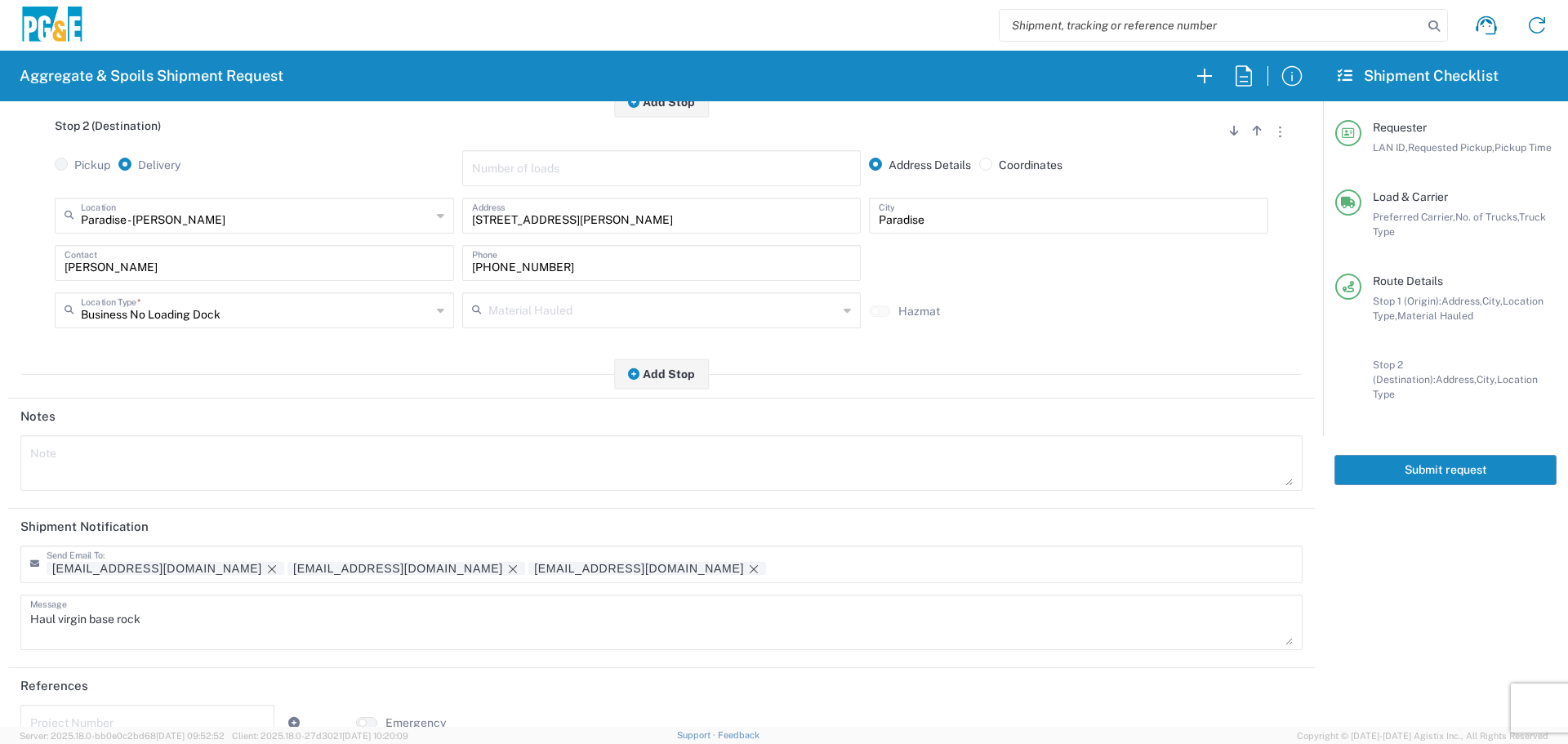
scroll to position [507, 0]
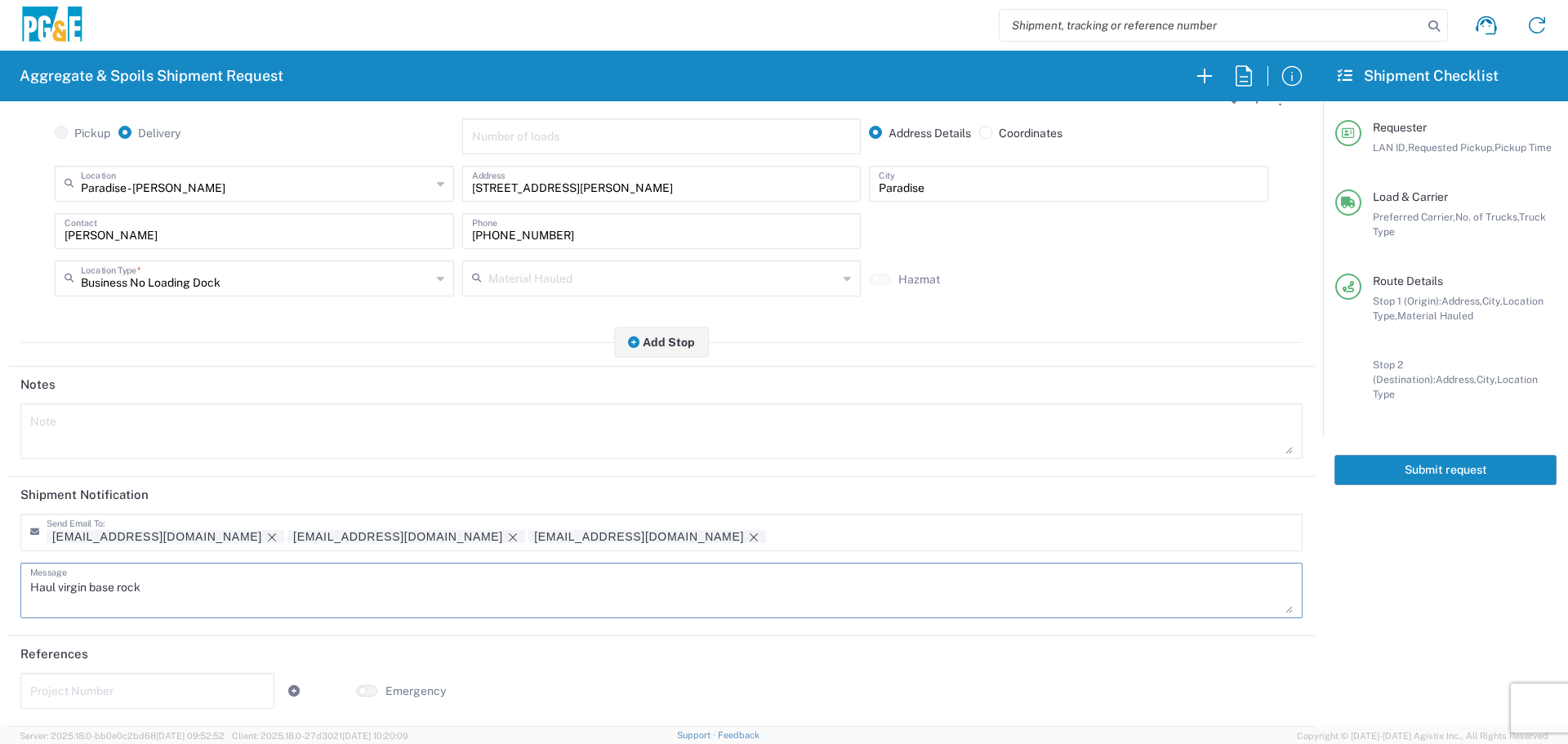
drag, startPoint x: 227, startPoint y: 594, endPoint x: 1, endPoint y: 655, distance: 234.1
click at [1, 655] on form "Requester Information DSL0 LAN ID * [DATE] × Requested Pickup * Cancel Apply 07…" at bounding box center [661, 414] width 1323 height 626
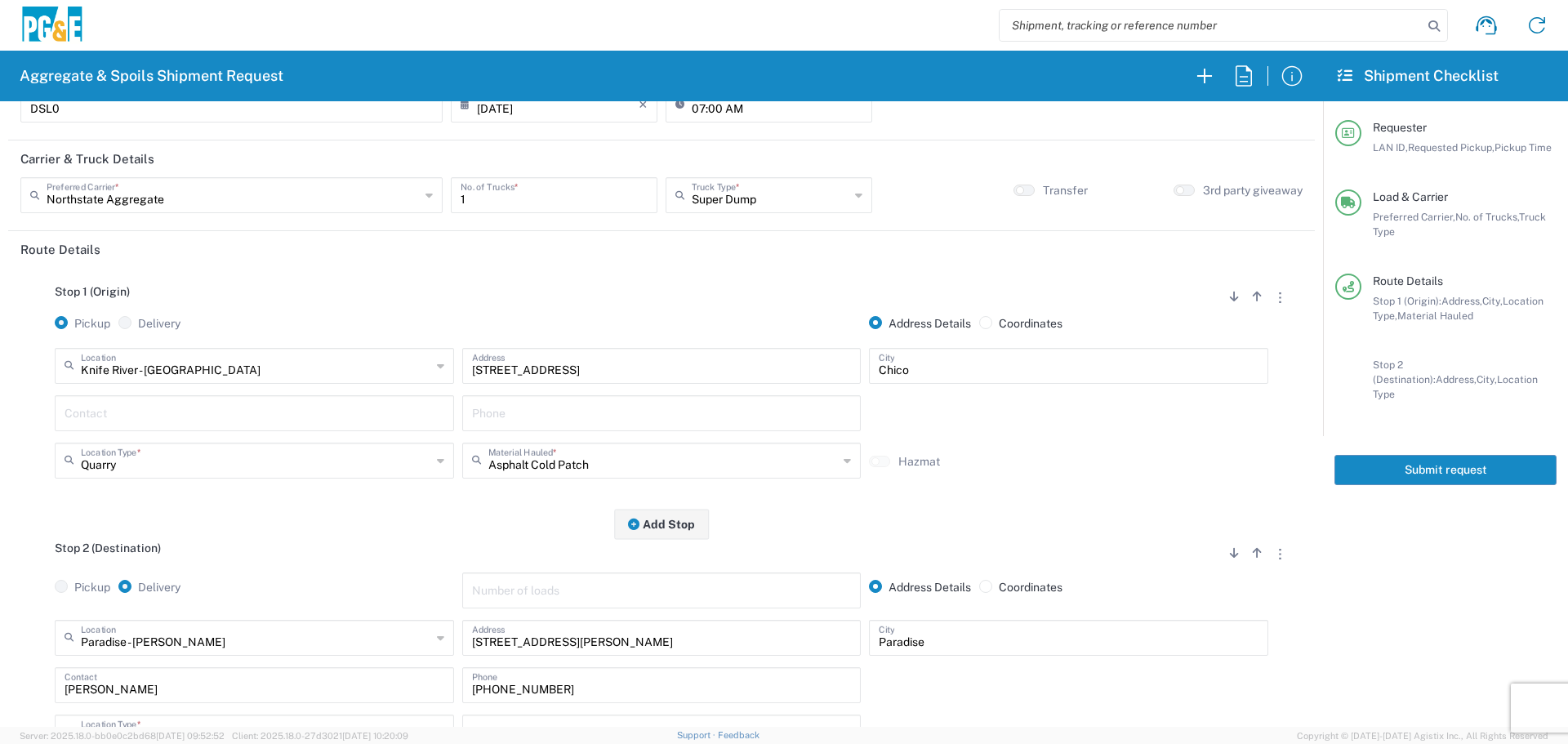
scroll to position [0, 0]
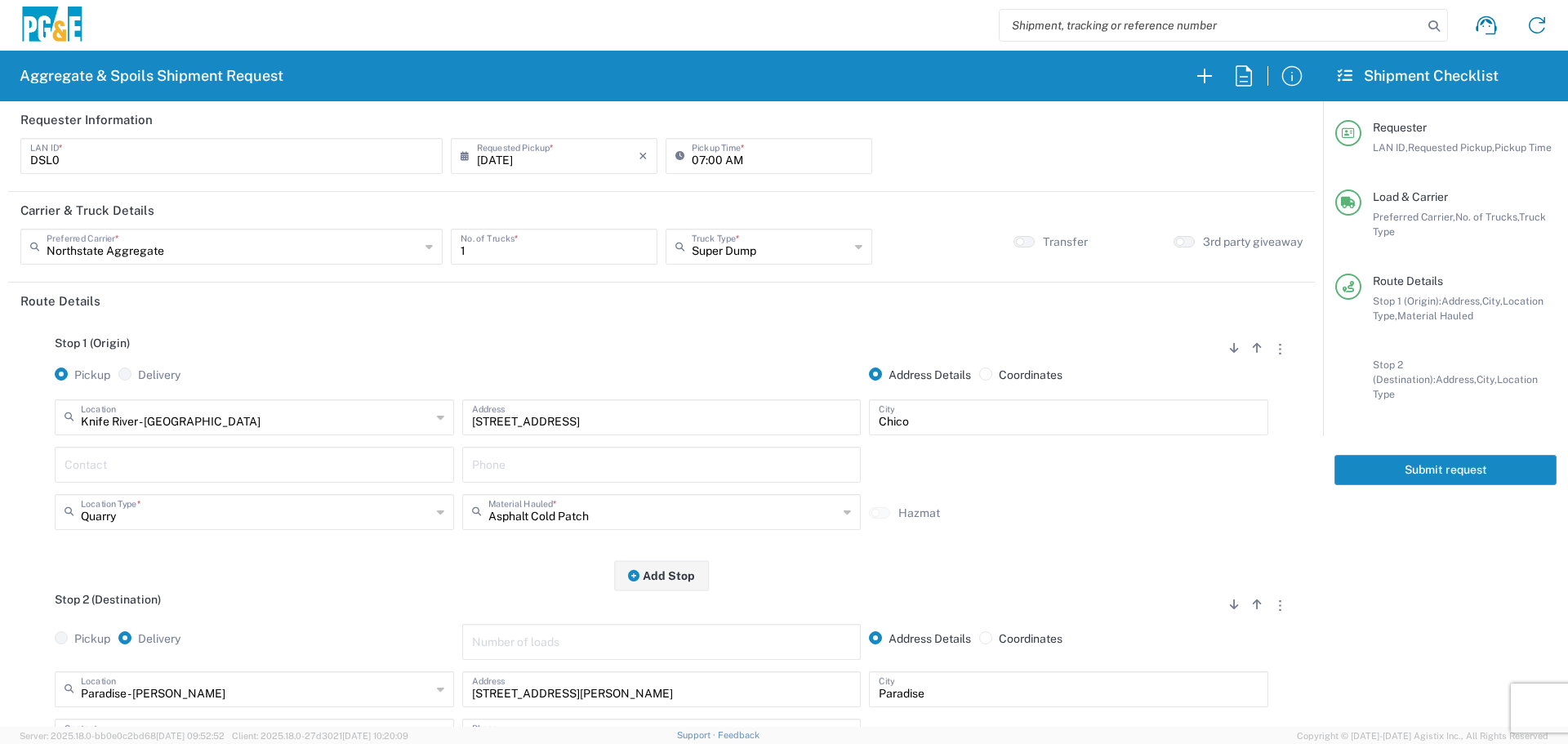
click at [1447, 455] on button "Submit request" at bounding box center [1445, 471] width 222 height 31
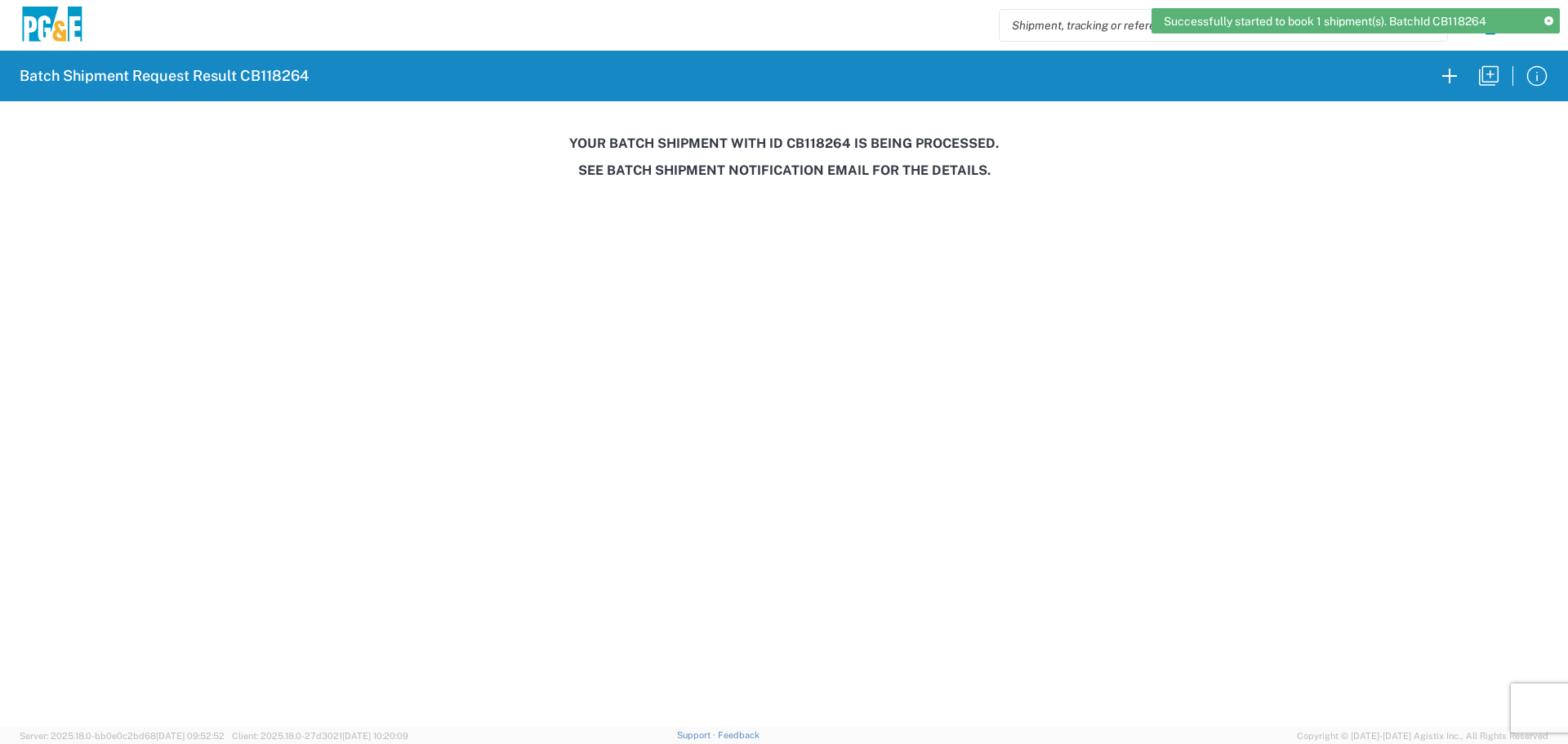
click at [822, 145] on h3 "Your batch shipment with id CB118264 is being processed." at bounding box center [784, 143] width 1545 height 15
click at [821, 145] on h3 "Your batch shipment with id CB118264 is being processed." at bounding box center [784, 143] width 1545 height 15
copy h3 "CB118264"
